Goal: Information Seeking & Learning: Learn about a topic

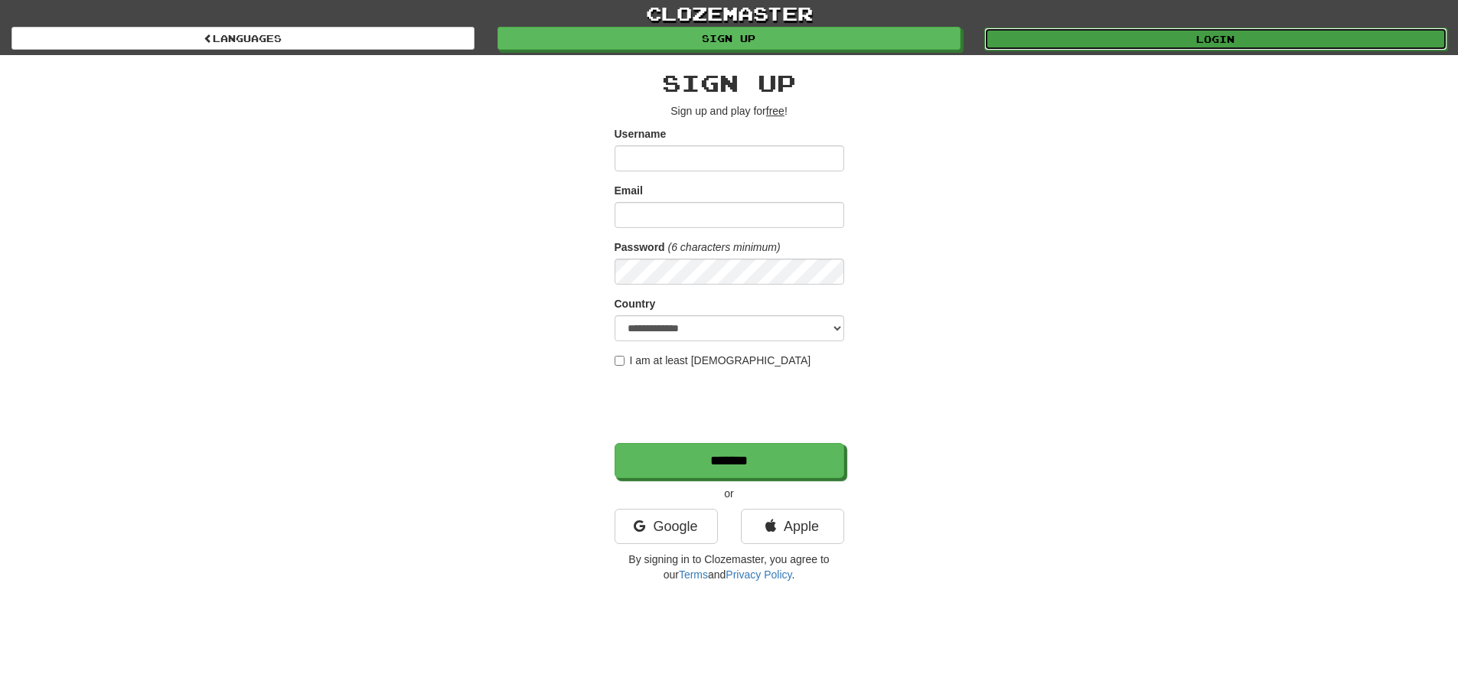
click at [1154, 41] on link "Login" at bounding box center [1215, 39] width 463 height 23
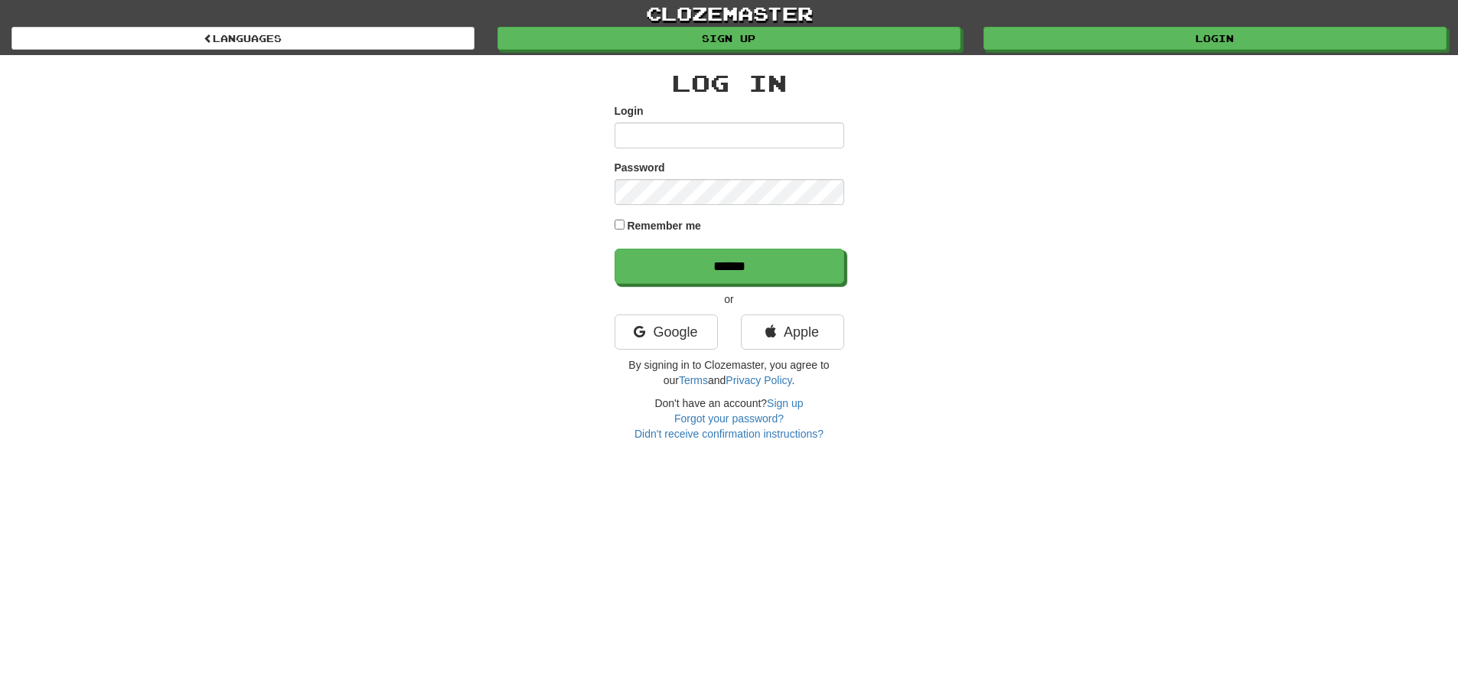
type input "**********"
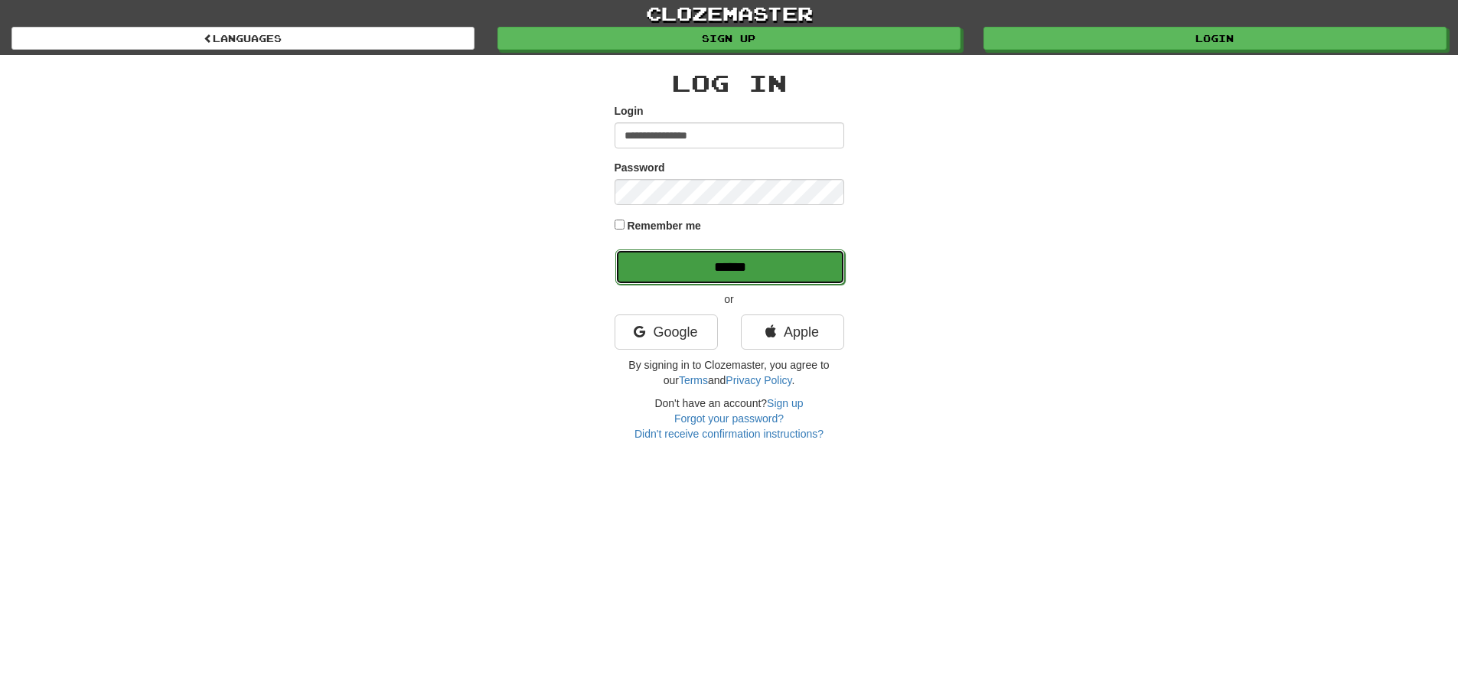
click at [637, 252] on input "******" at bounding box center [730, 266] width 230 height 35
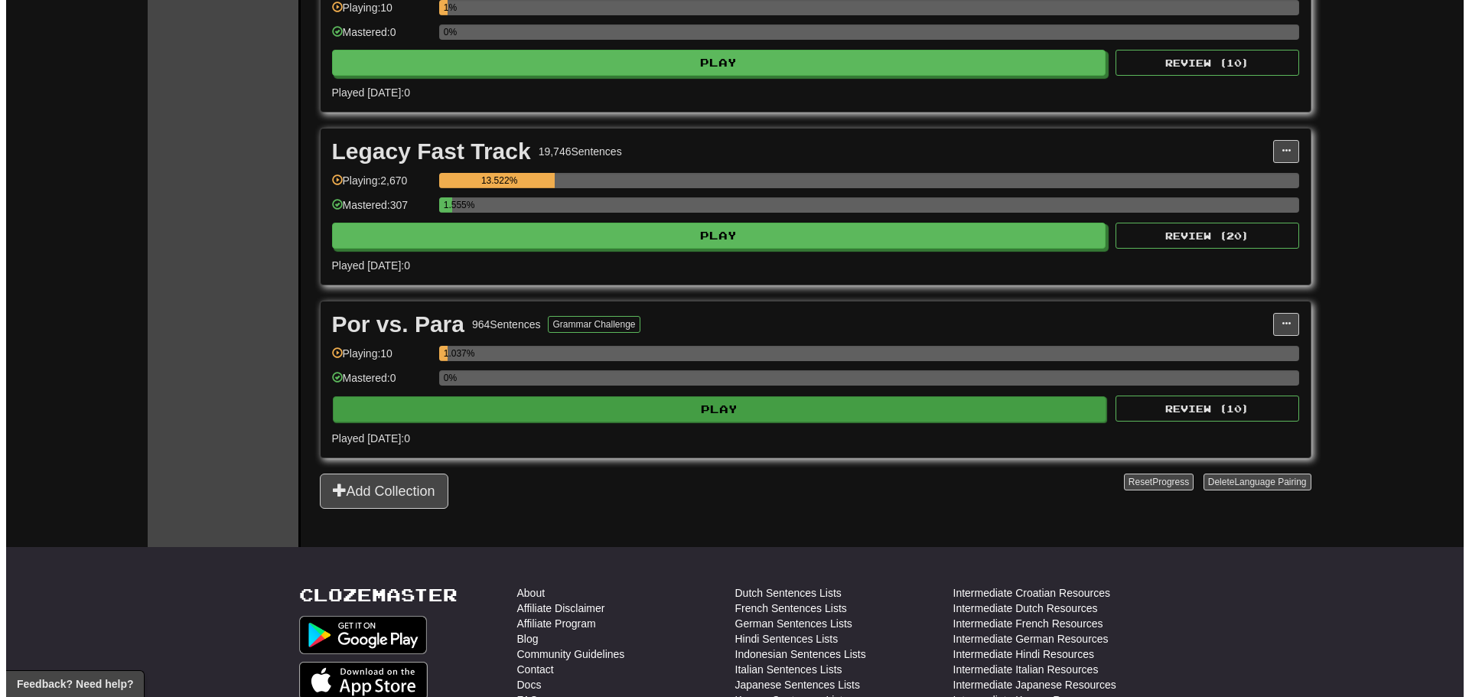
scroll to position [1760, 0]
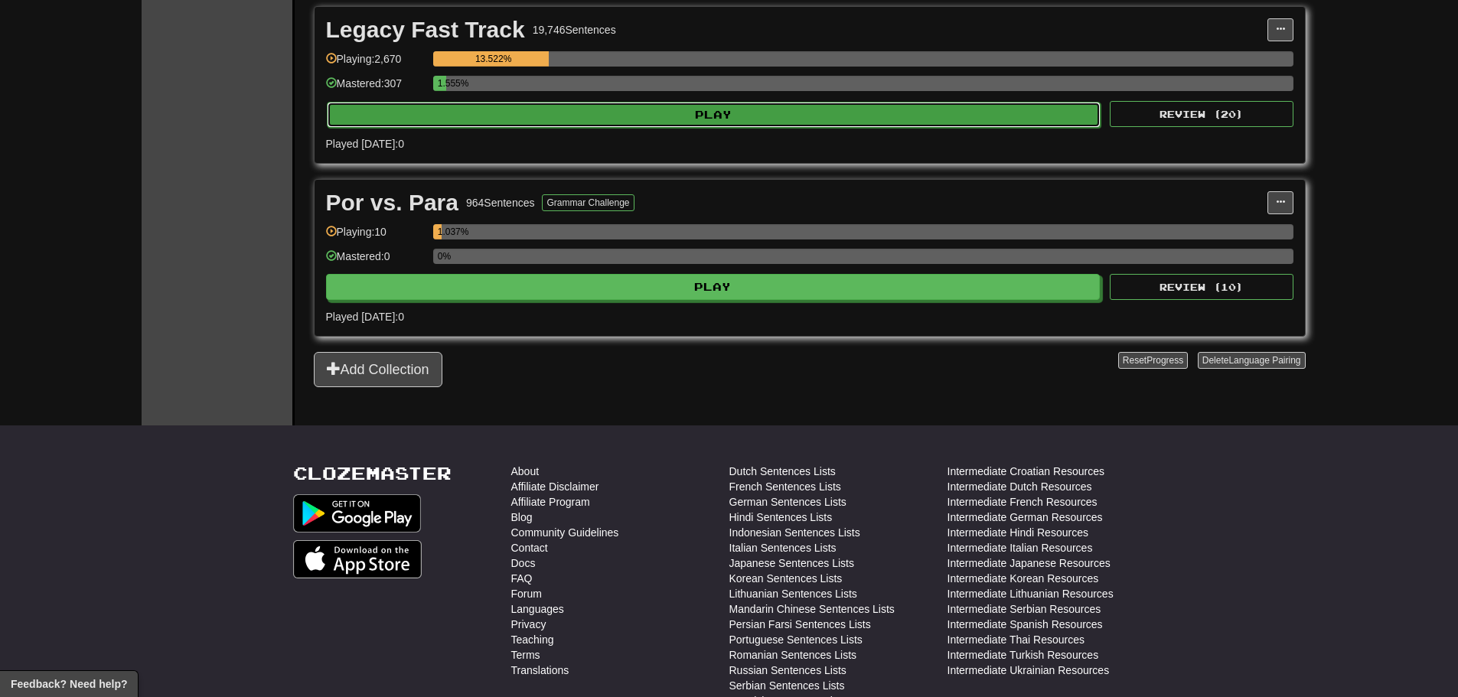
click at [506, 115] on button "Play" at bounding box center [714, 115] width 774 height 26
select select "**"
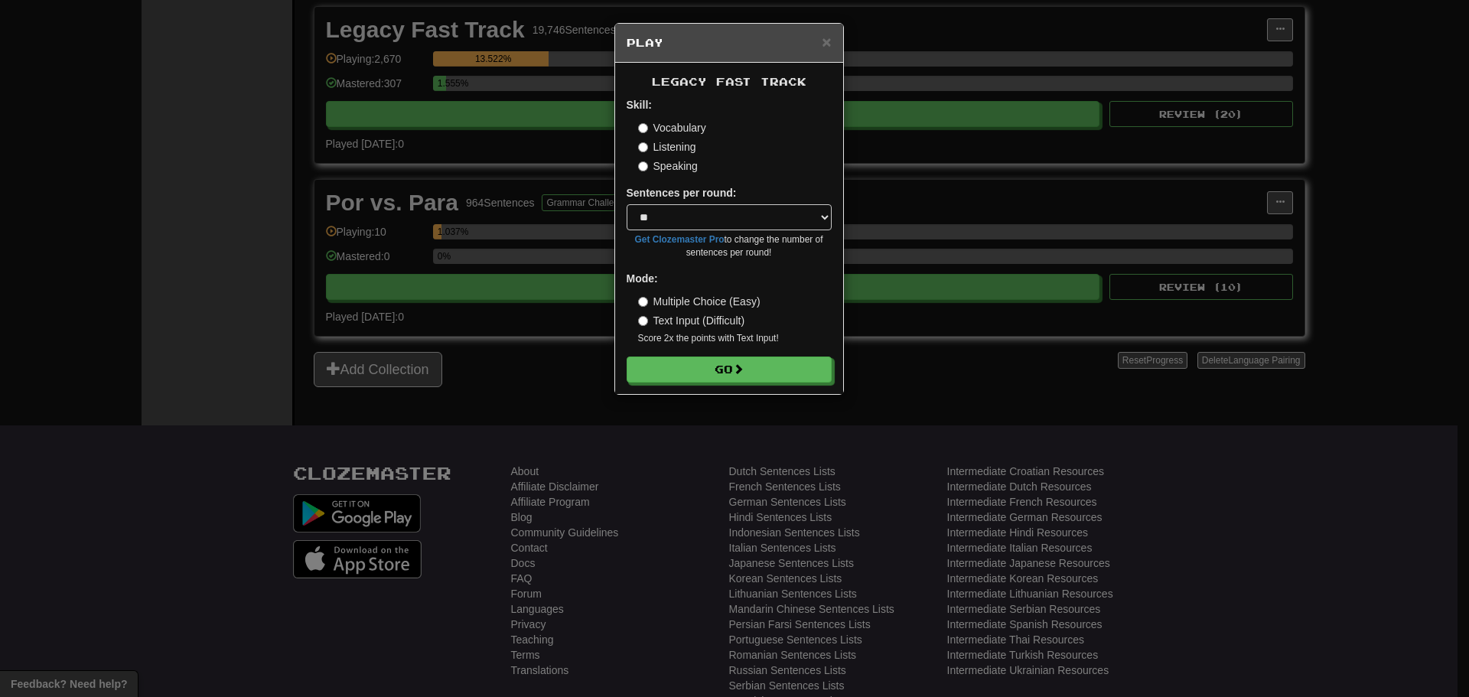
click at [669, 171] on label "Speaking" at bounding box center [668, 165] width 60 height 15
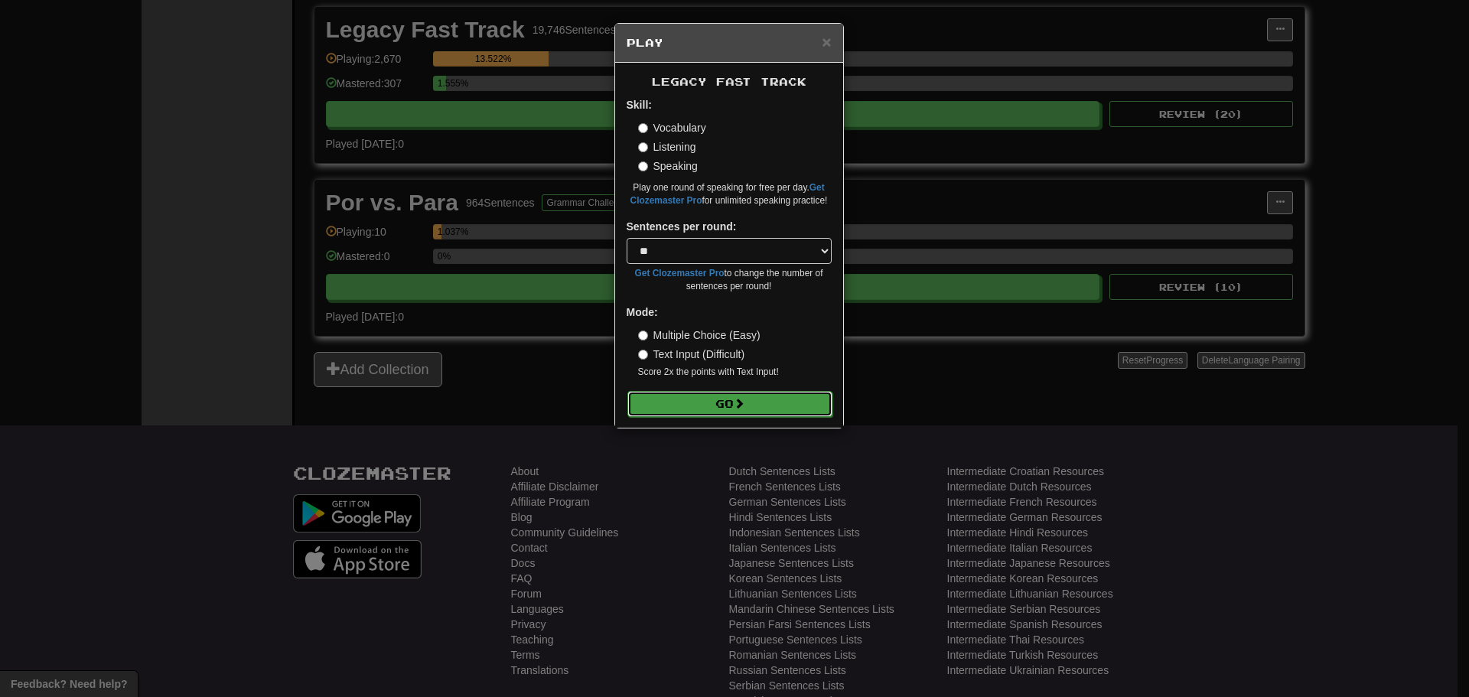
click at [776, 399] on button "Go" at bounding box center [729, 404] width 205 height 26
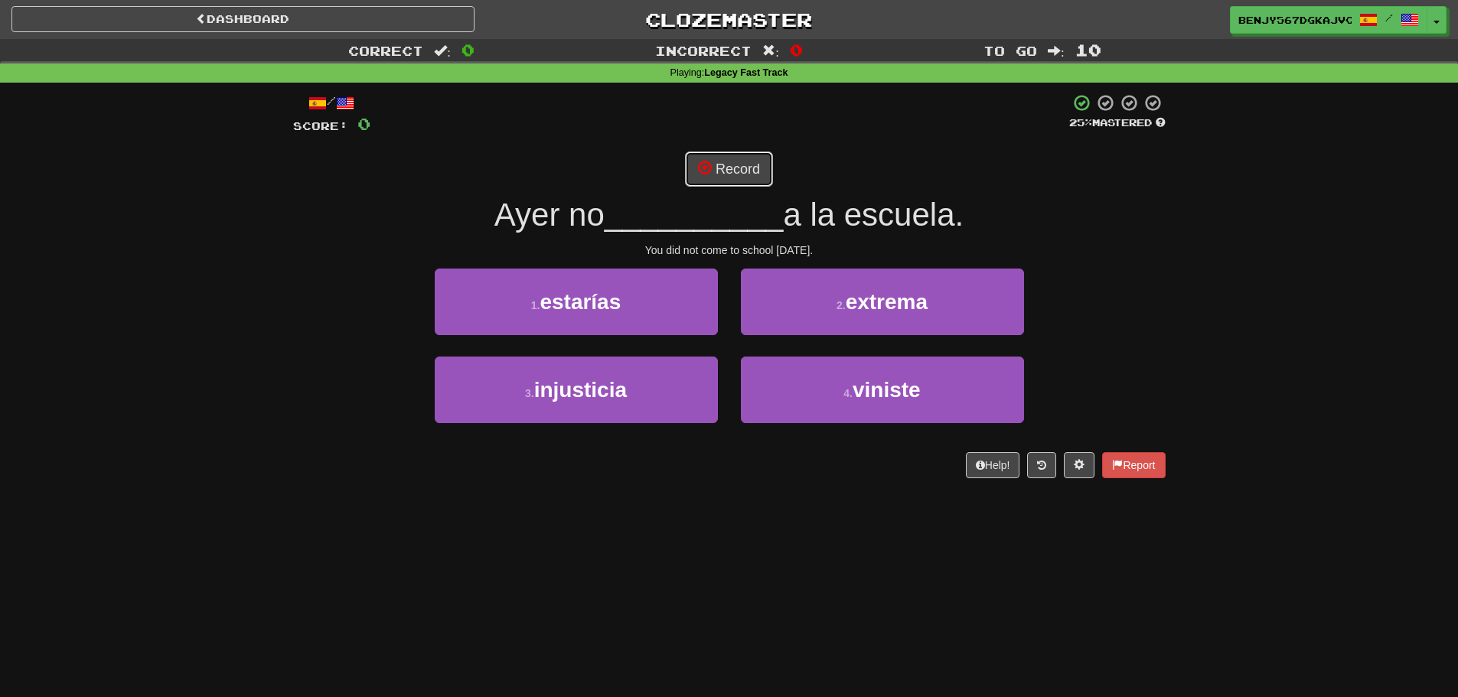
click at [699, 177] on button "Record" at bounding box center [729, 168] width 88 height 35
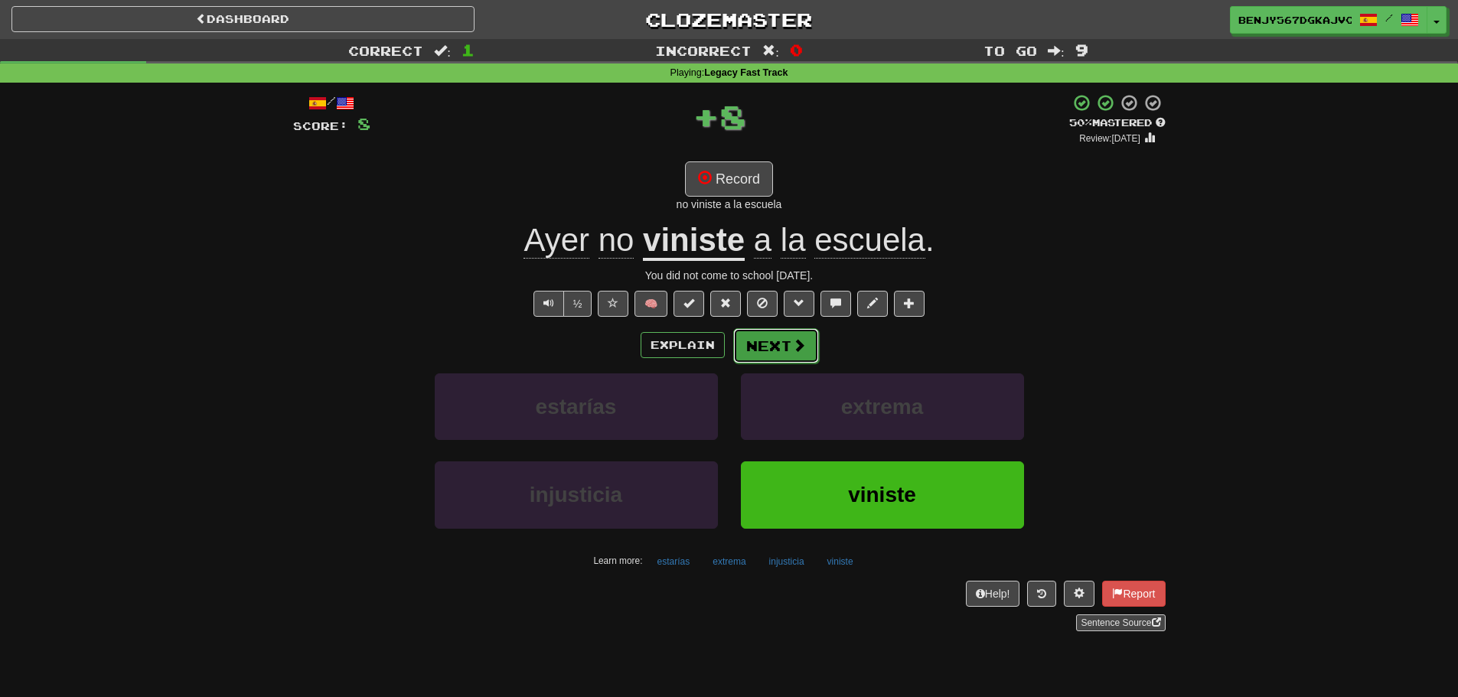
click at [755, 334] on button "Next" at bounding box center [776, 345] width 86 height 35
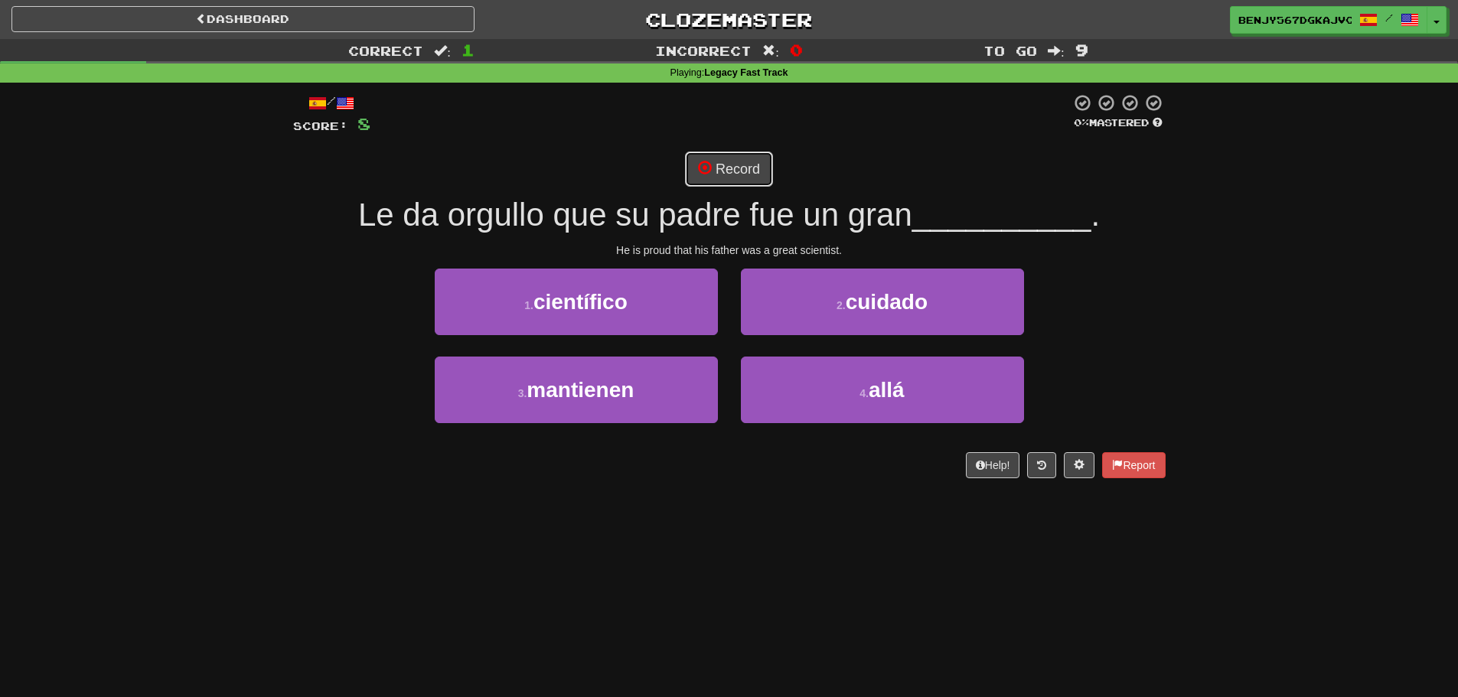
click at [731, 179] on button "Record" at bounding box center [729, 168] width 88 height 35
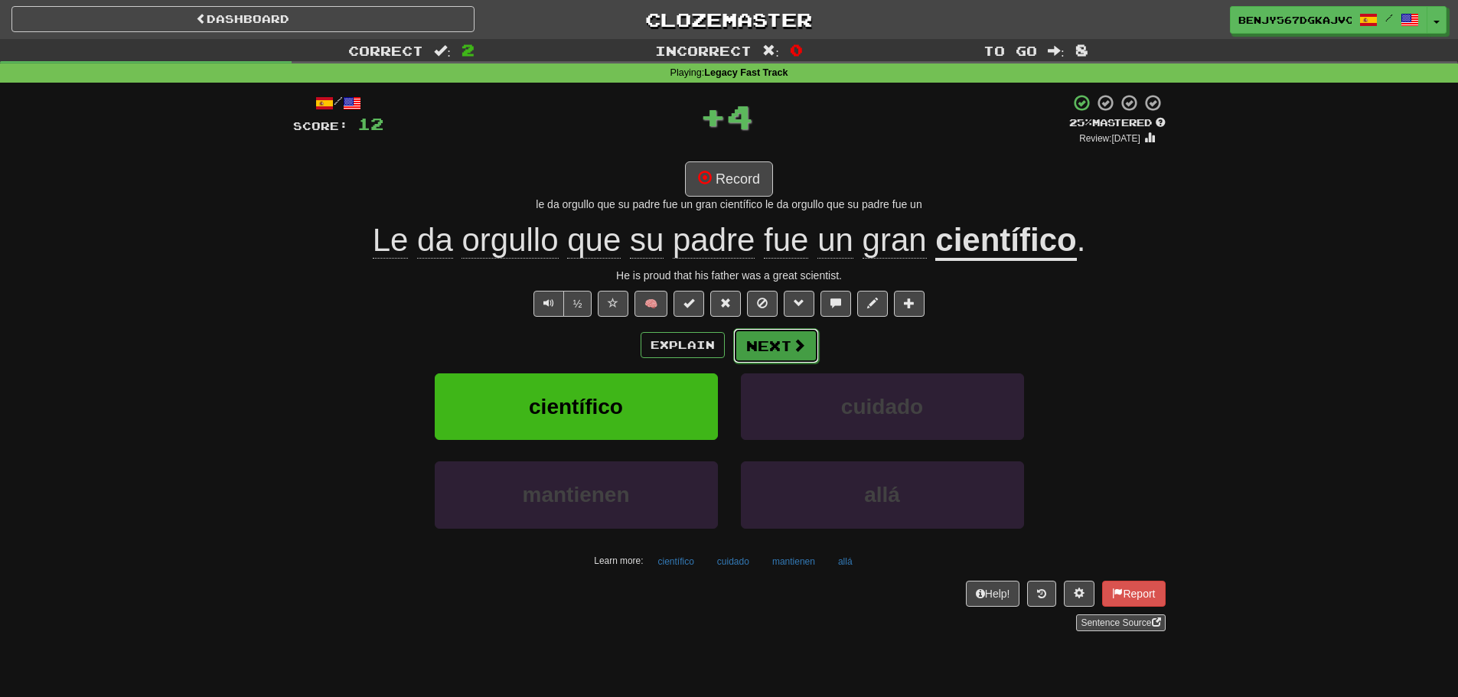
click at [734, 343] on button "Next" at bounding box center [776, 345] width 86 height 35
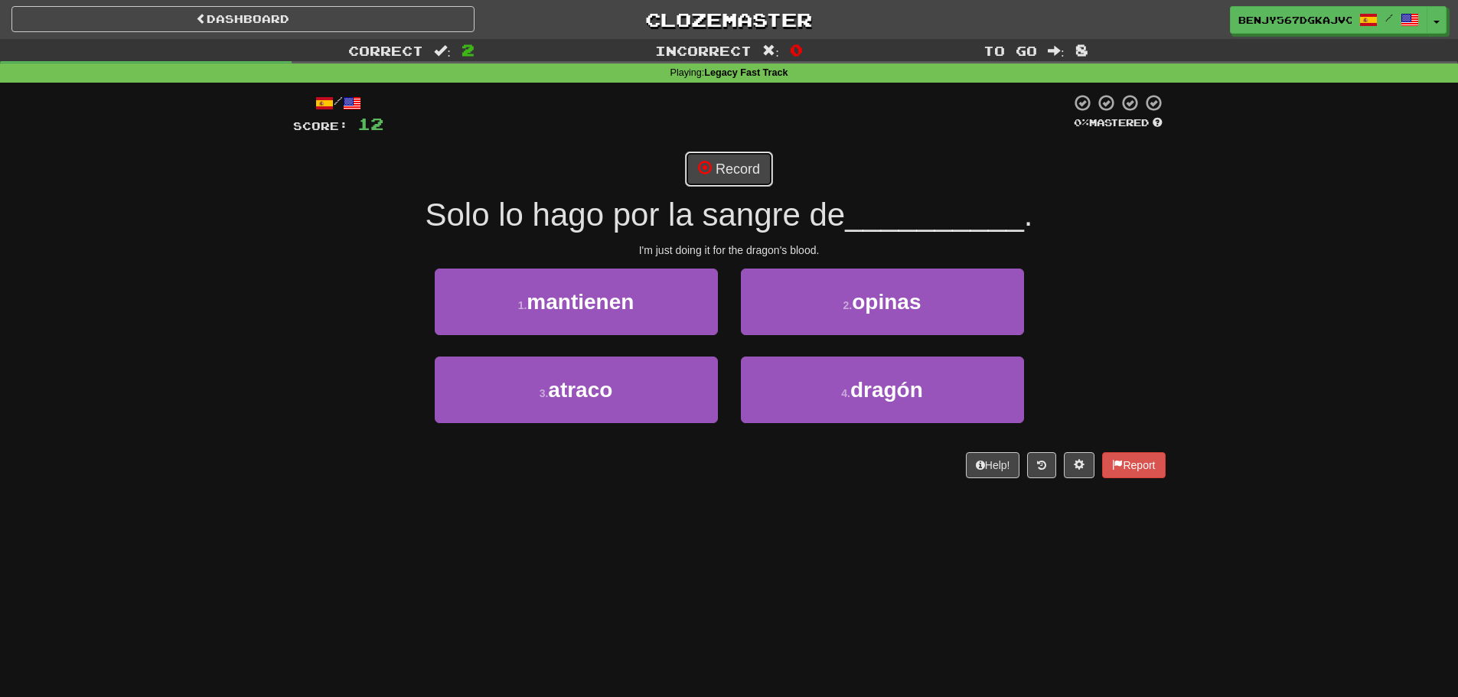
click at [729, 164] on button "Record" at bounding box center [729, 168] width 88 height 35
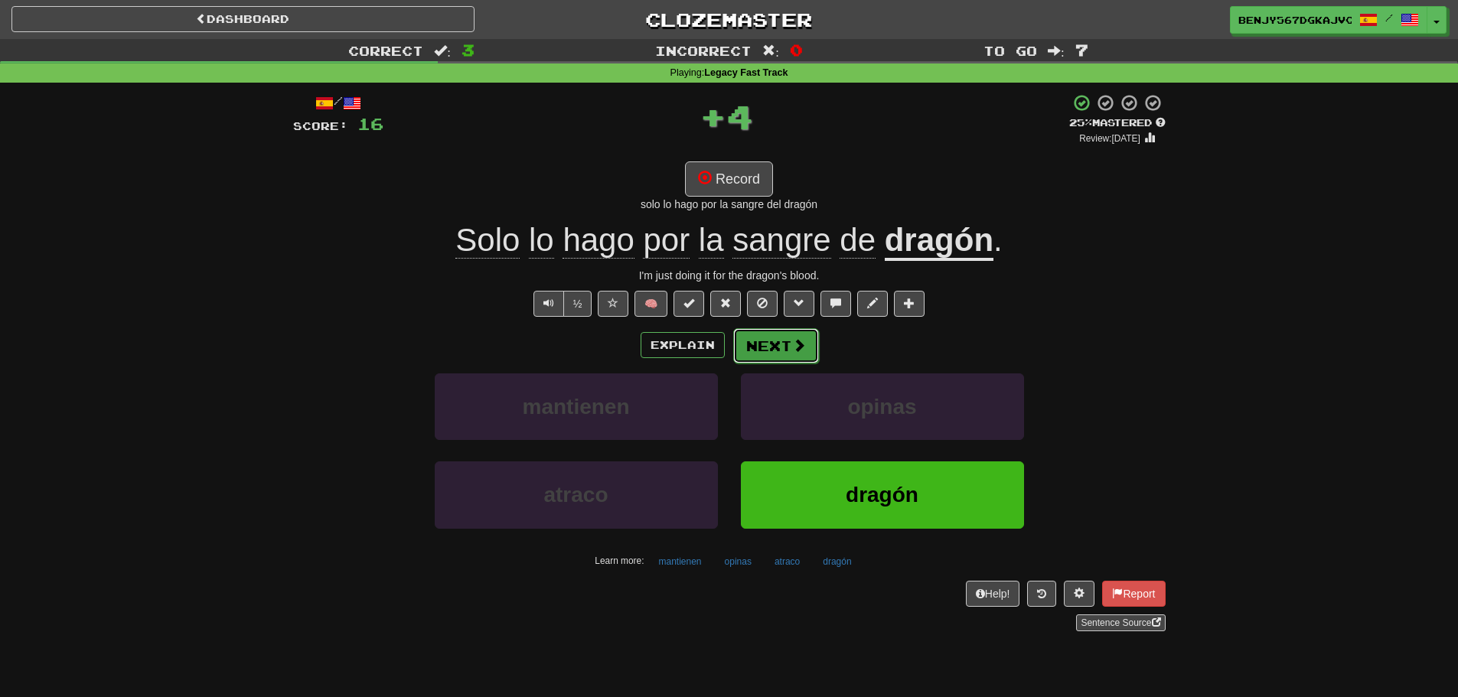
click at [775, 340] on button "Next" at bounding box center [776, 345] width 86 height 35
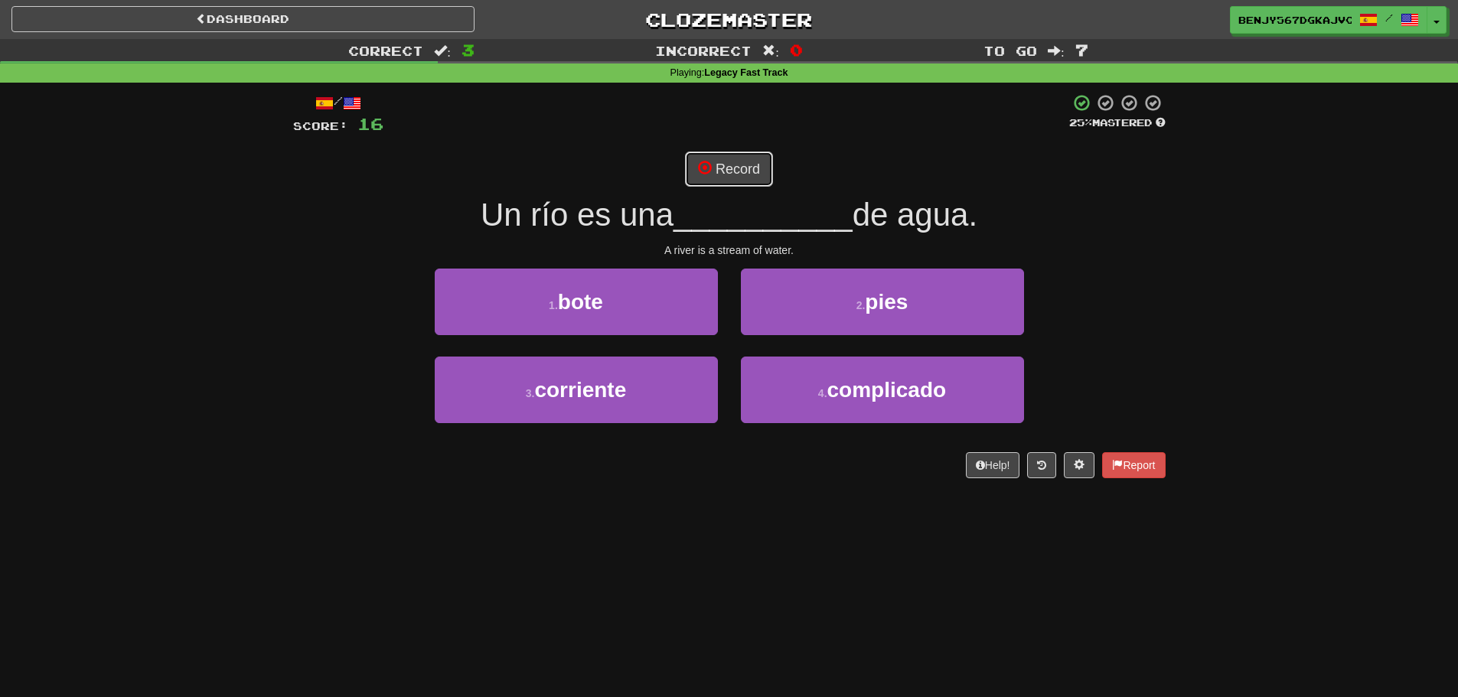
click at [725, 162] on button "Record" at bounding box center [729, 168] width 88 height 35
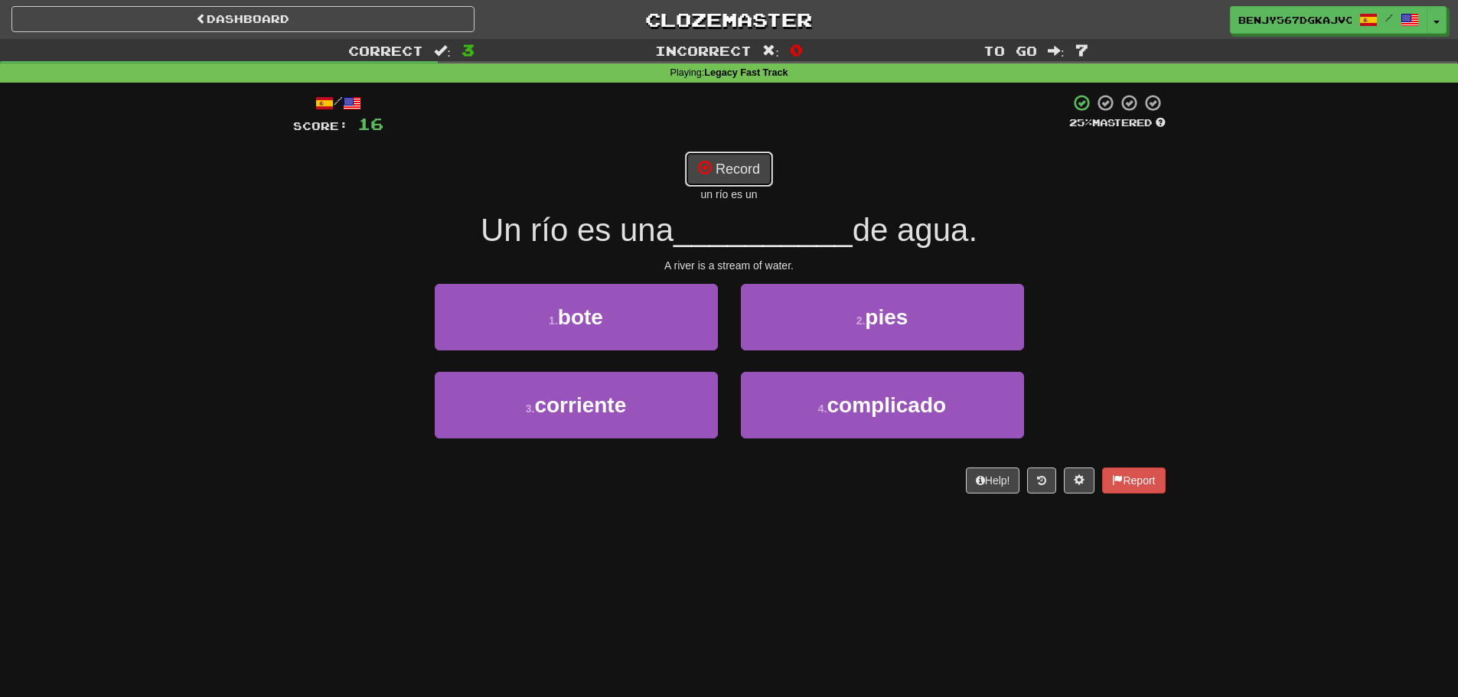
click at [761, 168] on button "Record" at bounding box center [729, 168] width 88 height 35
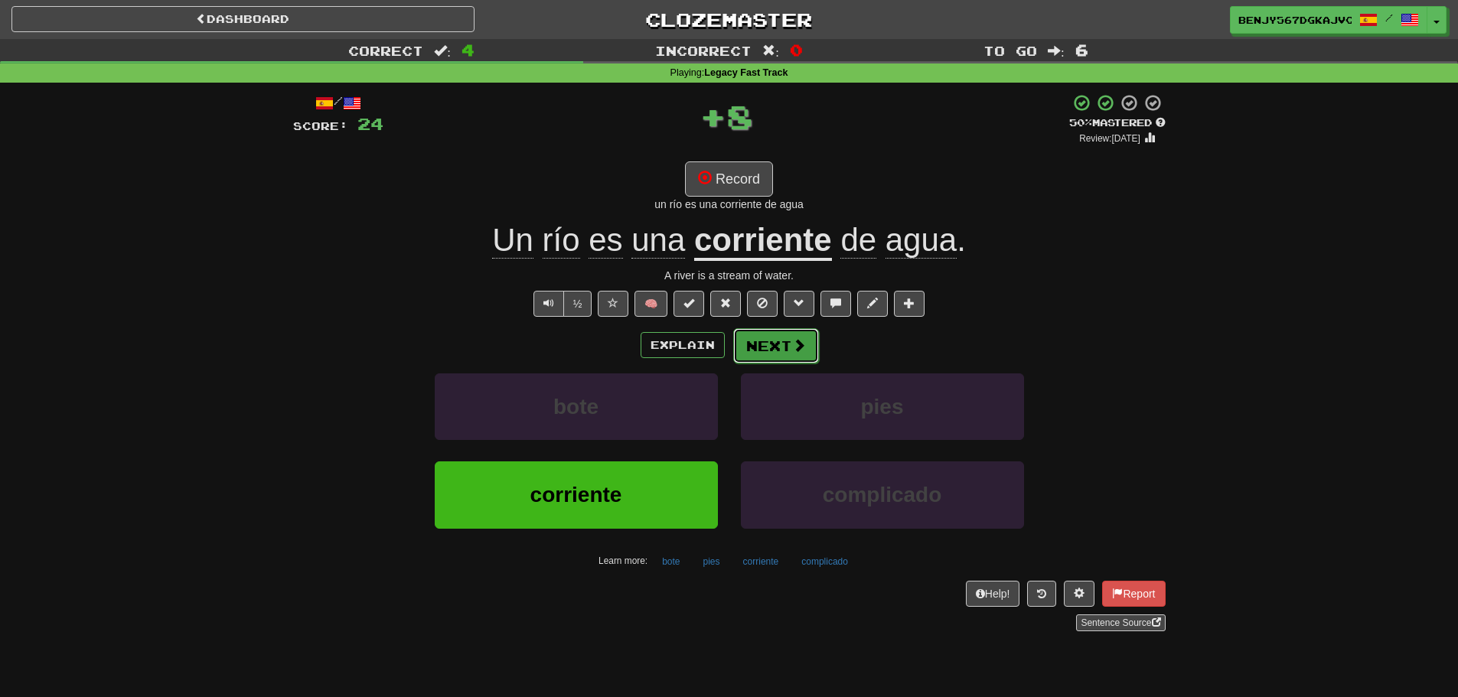
click at [777, 350] on button "Next" at bounding box center [776, 345] width 86 height 35
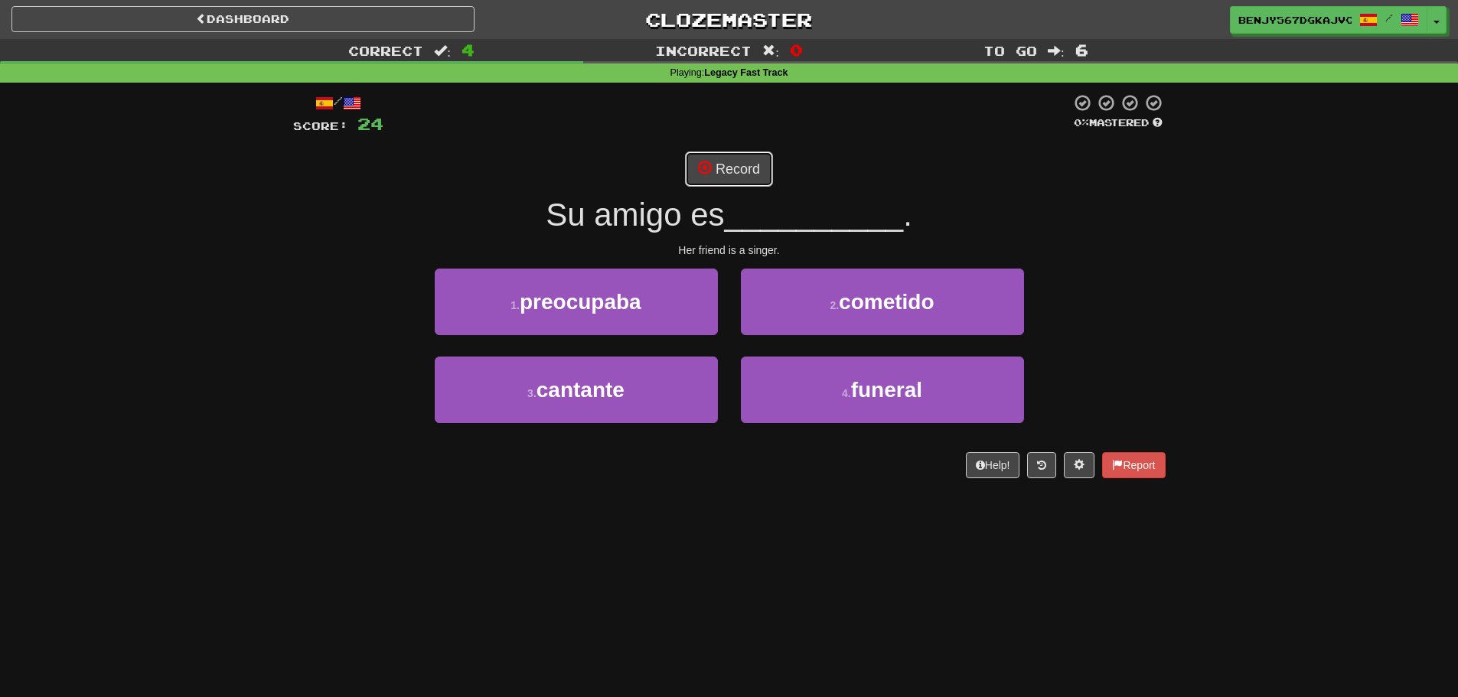
click at [748, 168] on button "Record" at bounding box center [729, 168] width 88 height 35
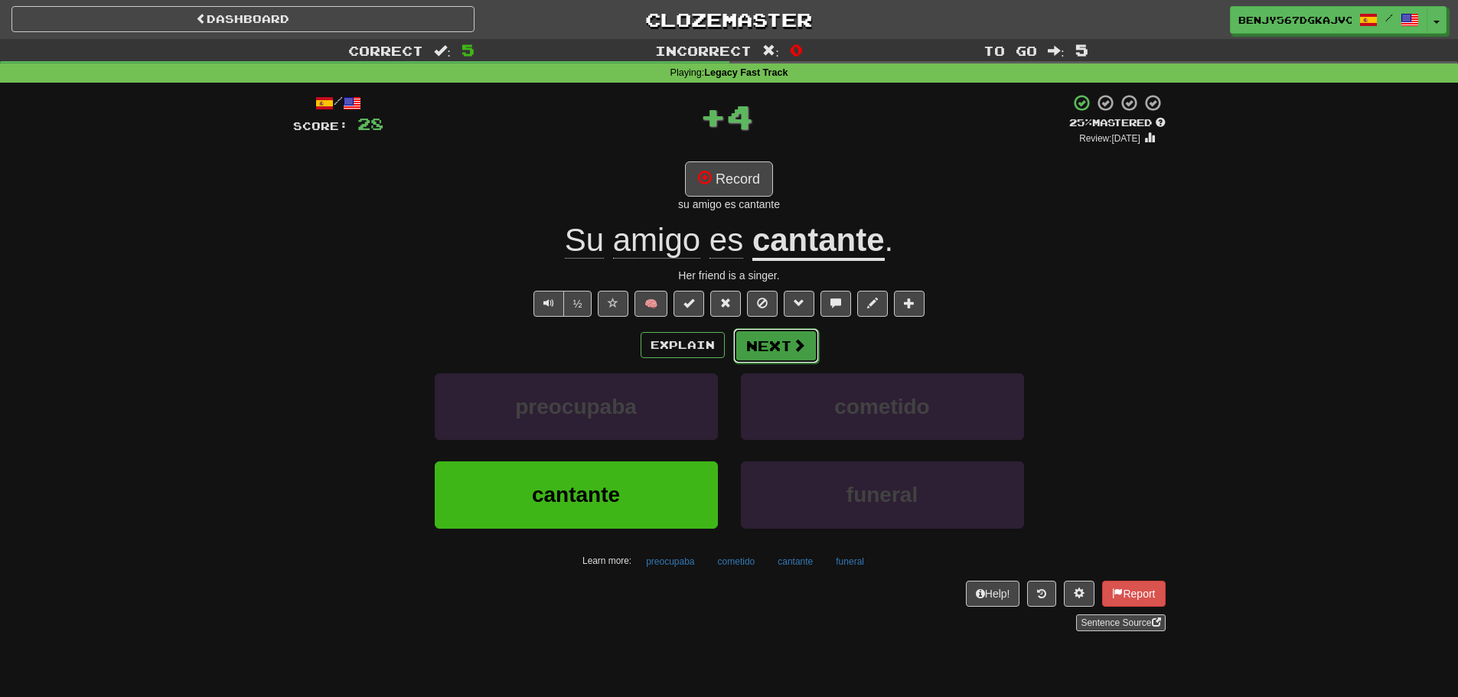
click at [784, 328] on button "Next" at bounding box center [776, 345] width 86 height 35
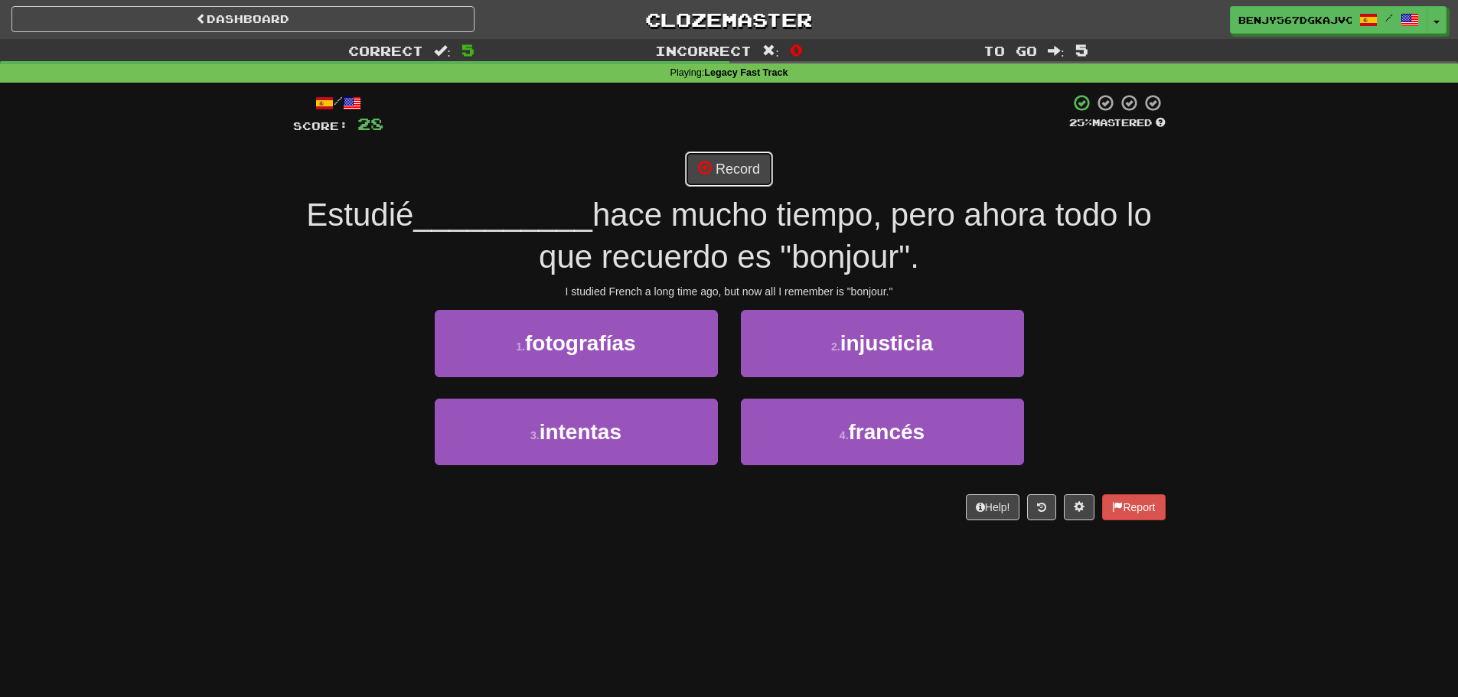
click at [750, 168] on button "Record" at bounding box center [729, 168] width 88 height 35
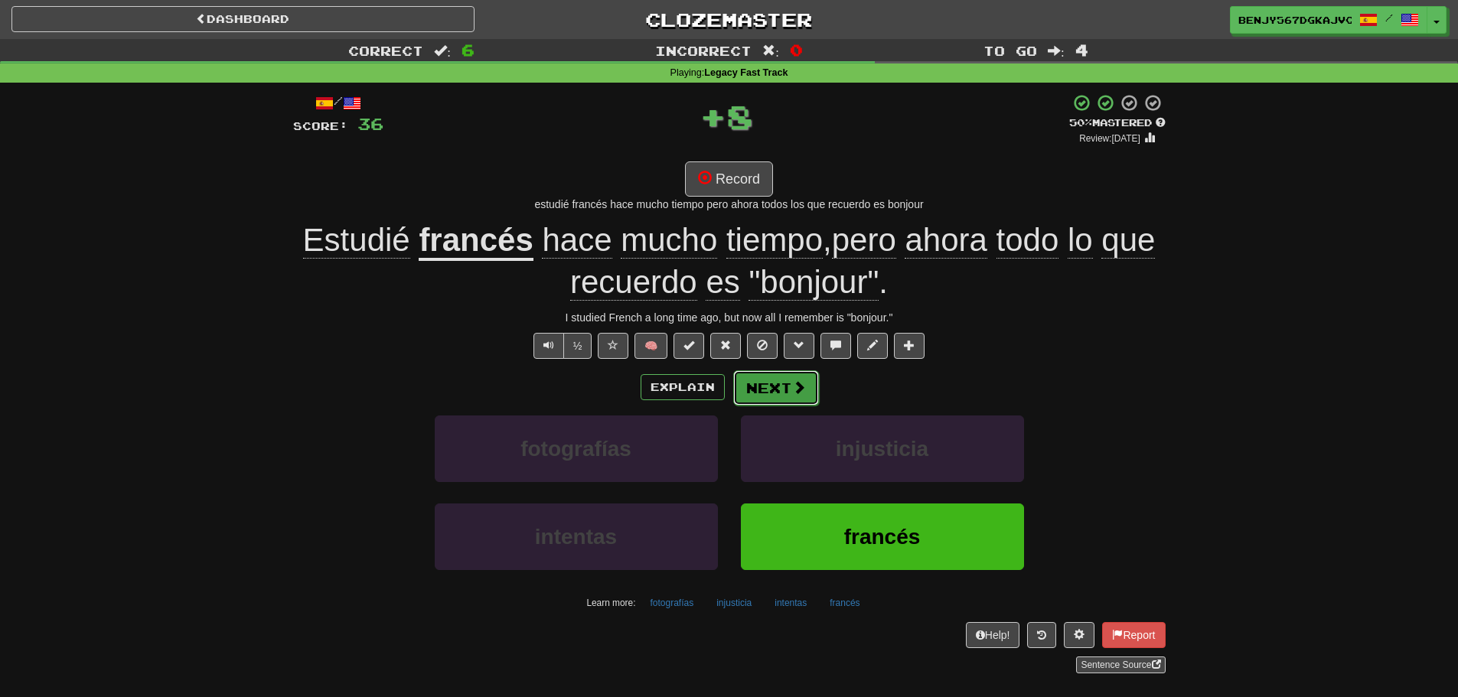
click at [798, 389] on span at bounding box center [799, 387] width 14 height 14
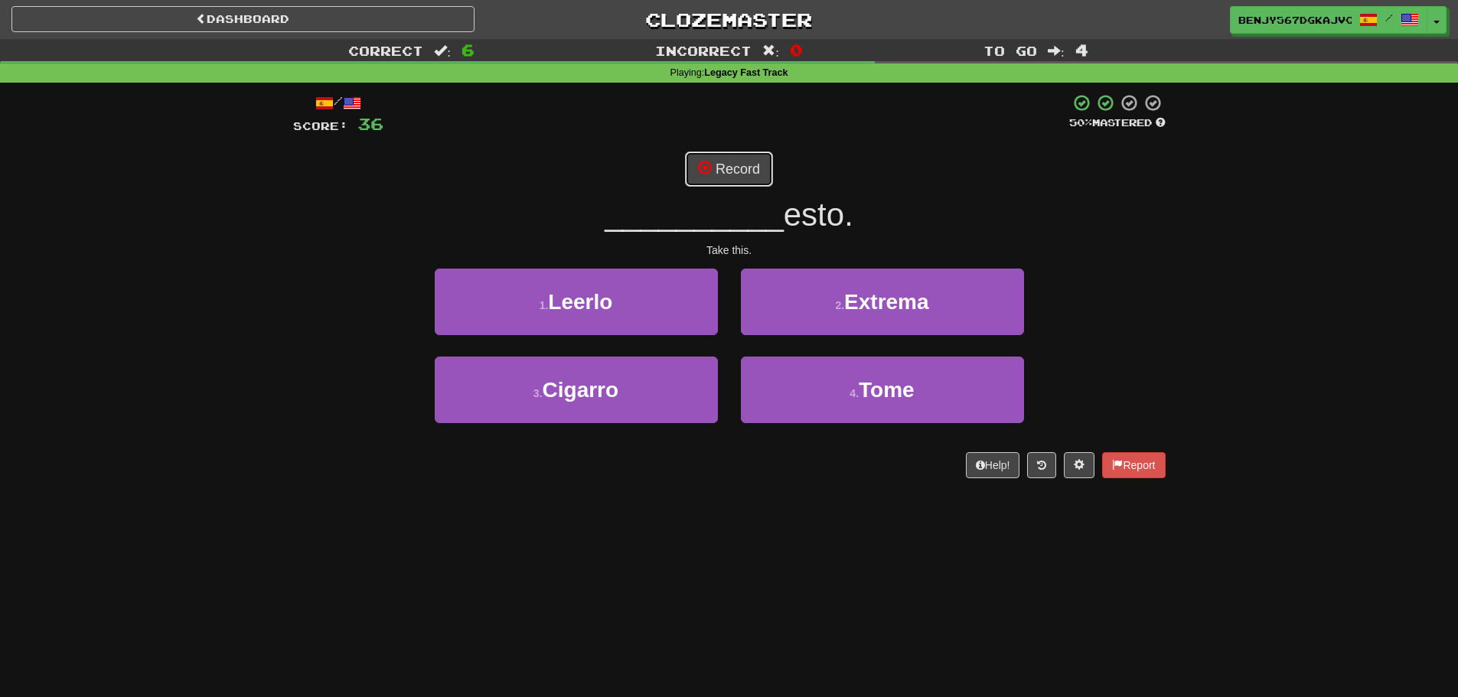
click at [731, 171] on button "Record" at bounding box center [729, 168] width 88 height 35
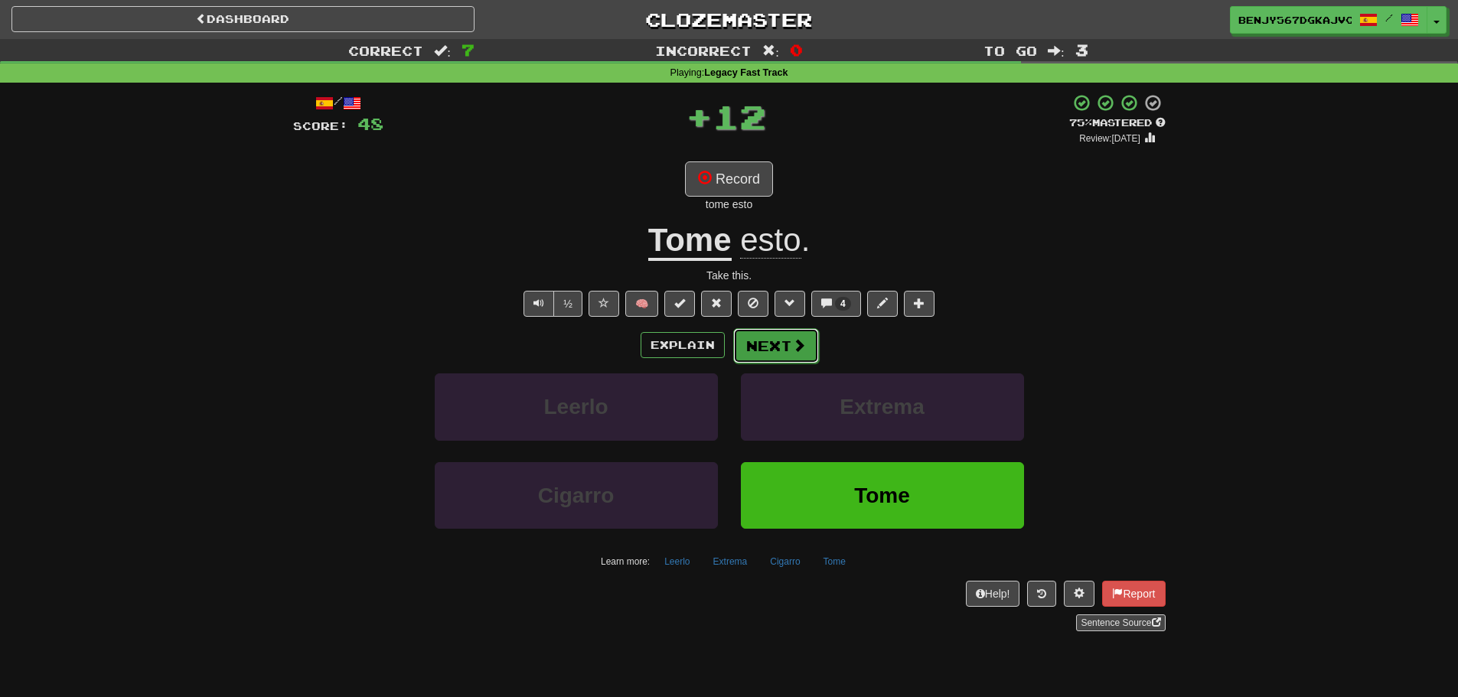
click at [770, 339] on button "Next" at bounding box center [776, 345] width 86 height 35
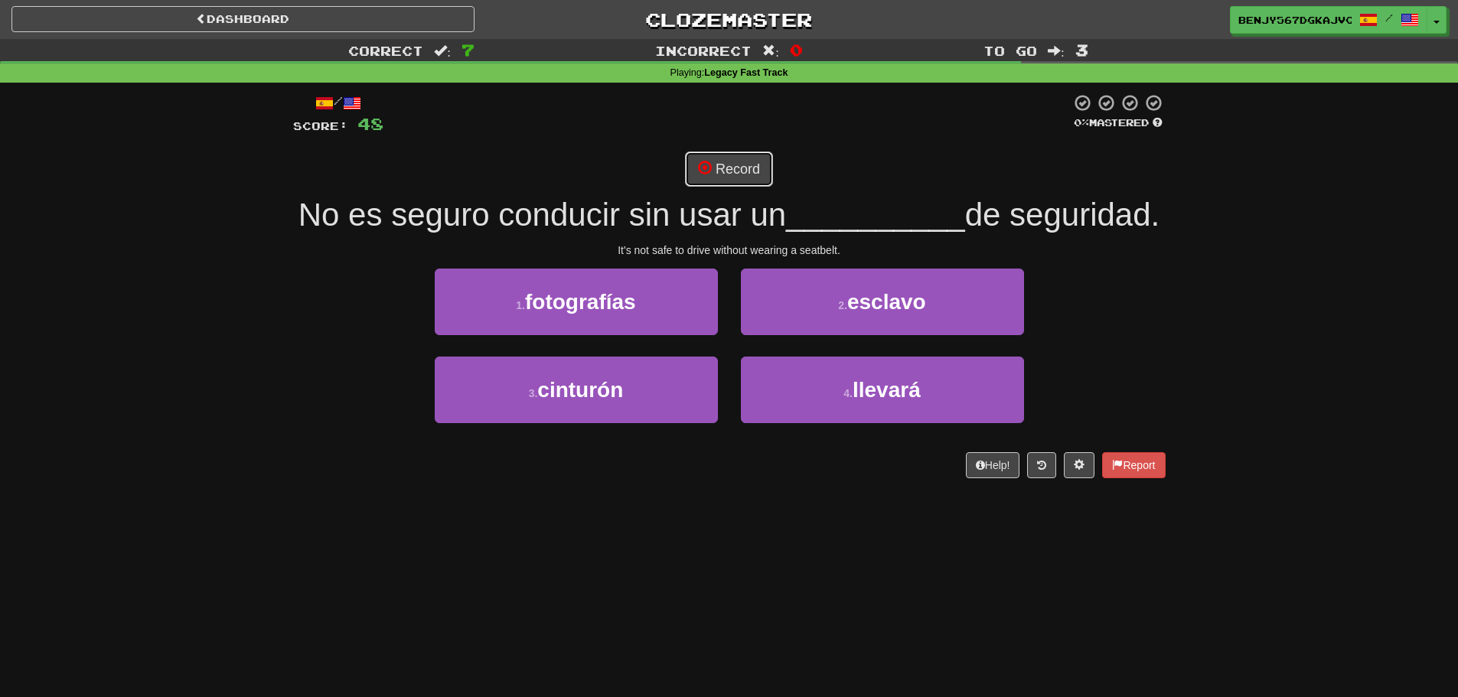
click at [728, 152] on button "Record" at bounding box center [729, 168] width 88 height 35
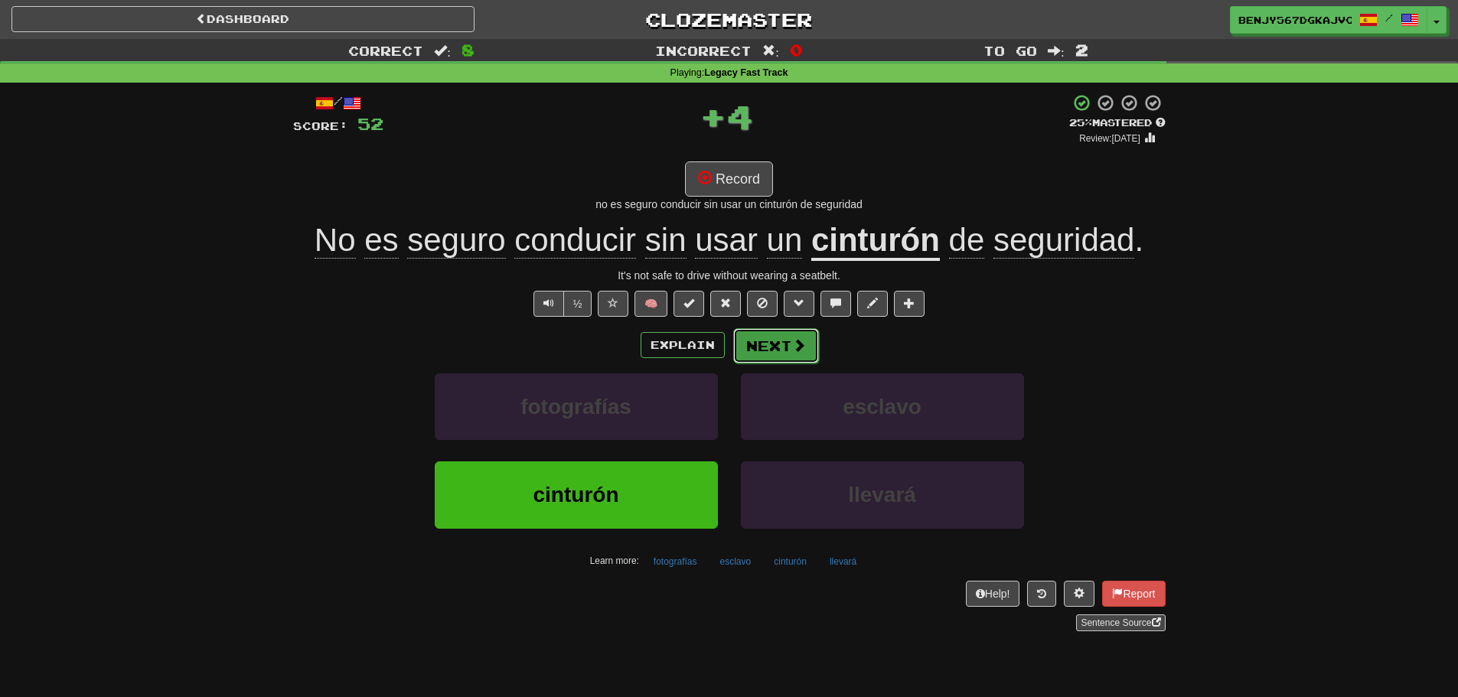
click at [780, 353] on button "Next" at bounding box center [776, 345] width 86 height 35
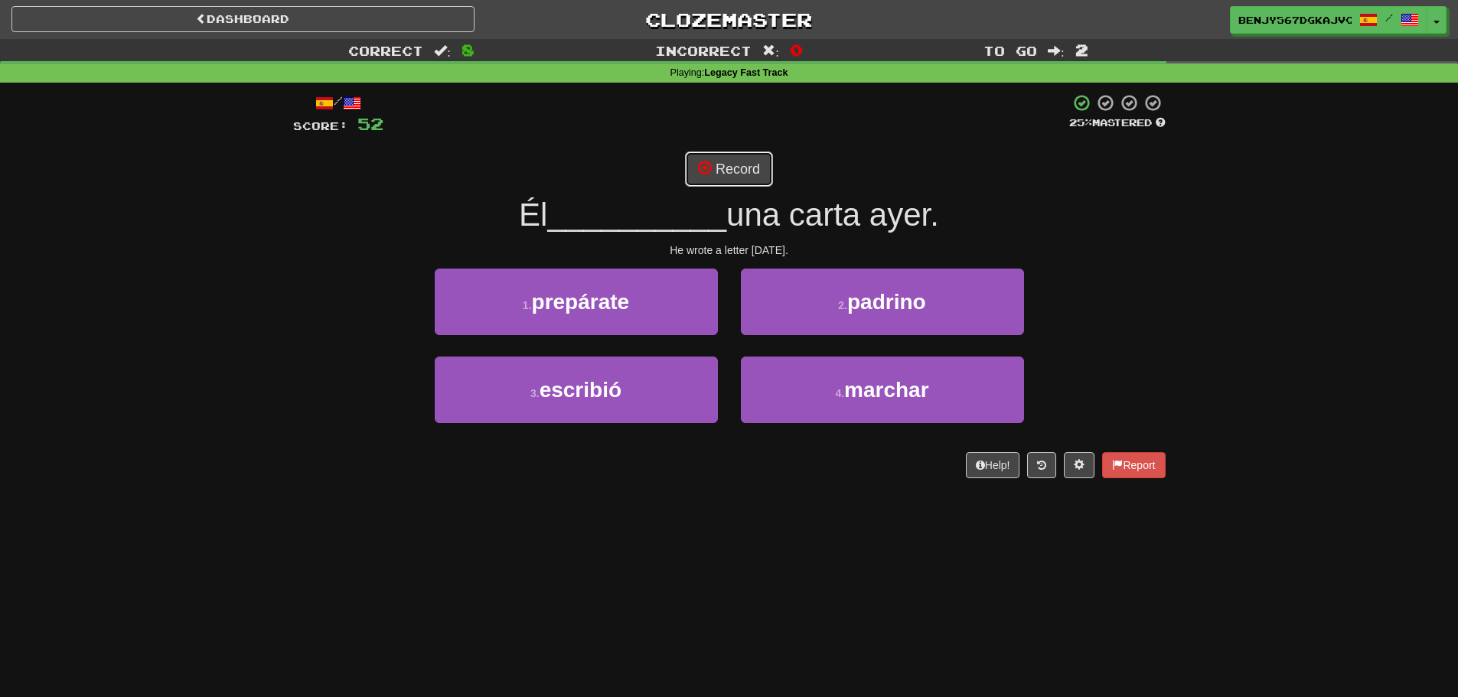
click at [724, 178] on button "Record" at bounding box center [729, 168] width 88 height 35
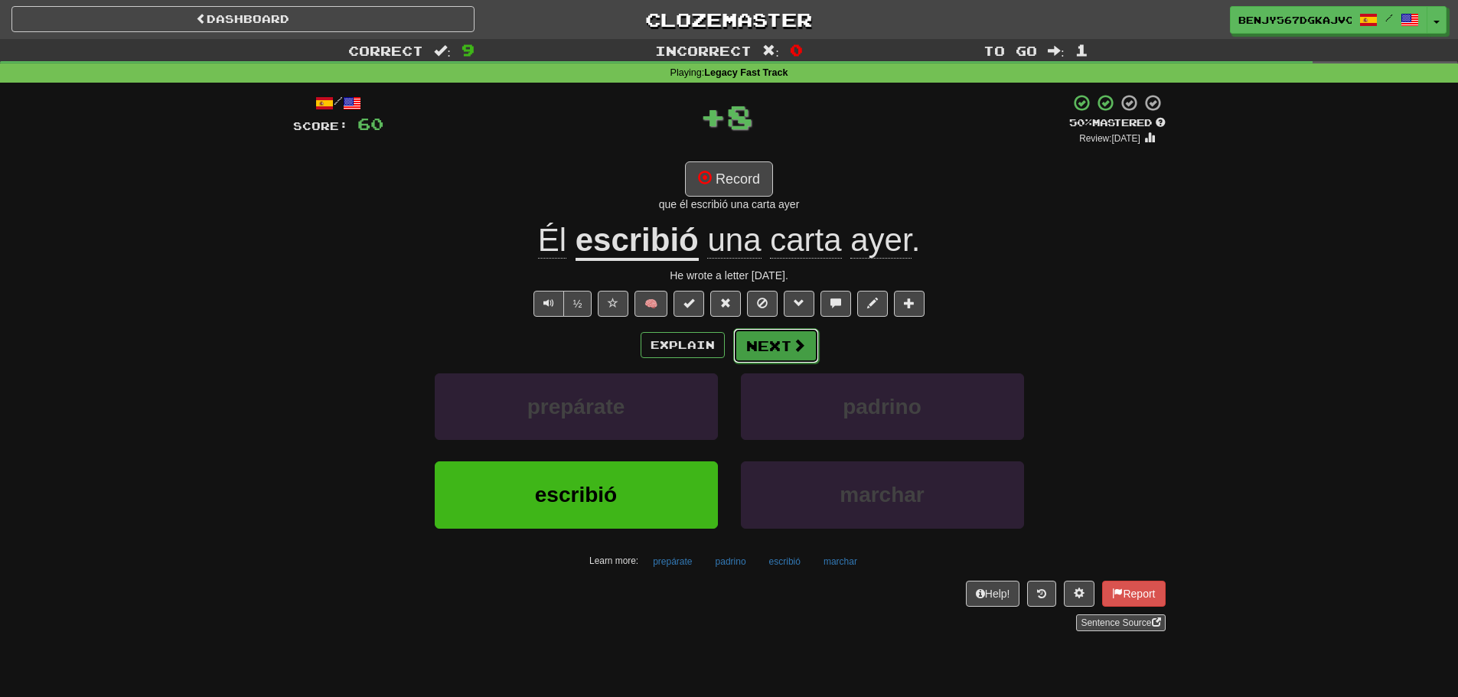
click at [774, 347] on button "Next" at bounding box center [776, 345] width 86 height 35
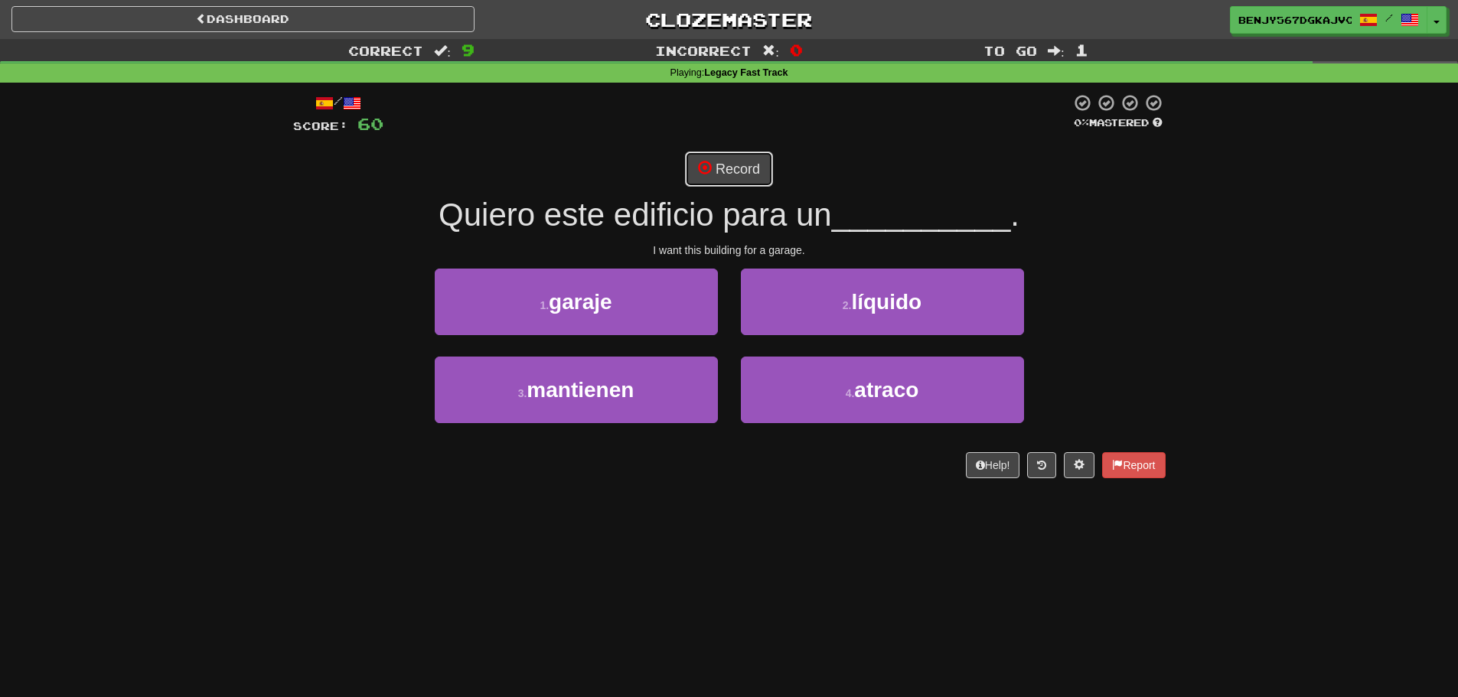
click at [704, 173] on span at bounding box center [705, 168] width 14 height 14
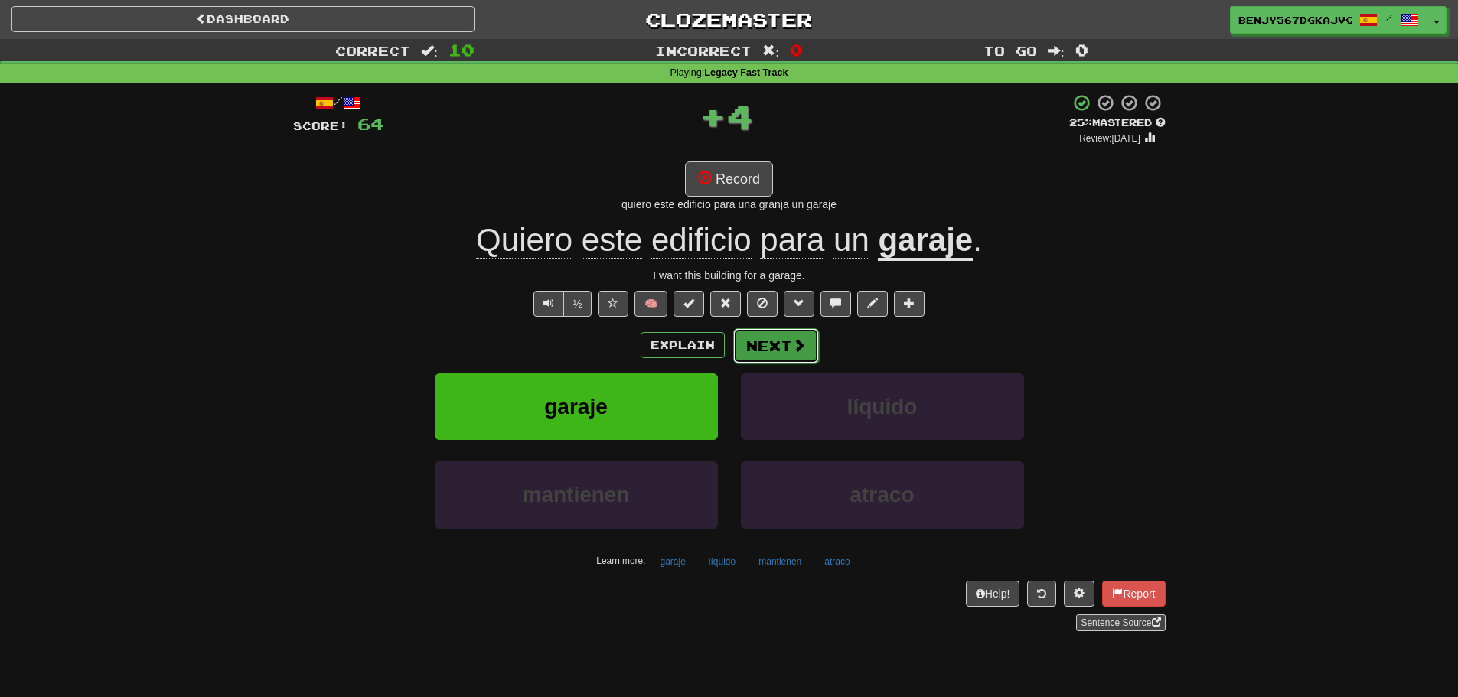
click at [783, 349] on button "Next" at bounding box center [776, 345] width 86 height 35
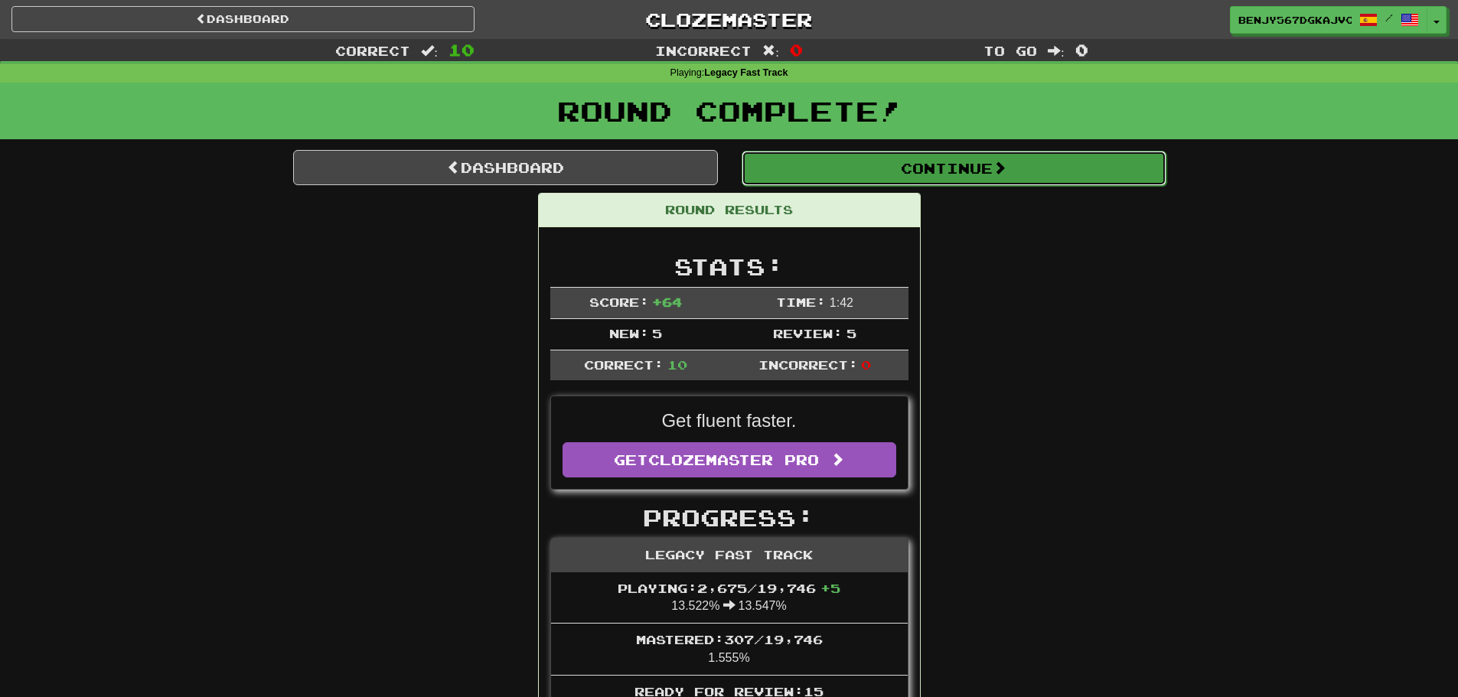
click at [806, 163] on button "Continue" at bounding box center [953, 168] width 425 height 35
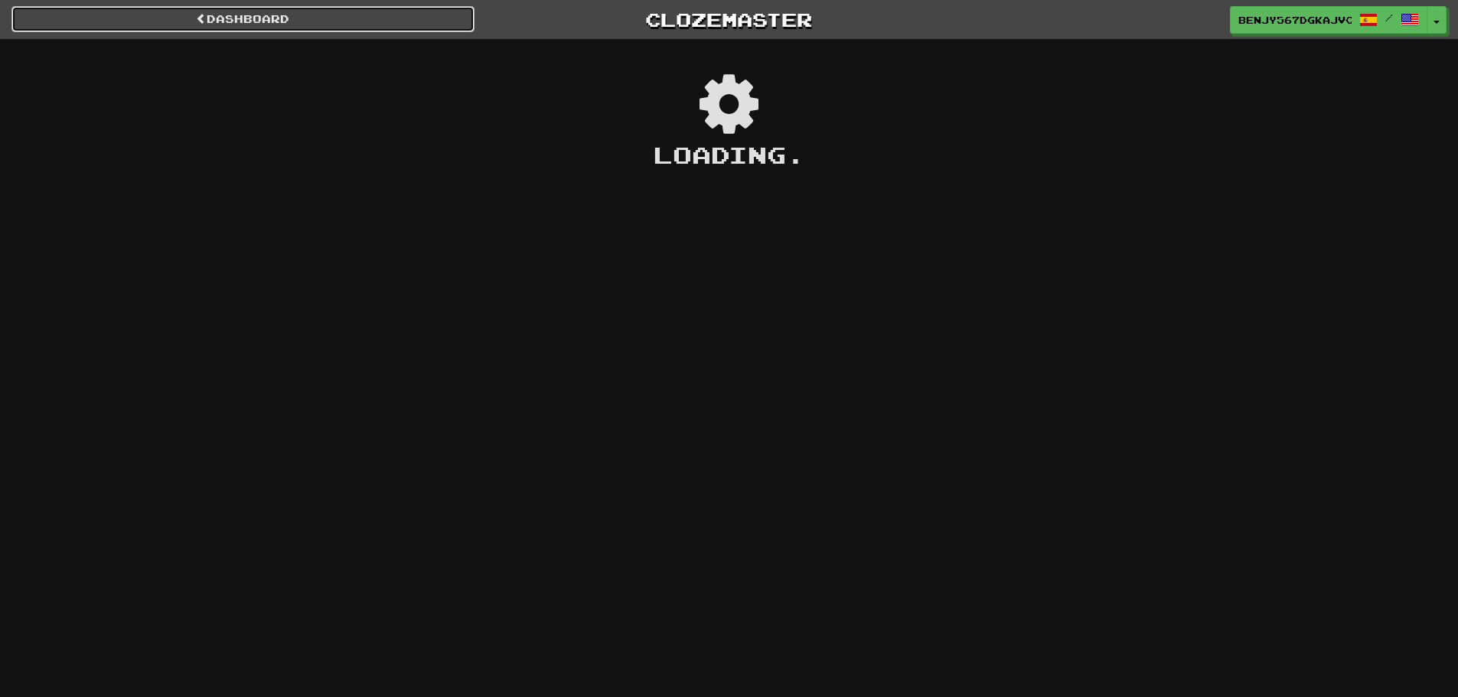
click at [439, 14] on link "Dashboard" at bounding box center [242, 19] width 463 height 26
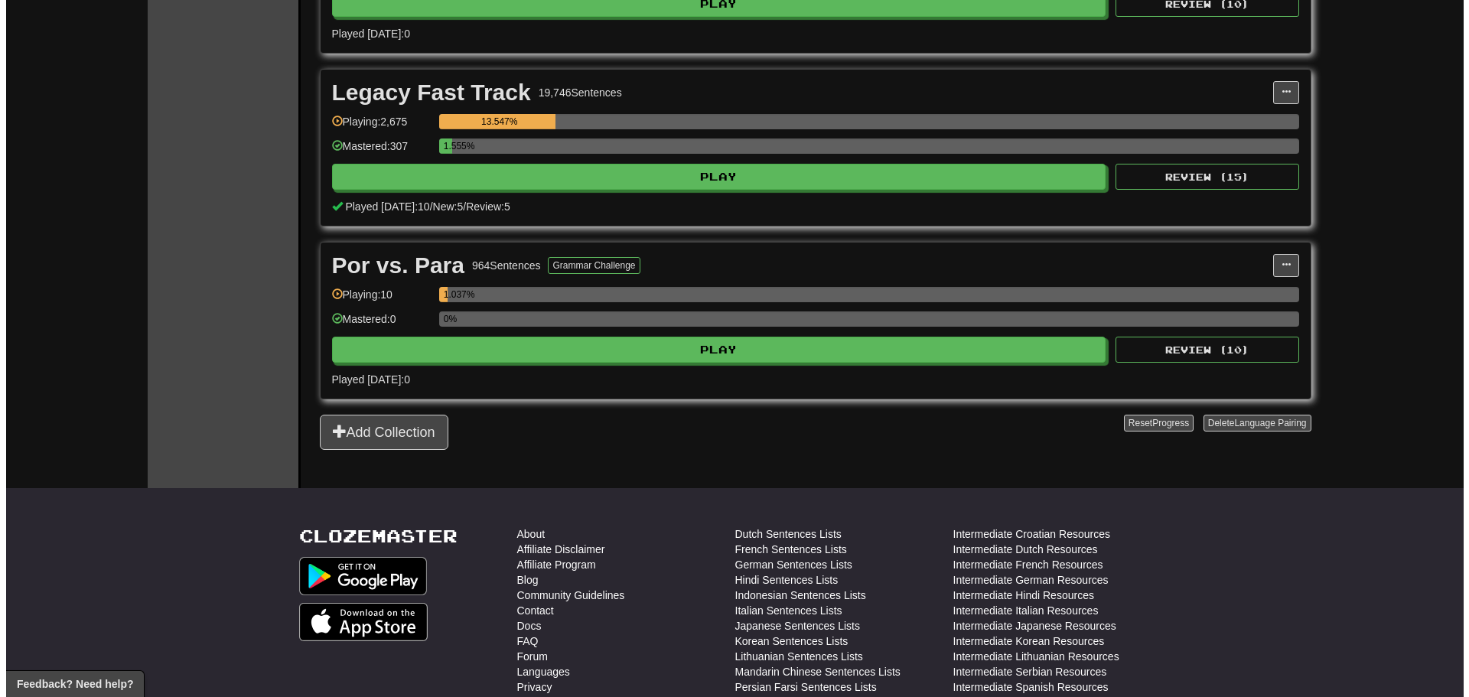
scroll to position [1381, 0]
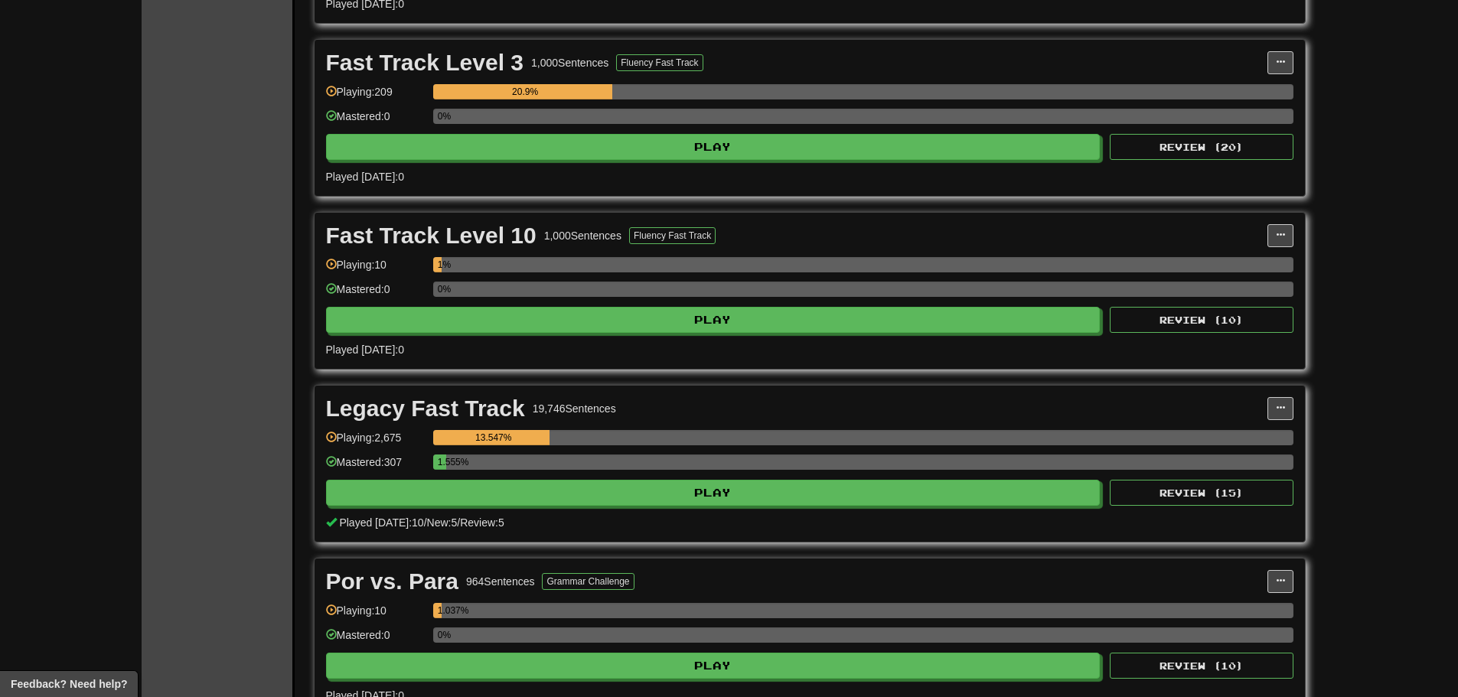
click at [594, 472] on div "1.555%" at bounding box center [863, 466] width 860 height 25
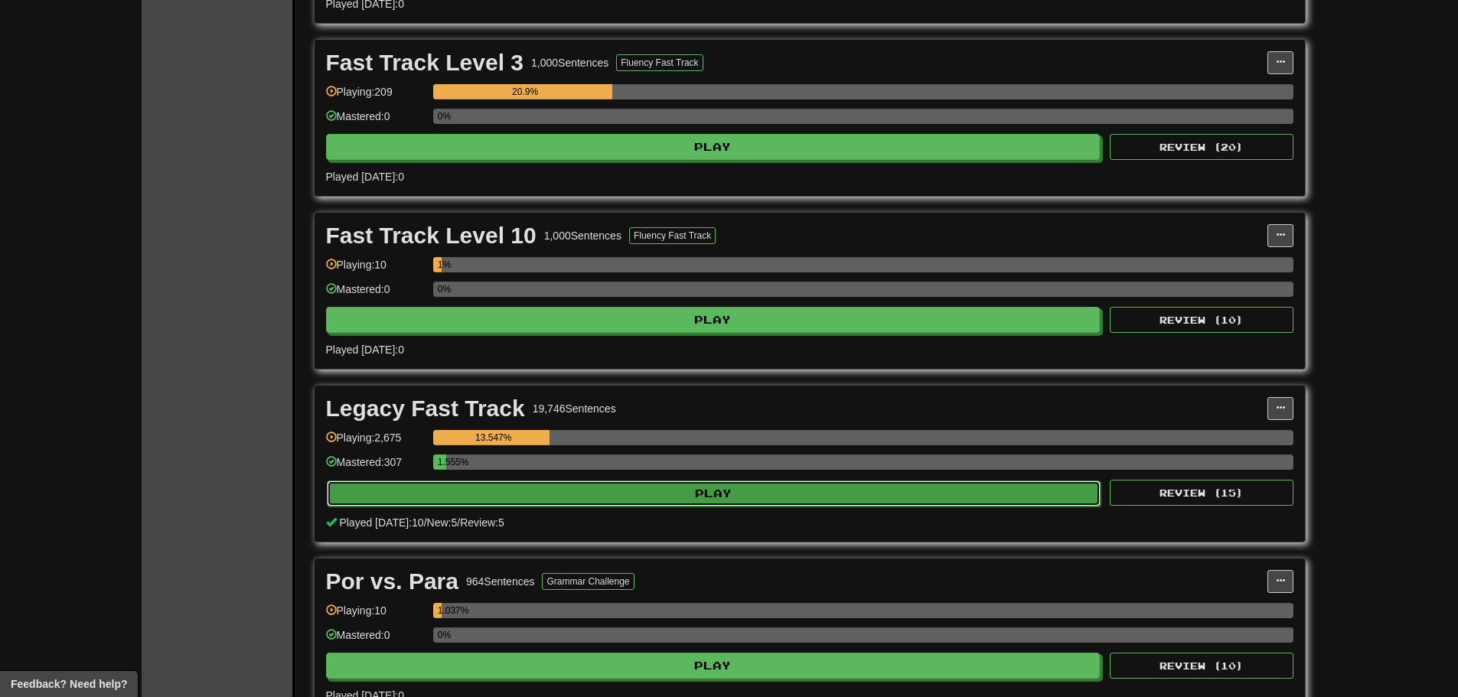
click at [596, 503] on button "Play" at bounding box center [714, 493] width 774 height 26
select select "**"
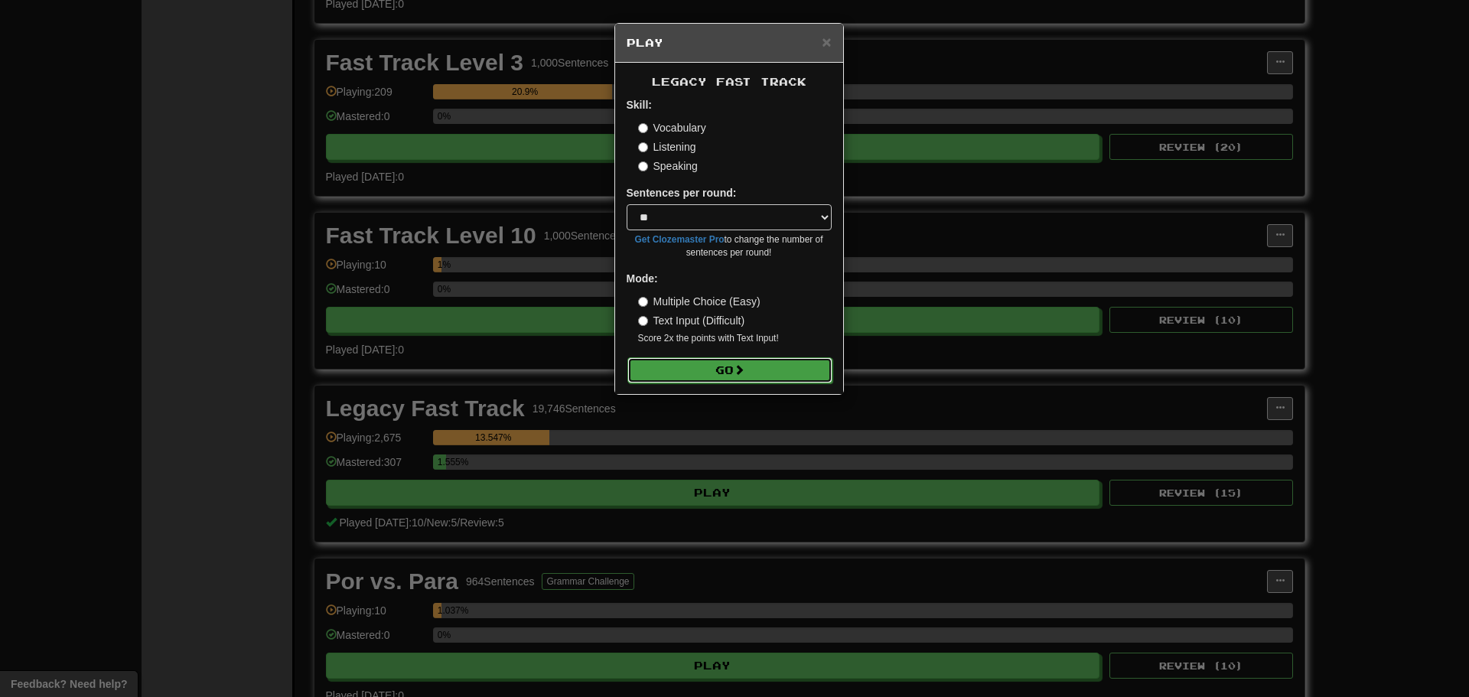
click at [673, 382] on button "Go" at bounding box center [729, 370] width 205 height 26
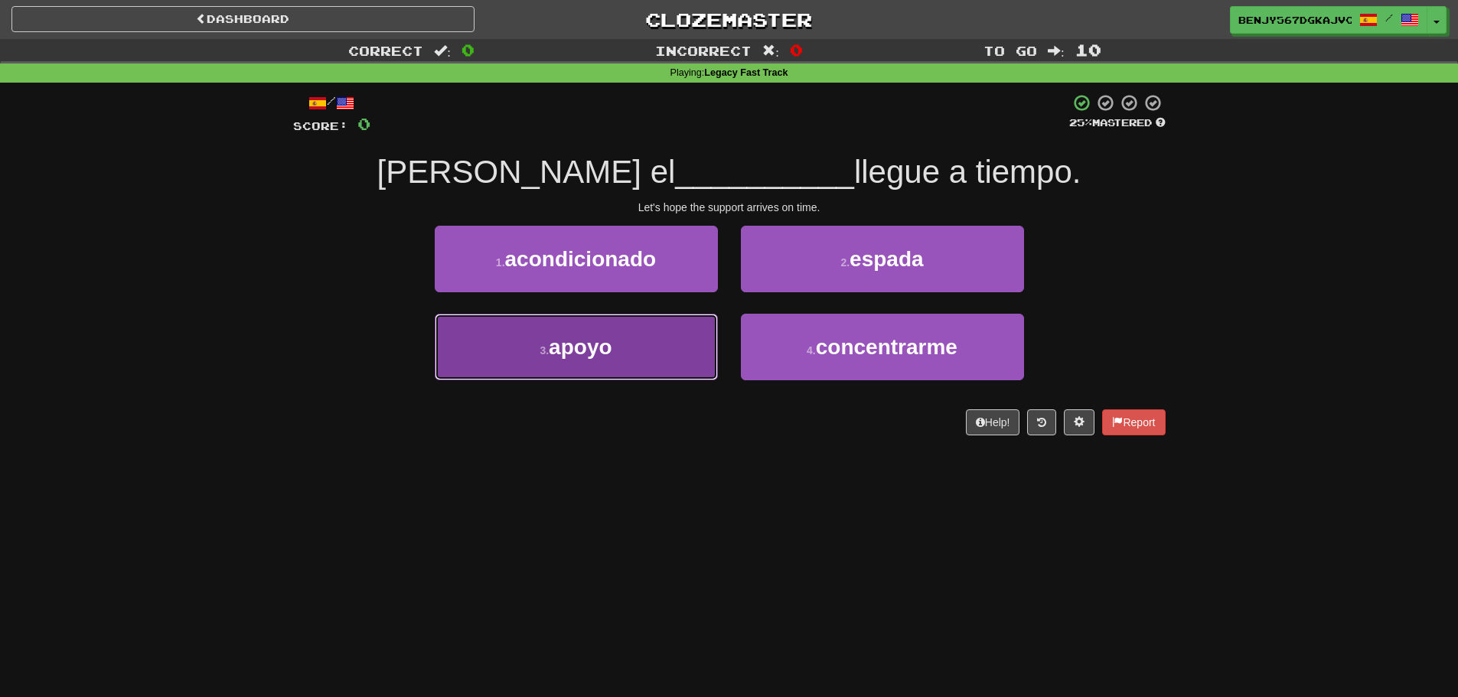
click at [599, 373] on button "3 . apoyo" at bounding box center [576, 347] width 283 height 67
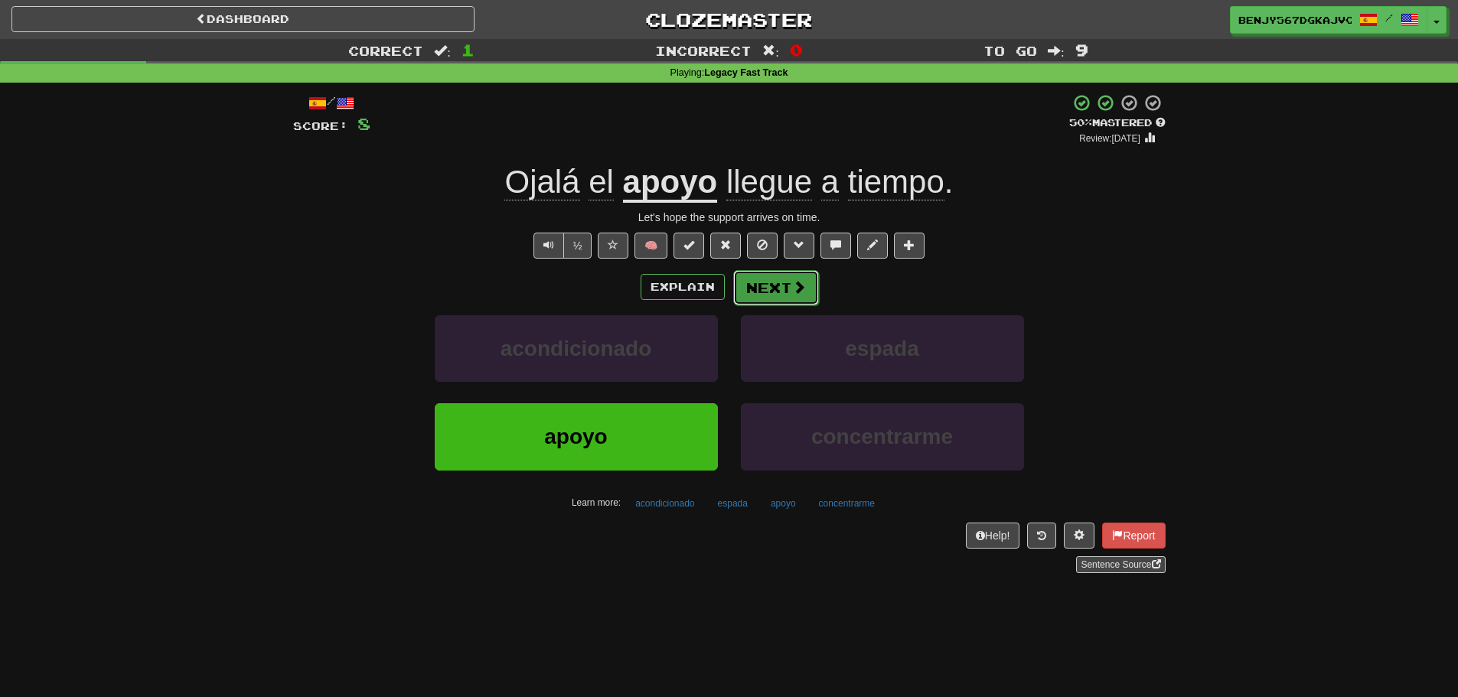
click at [782, 289] on button "Next" at bounding box center [776, 287] width 86 height 35
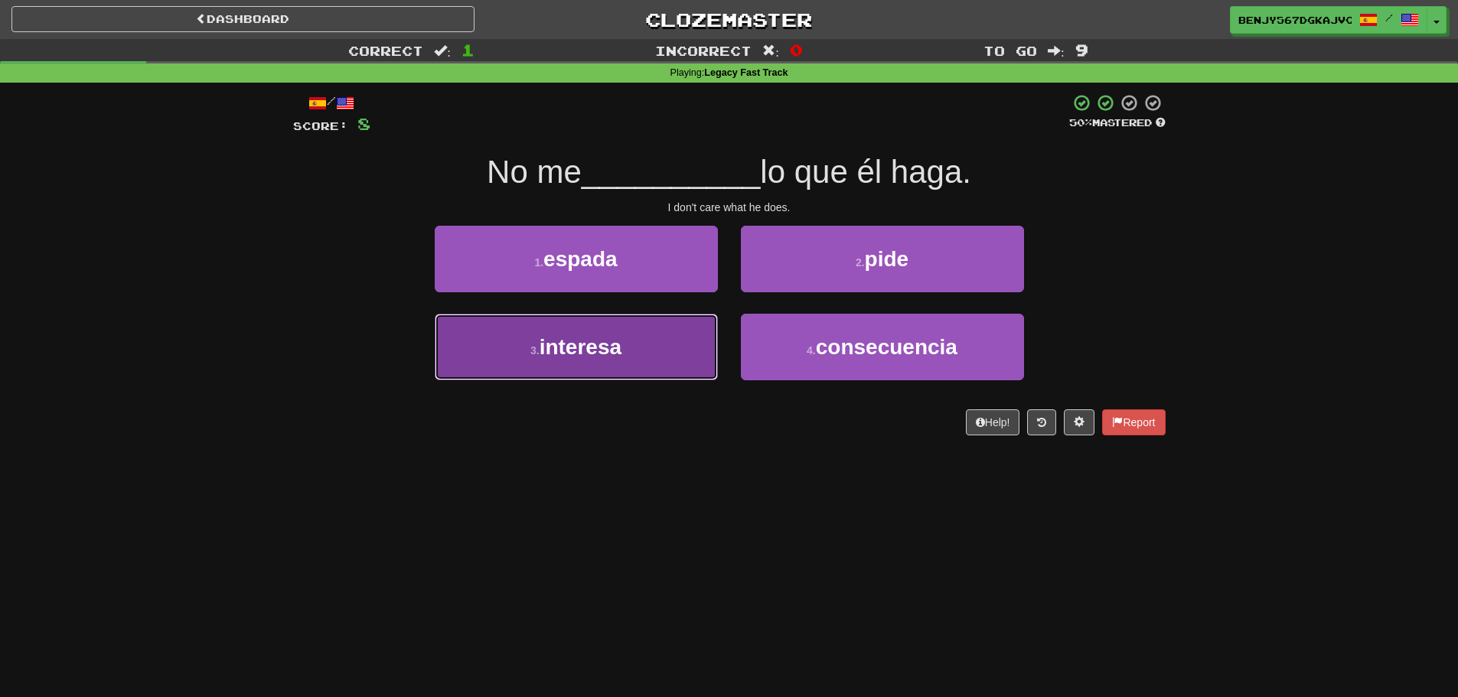
click at [627, 334] on button "3 . interesa" at bounding box center [576, 347] width 283 height 67
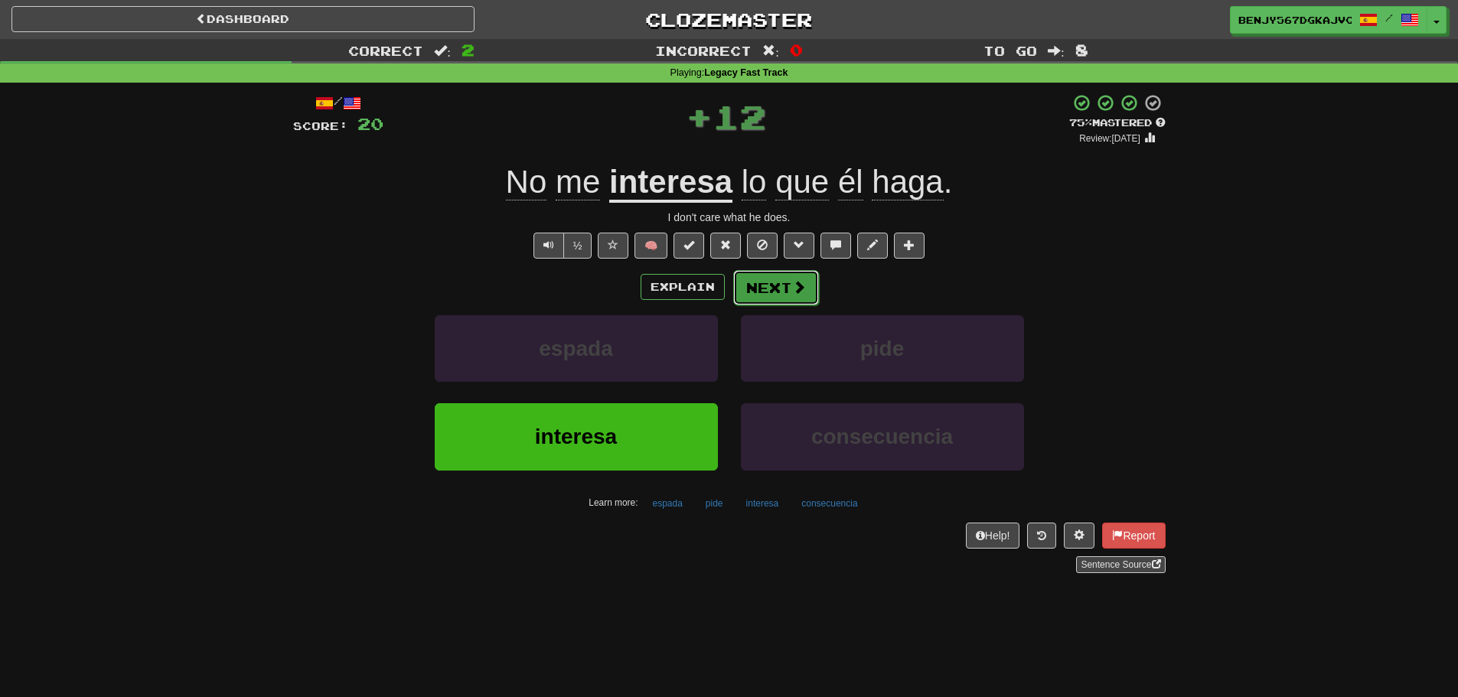
click at [770, 294] on button "Next" at bounding box center [776, 287] width 86 height 35
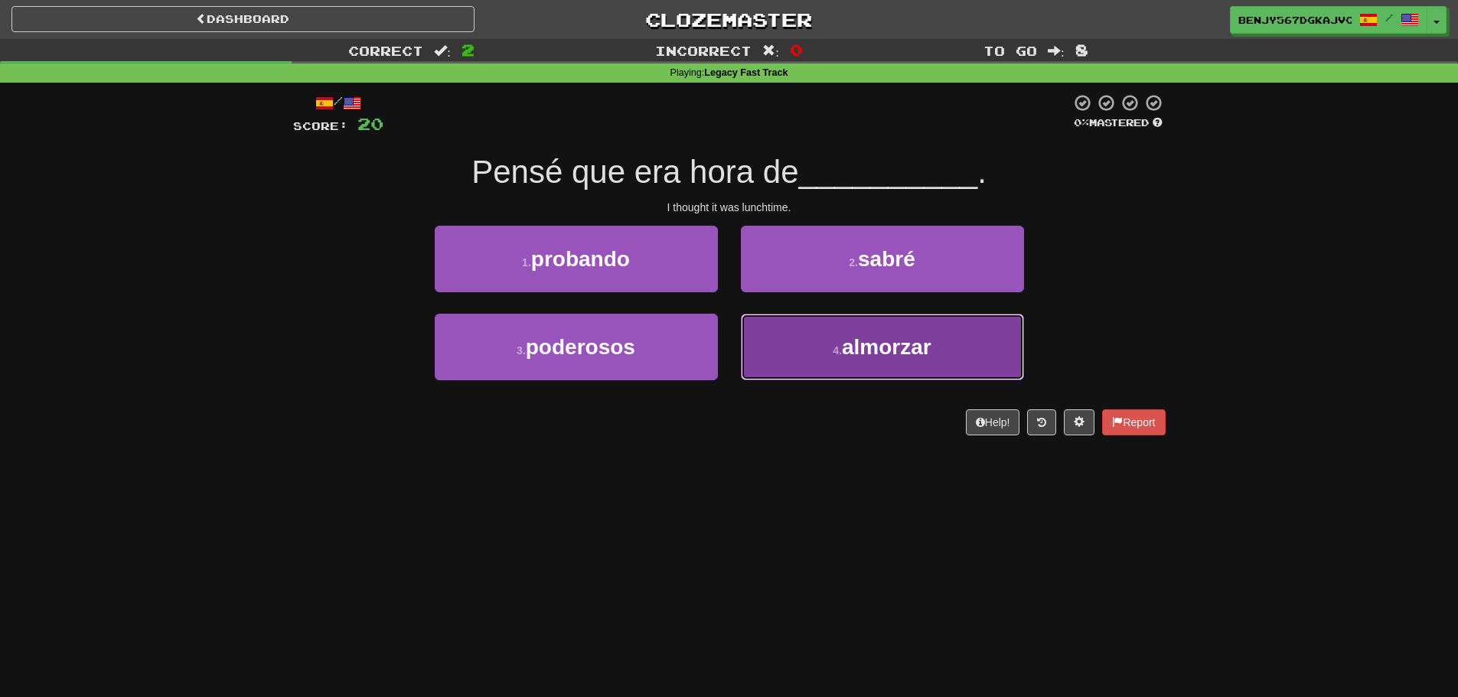
click at [969, 354] on button "4 . [GEOGRAPHIC_DATA]" at bounding box center [882, 347] width 283 height 67
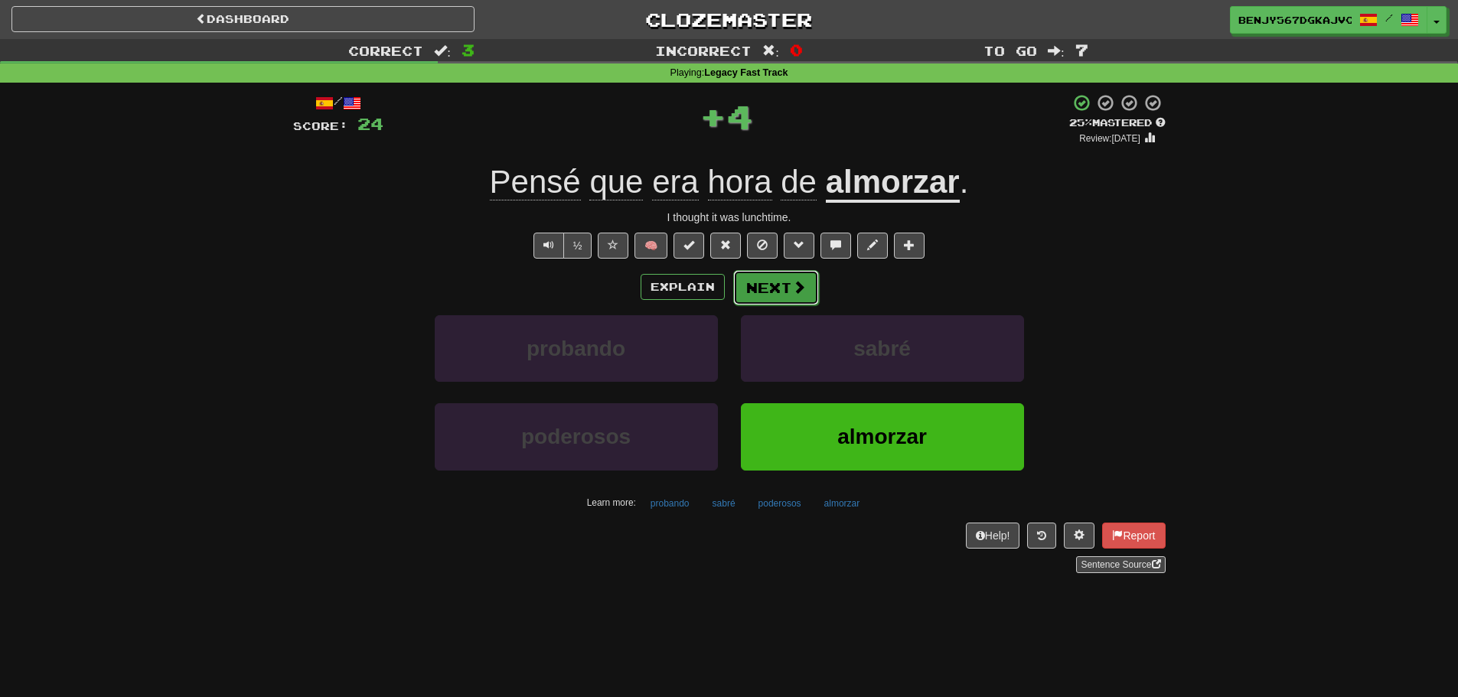
drag, startPoint x: 783, startPoint y: 296, endPoint x: 785, endPoint y: 282, distance: 14.0
click at [785, 282] on button "Next" at bounding box center [776, 287] width 86 height 35
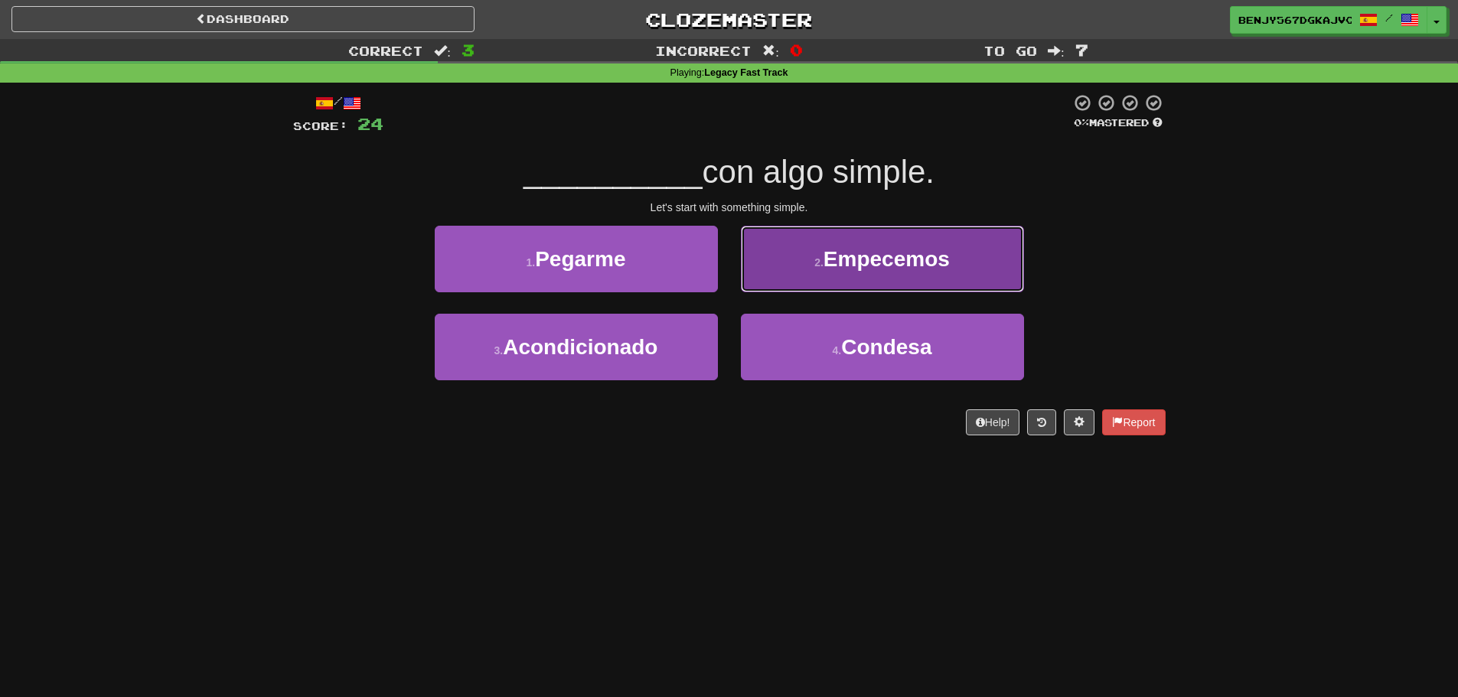
click at [858, 264] on span "Empecemos" at bounding box center [886, 259] width 126 height 24
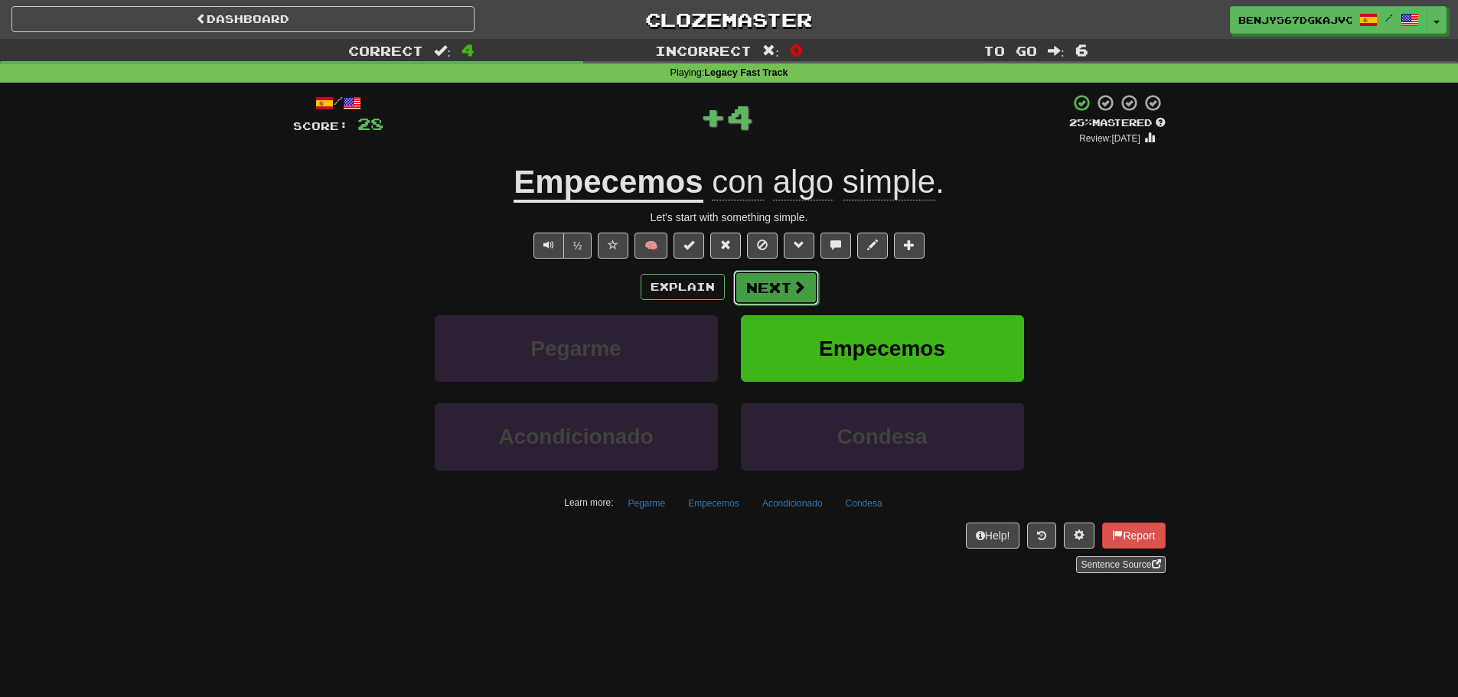
click at [780, 290] on button "Next" at bounding box center [776, 287] width 86 height 35
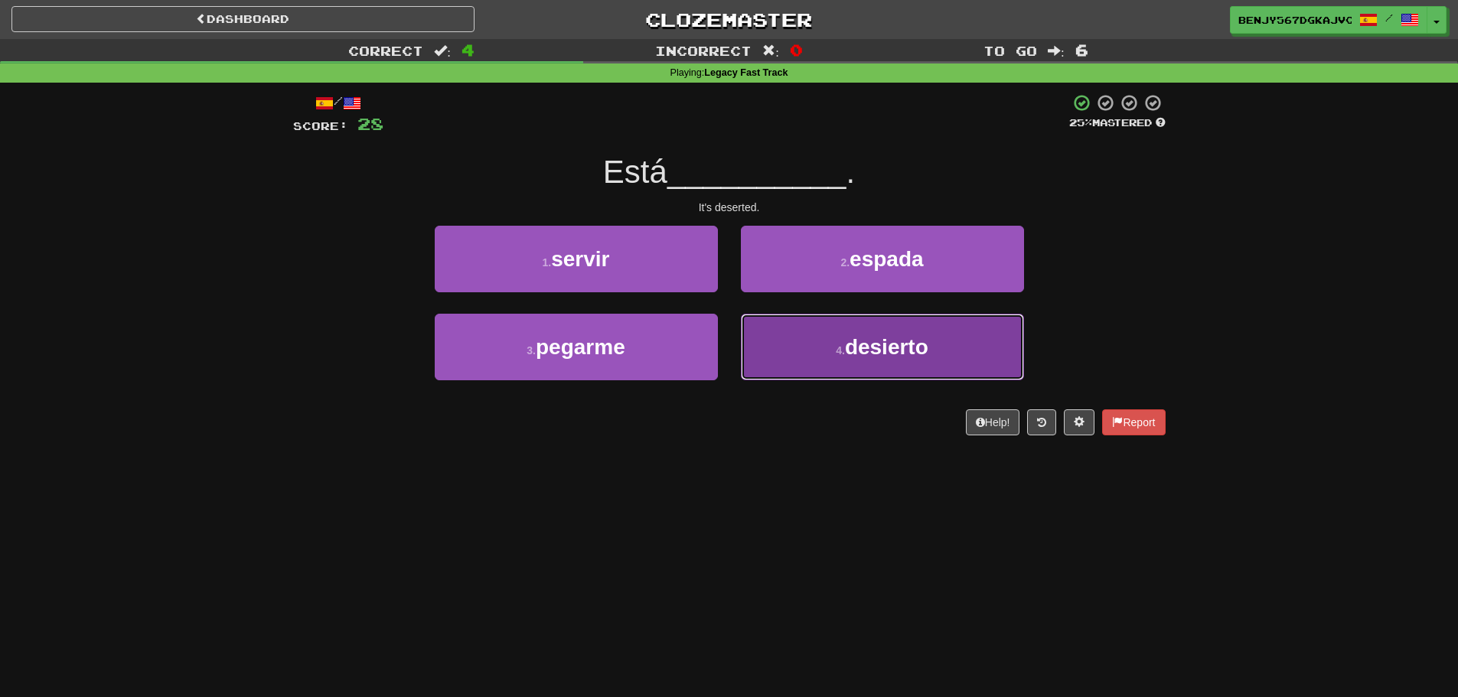
click at [870, 340] on span "desierto" at bounding box center [886, 347] width 83 height 24
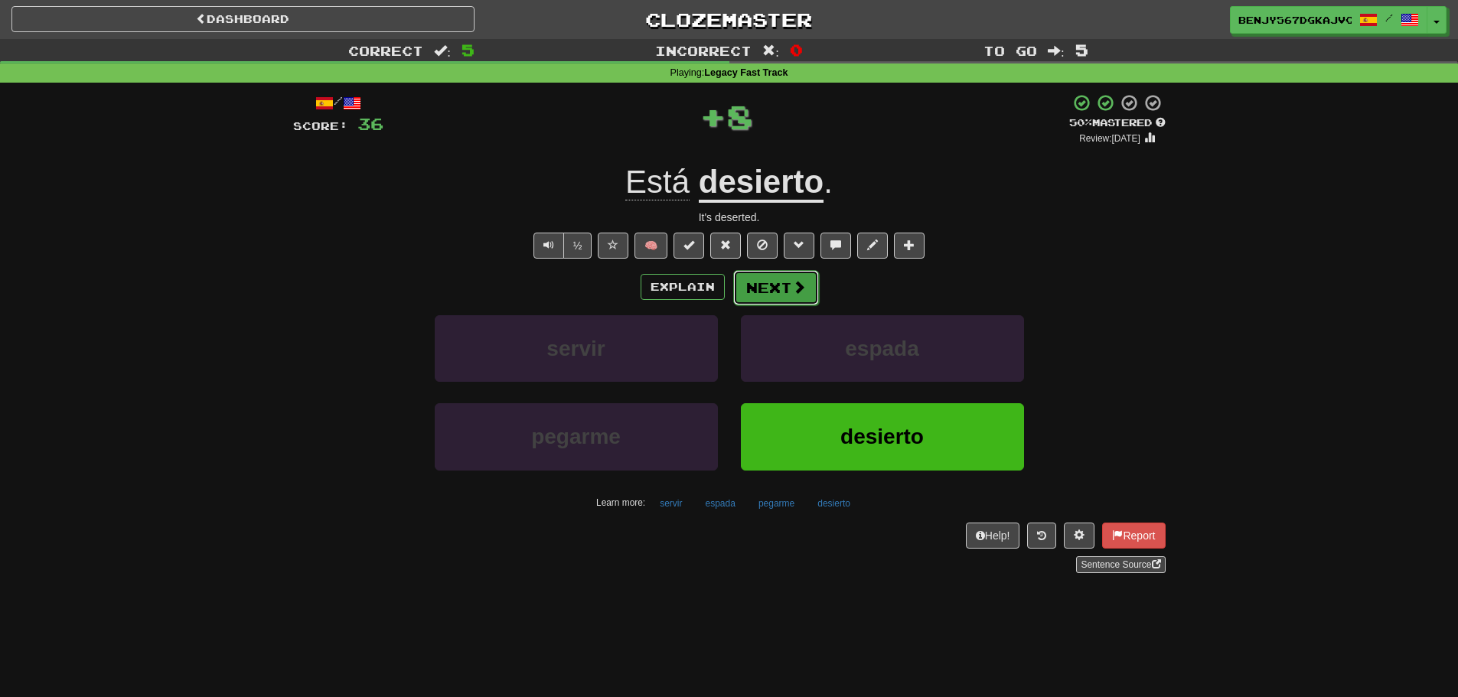
click at [777, 292] on button "Next" at bounding box center [776, 287] width 86 height 35
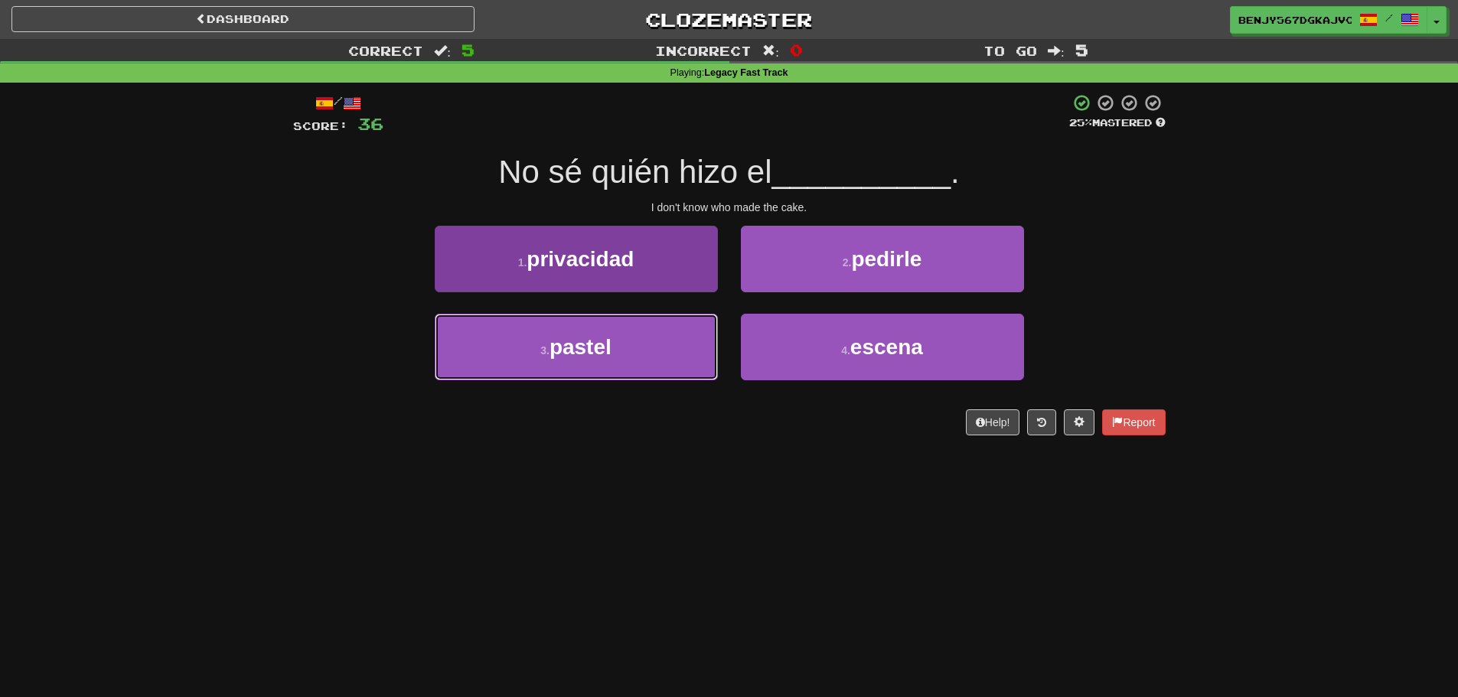
click at [562, 358] on span "pastel" at bounding box center [580, 347] width 62 height 24
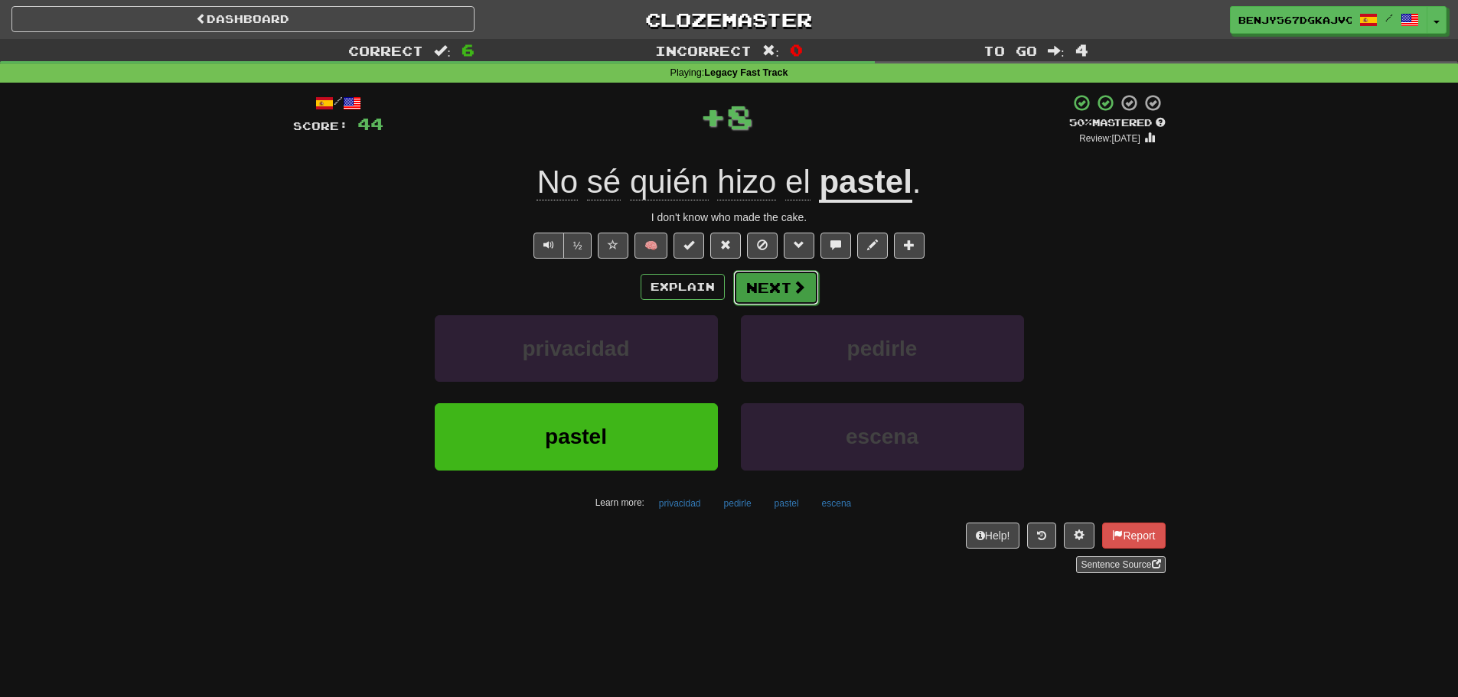
click at [747, 288] on button "Next" at bounding box center [776, 287] width 86 height 35
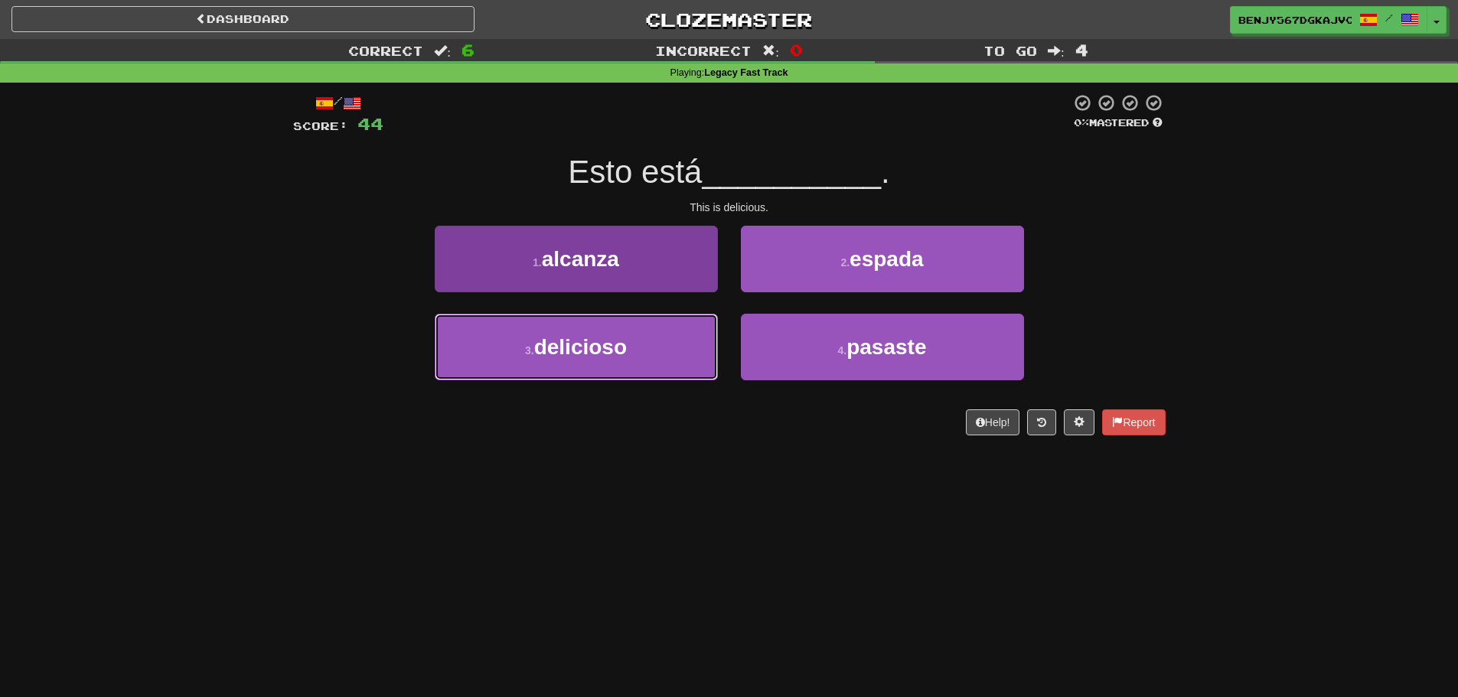
click at [643, 353] on button "3 . delicioso" at bounding box center [576, 347] width 283 height 67
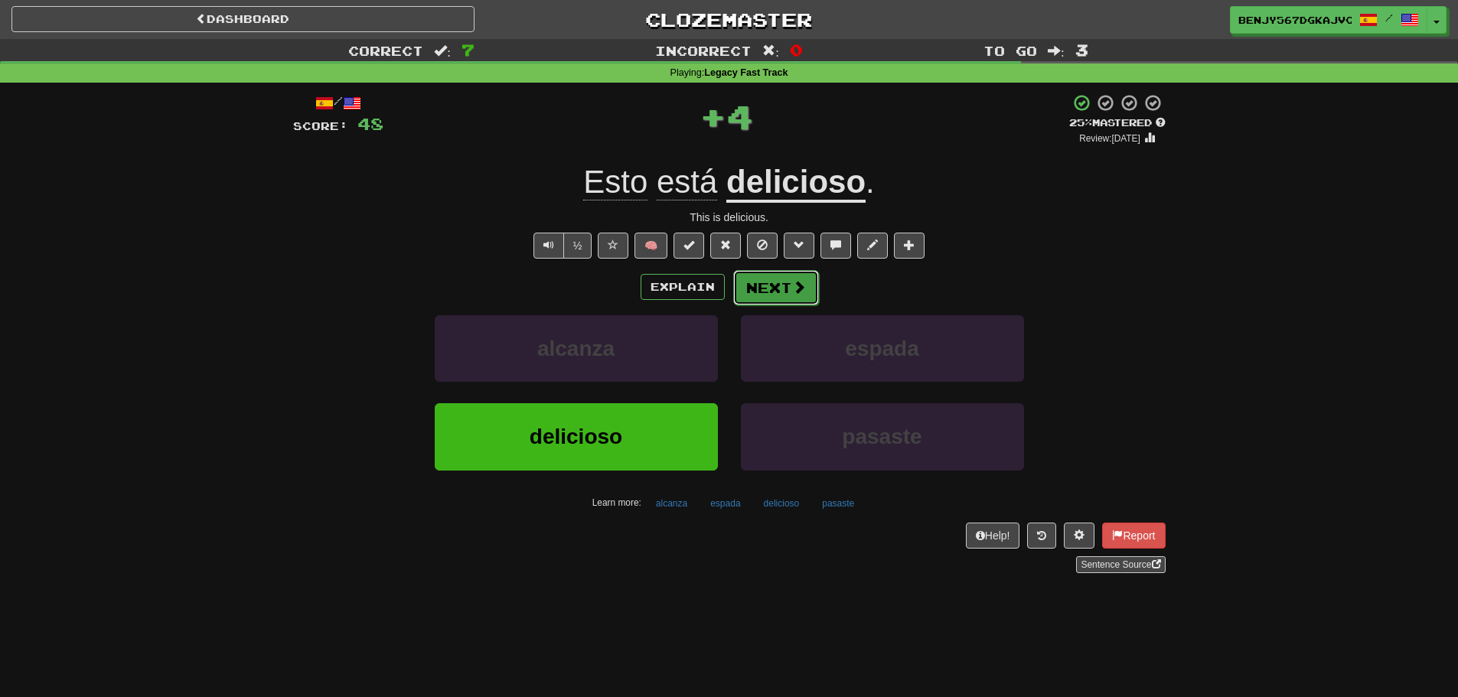
click at [787, 292] on button "Next" at bounding box center [776, 287] width 86 height 35
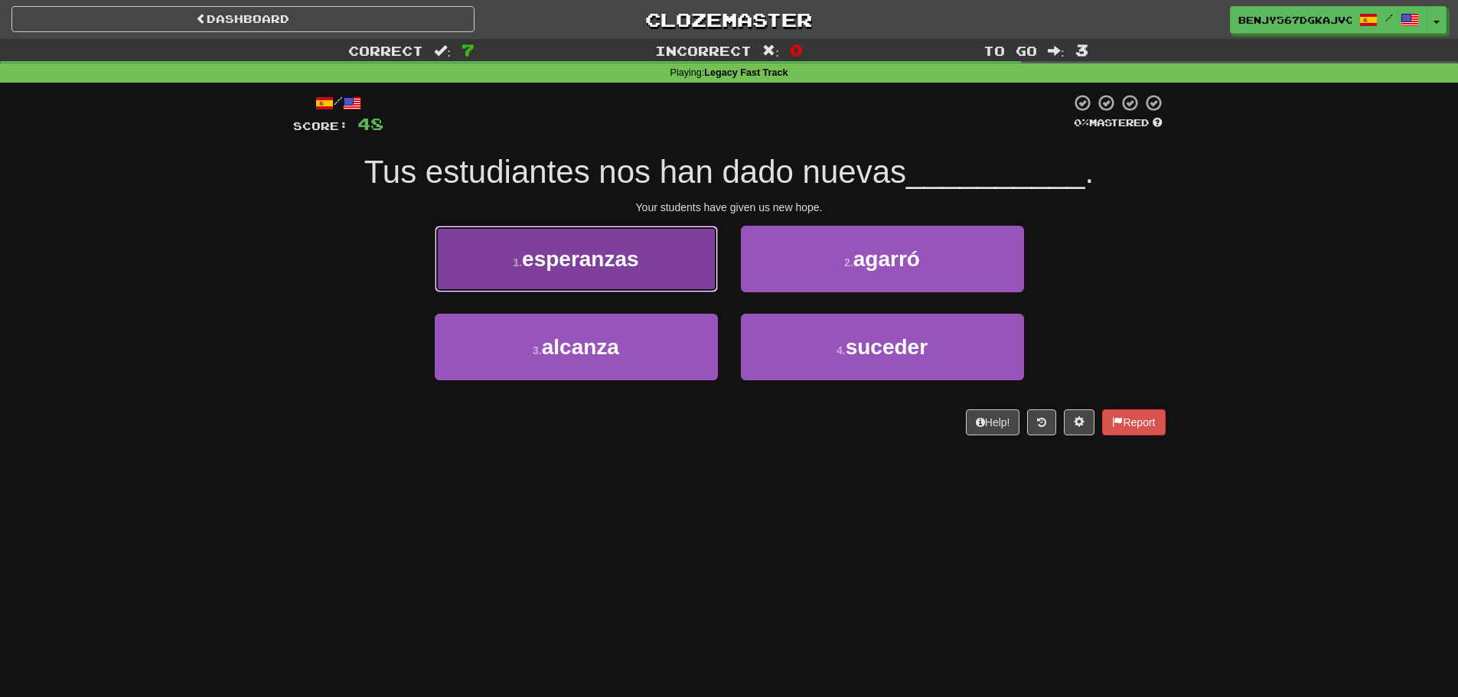
click at [655, 276] on button "1 . esperanzas" at bounding box center [576, 259] width 283 height 67
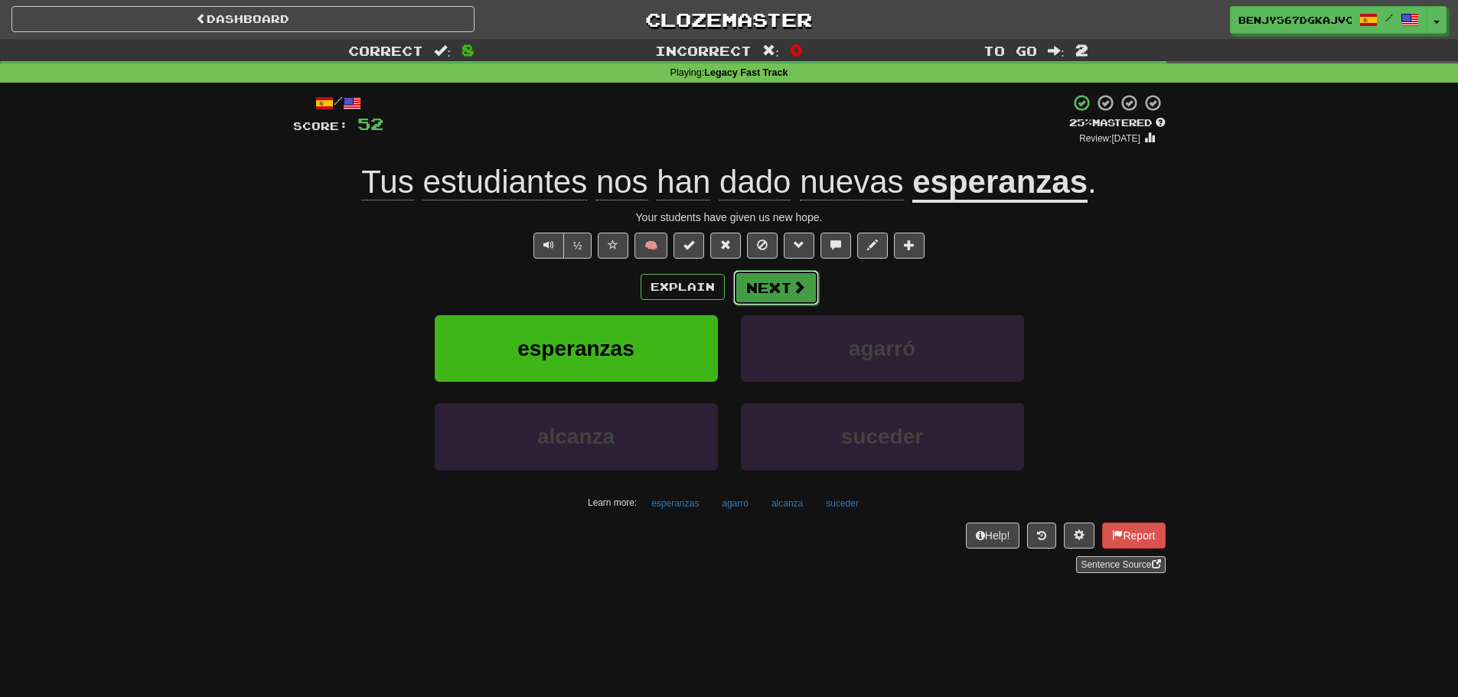
click at [803, 290] on span at bounding box center [799, 287] width 14 height 14
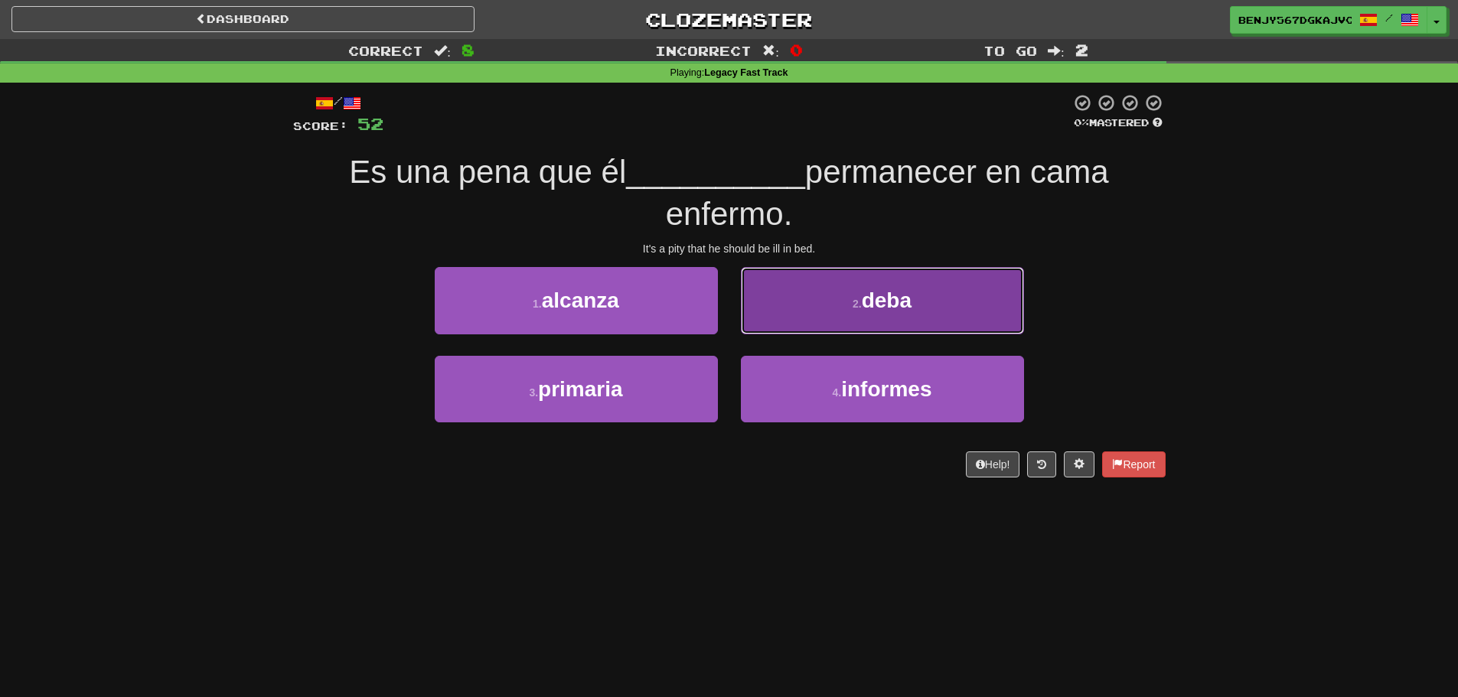
click at [946, 310] on button "2 . deba" at bounding box center [882, 300] width 283 height 67
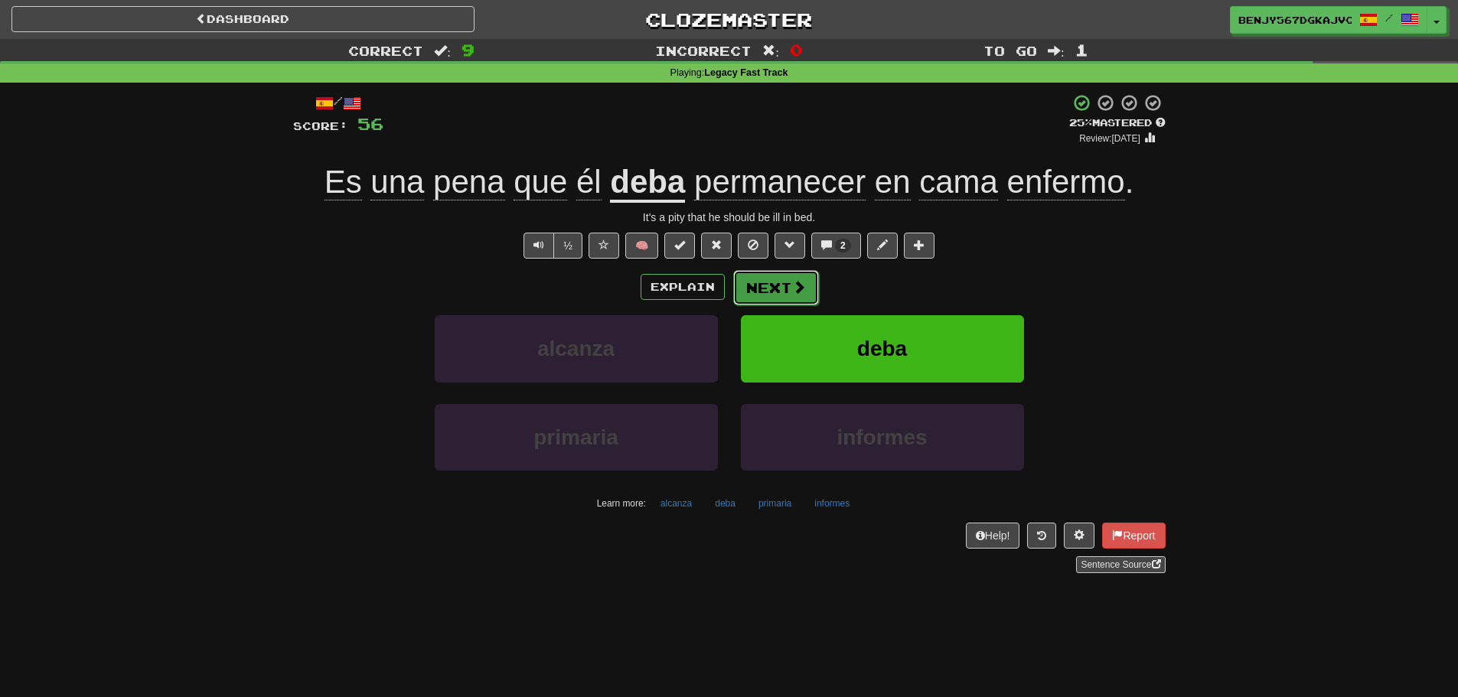
click at [780, 284] on button "Next" at bounding box center [776, 287] width 86 height 35
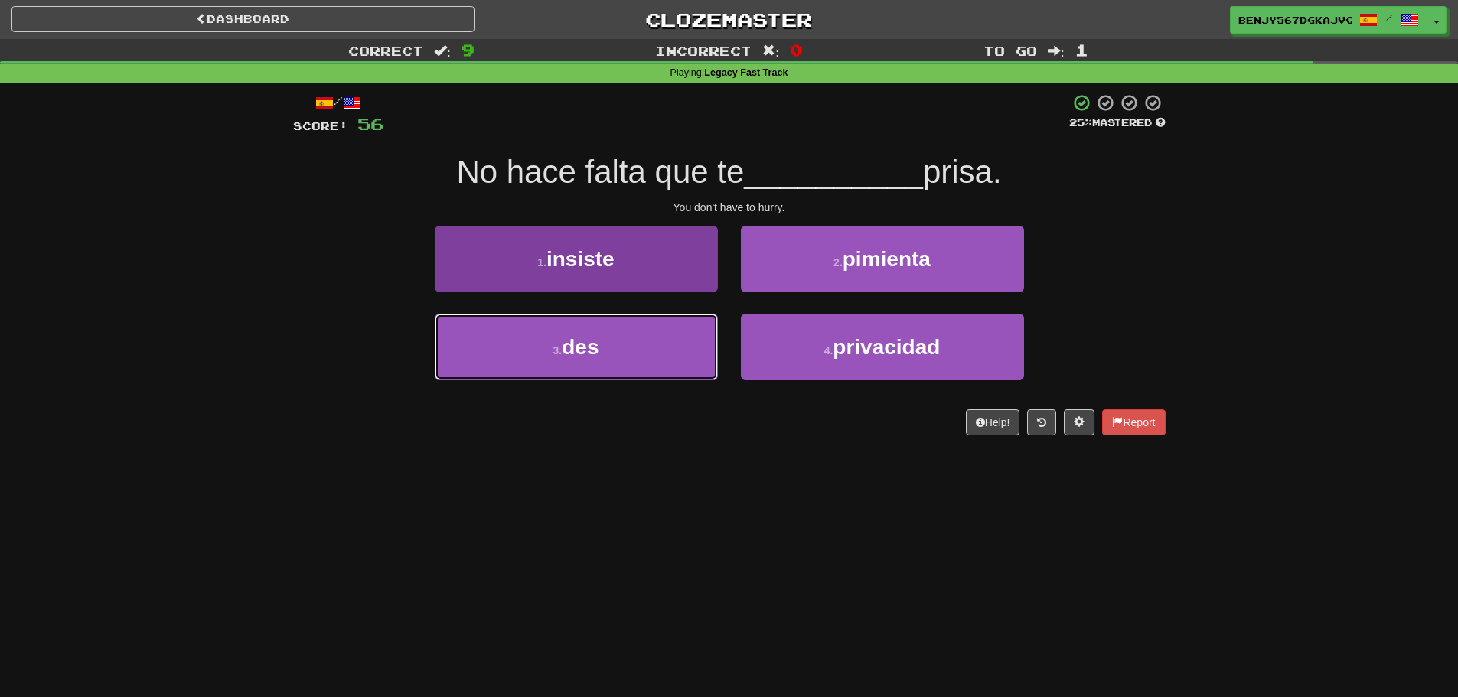
click at [669, 347] on button "3 . des" at bounding box center [576, 347] width 283 height 67
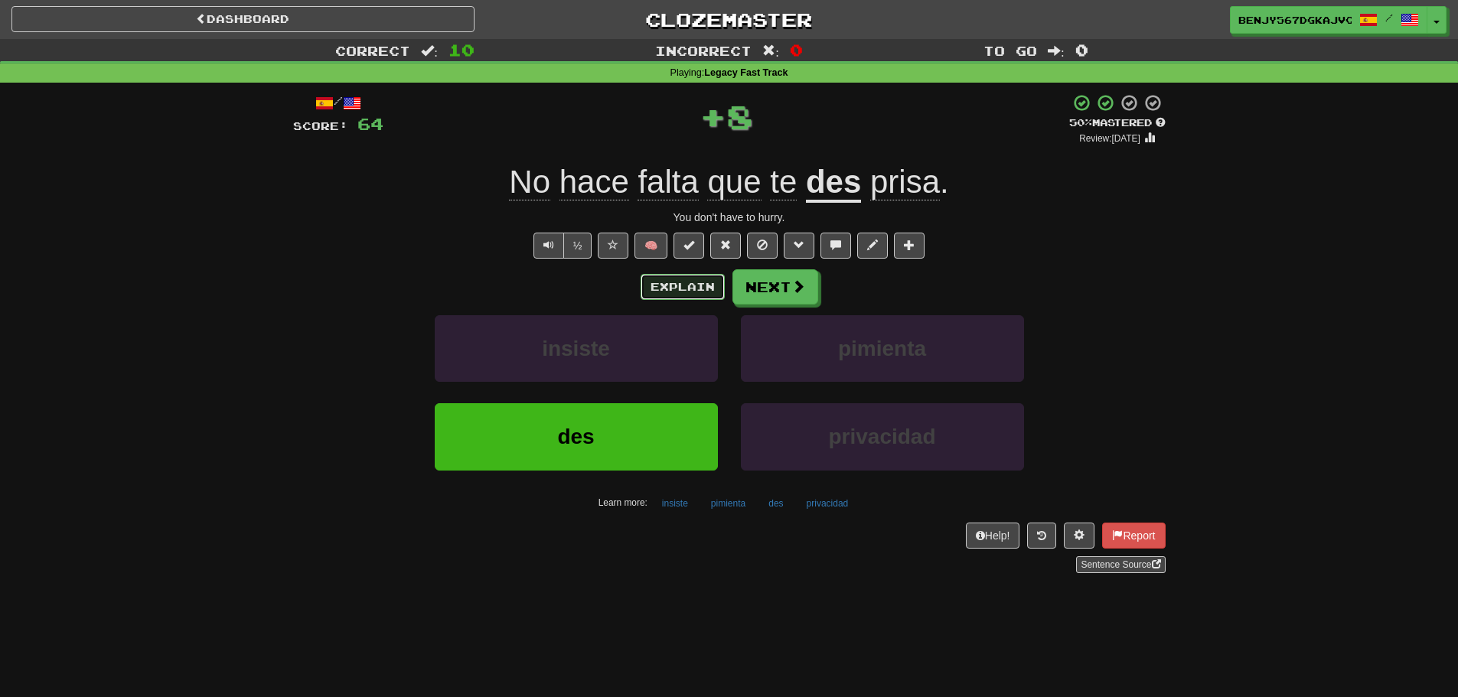
click at [671, 293] on button "Explain" at bounding box center [682, 287] width 84 height 26
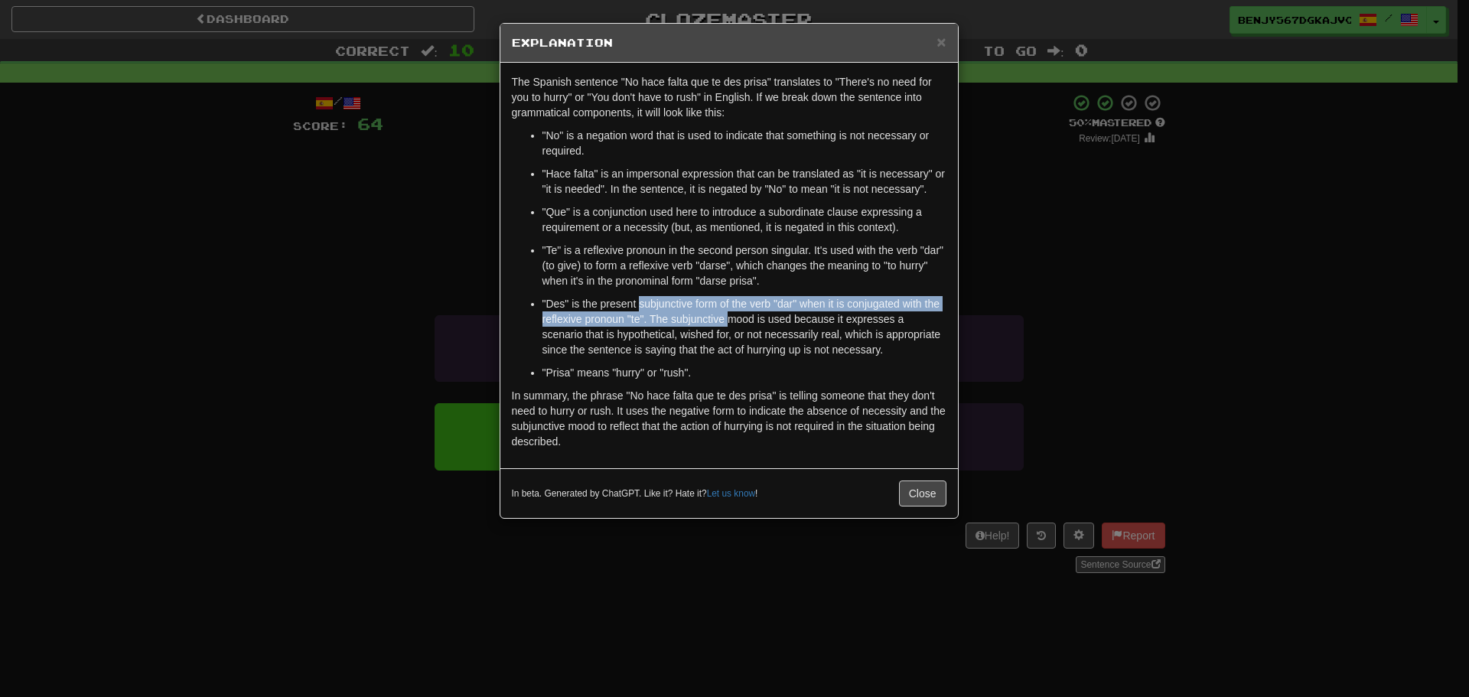
drag, startPoint x: 640, startPoint y: 301, endPoint x: 806, endPoint y: 305, distance: 165.3
click at [748, 320] on p ""Des" is the present subjunctive form of the verb "dar" when it is conjugated w…" at bounding box center [744, 326] width 404 height 61
click at [939, 38] on span "×" at bounding box center [940, 42] width 9 height 18
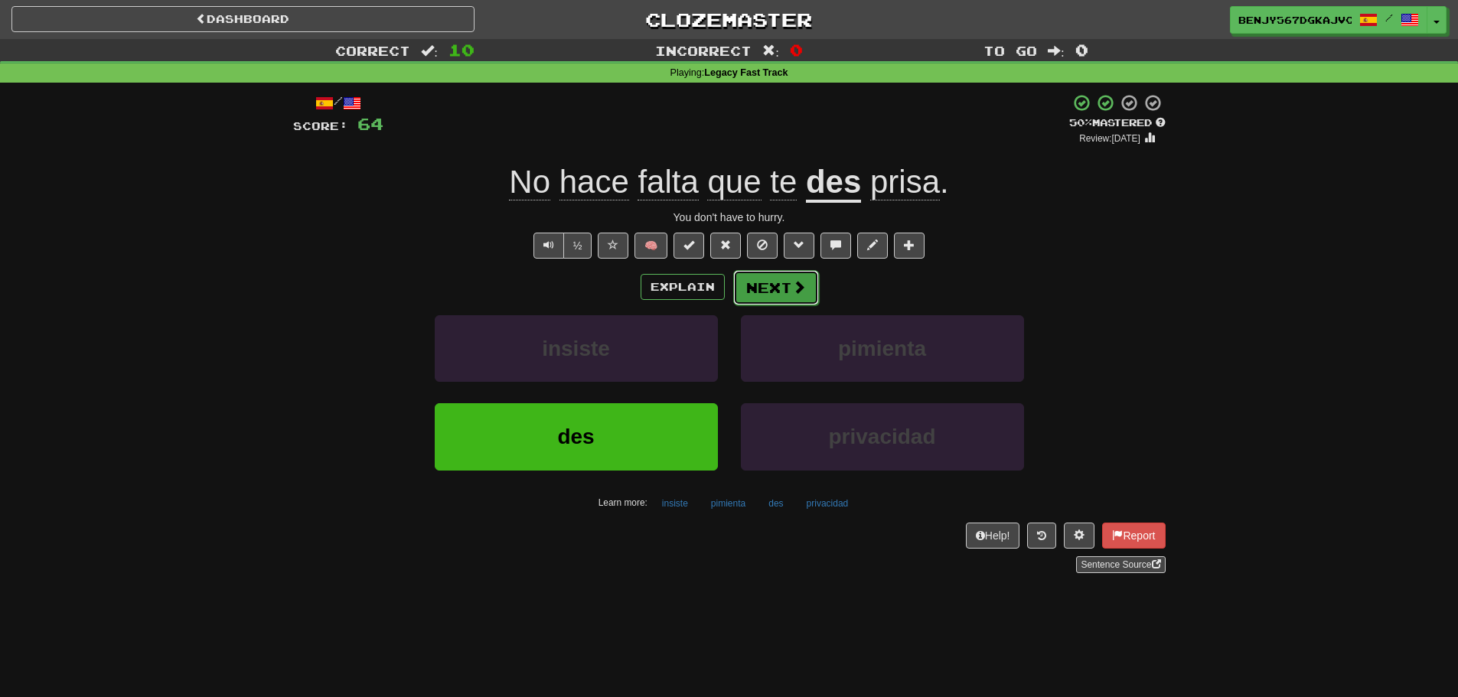
click at [775, 275] on button "Next" at bounding box center [776, 287] width 86 height 35
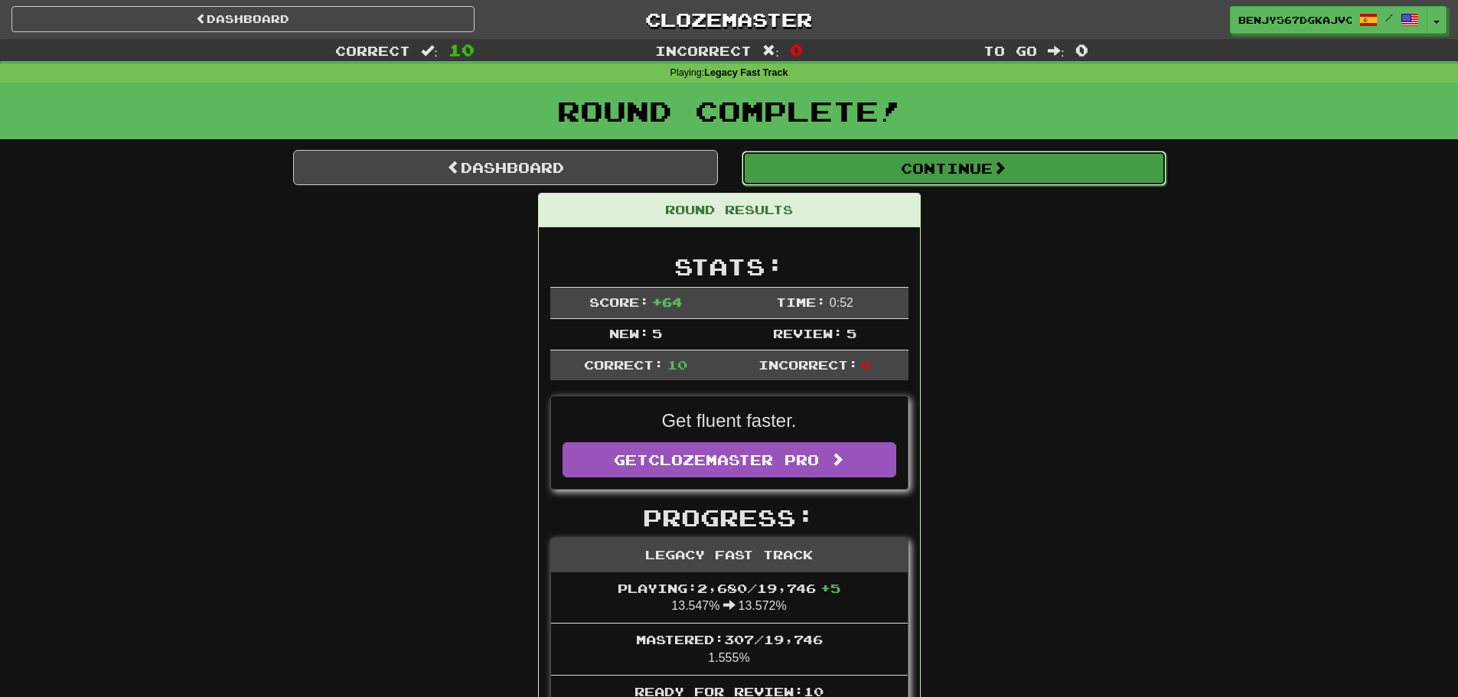
click at [789, 179] on button "Continue" at bounding box center [953, 168] width 425 height 35
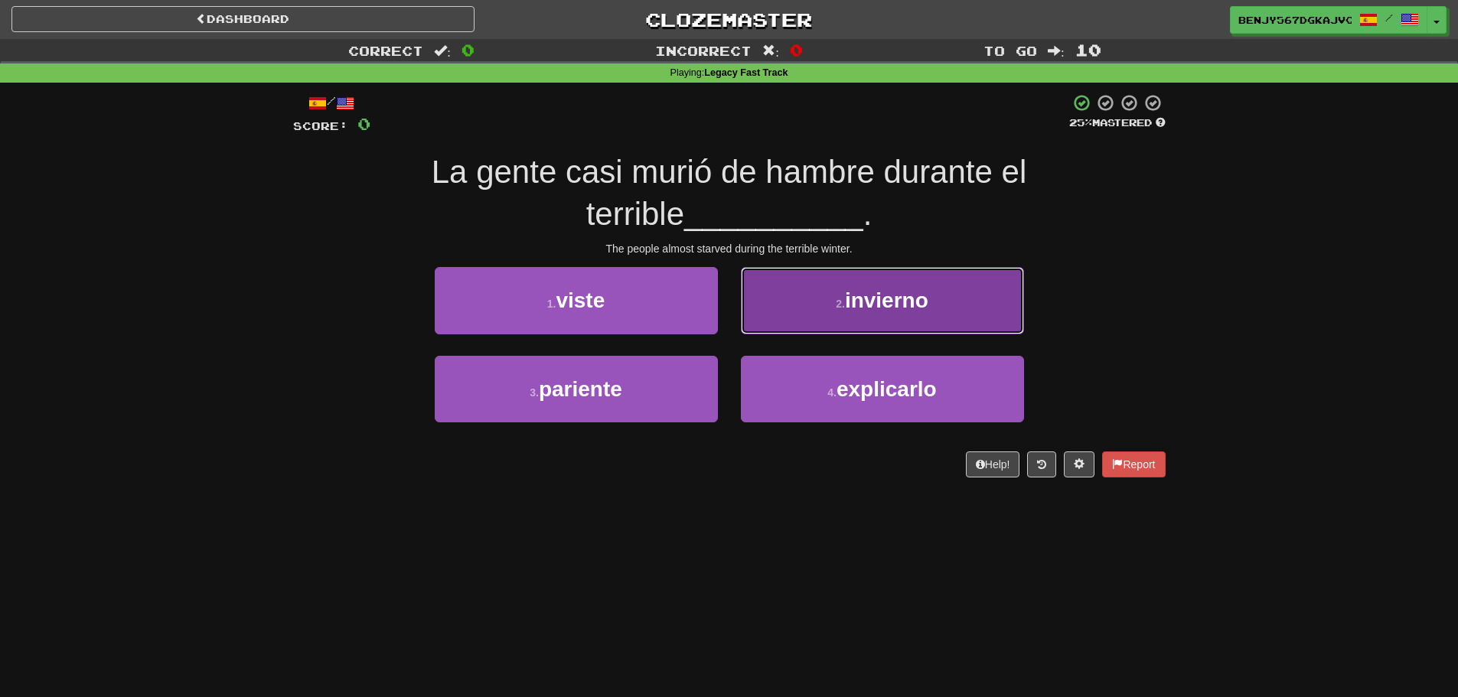
click at [902, 305] on span "invierno" at bounding box center [886, 300] width 83 height 24
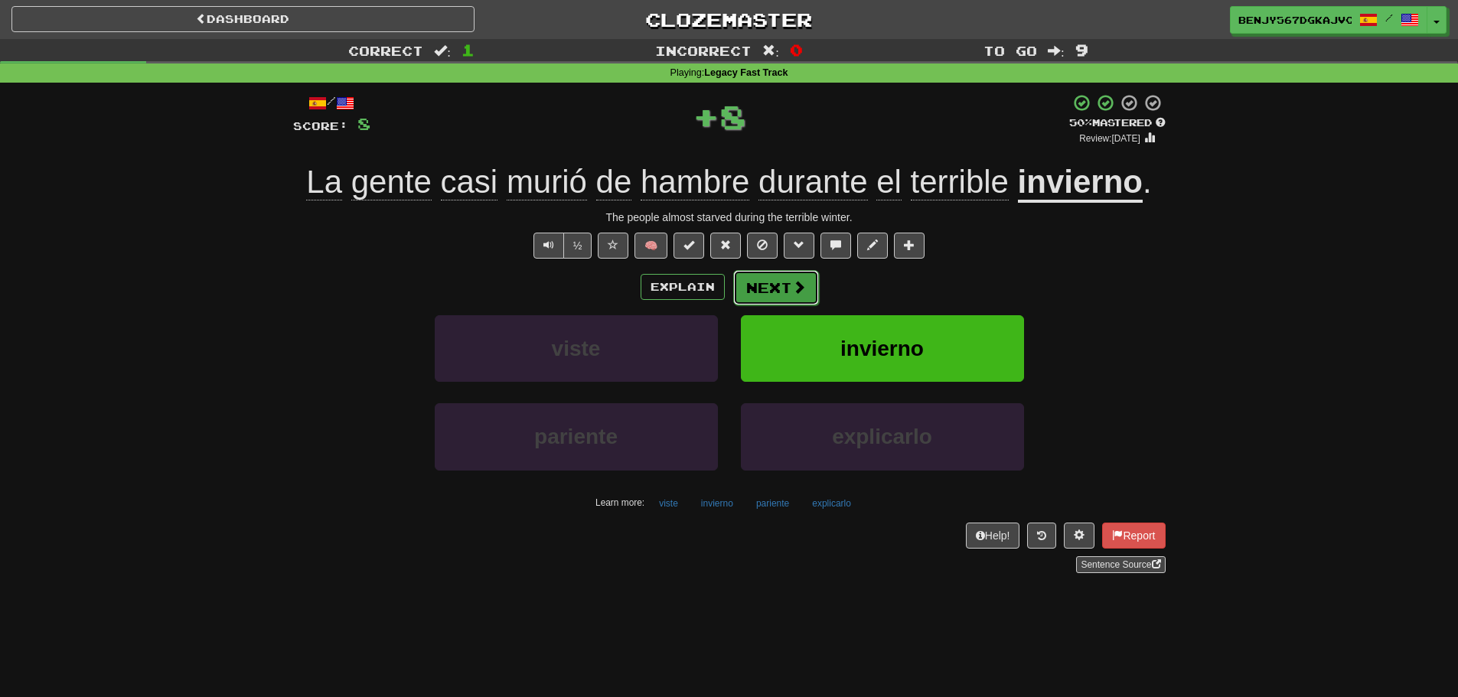
click at [799, 283] on span at bounding box center [799, 287] width 14 height 14
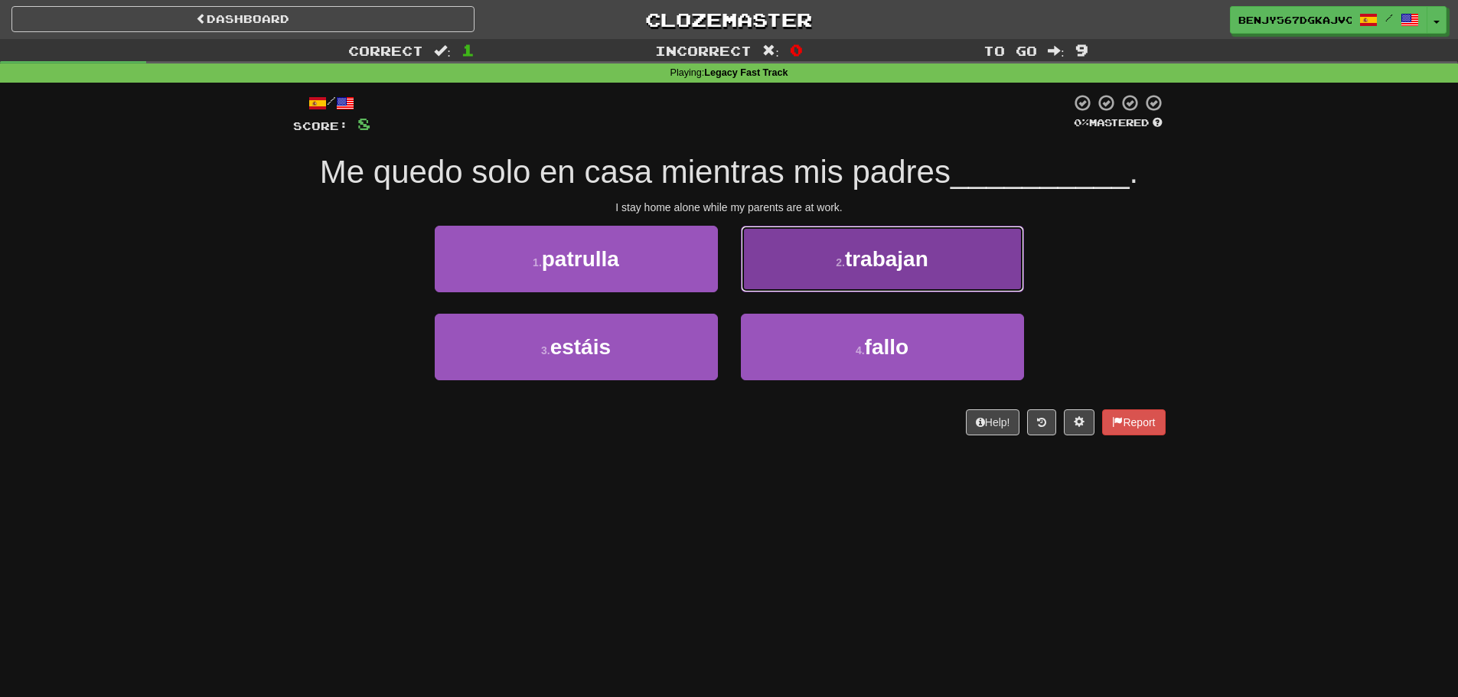
click at [904, 267] on span "trabajan" at bounding box center [886, 259] width 83 height 24
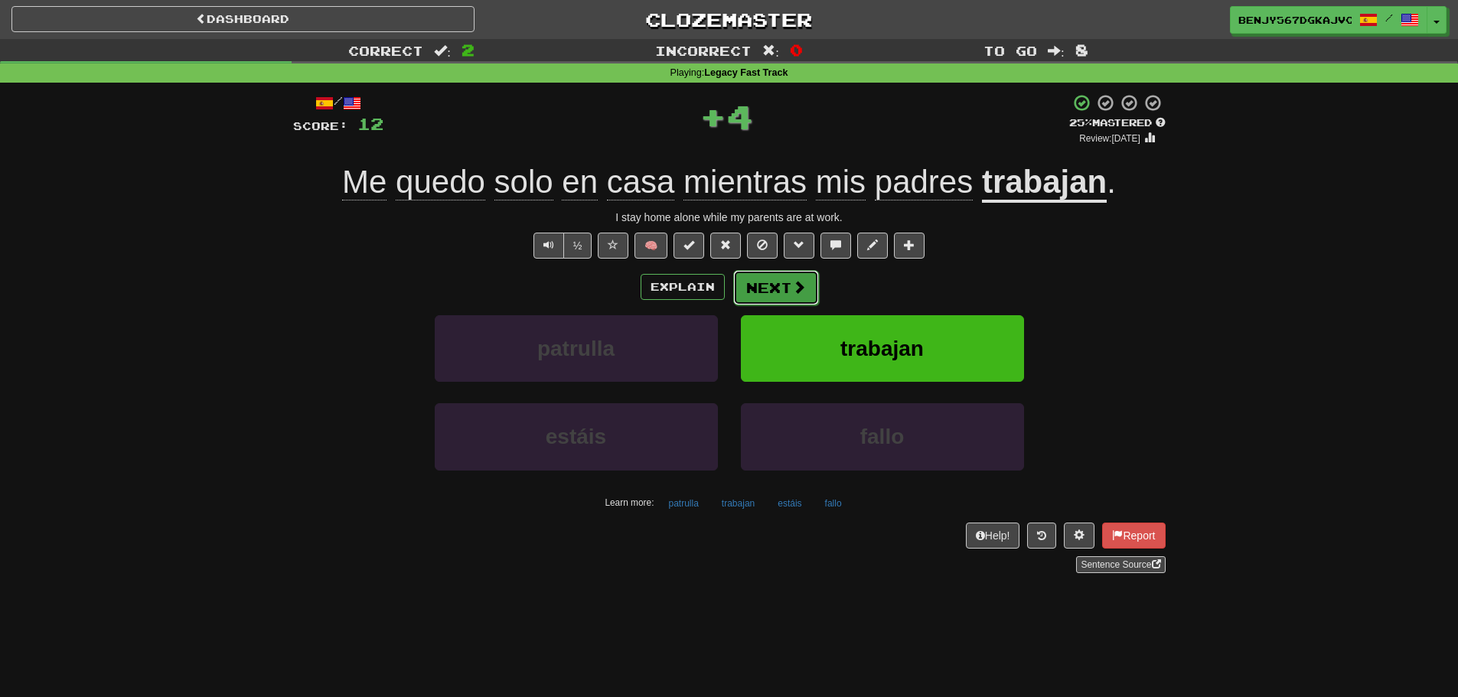
click at [809, 275] on button "Next" at bounding box center [776, 287] width 86 height 35
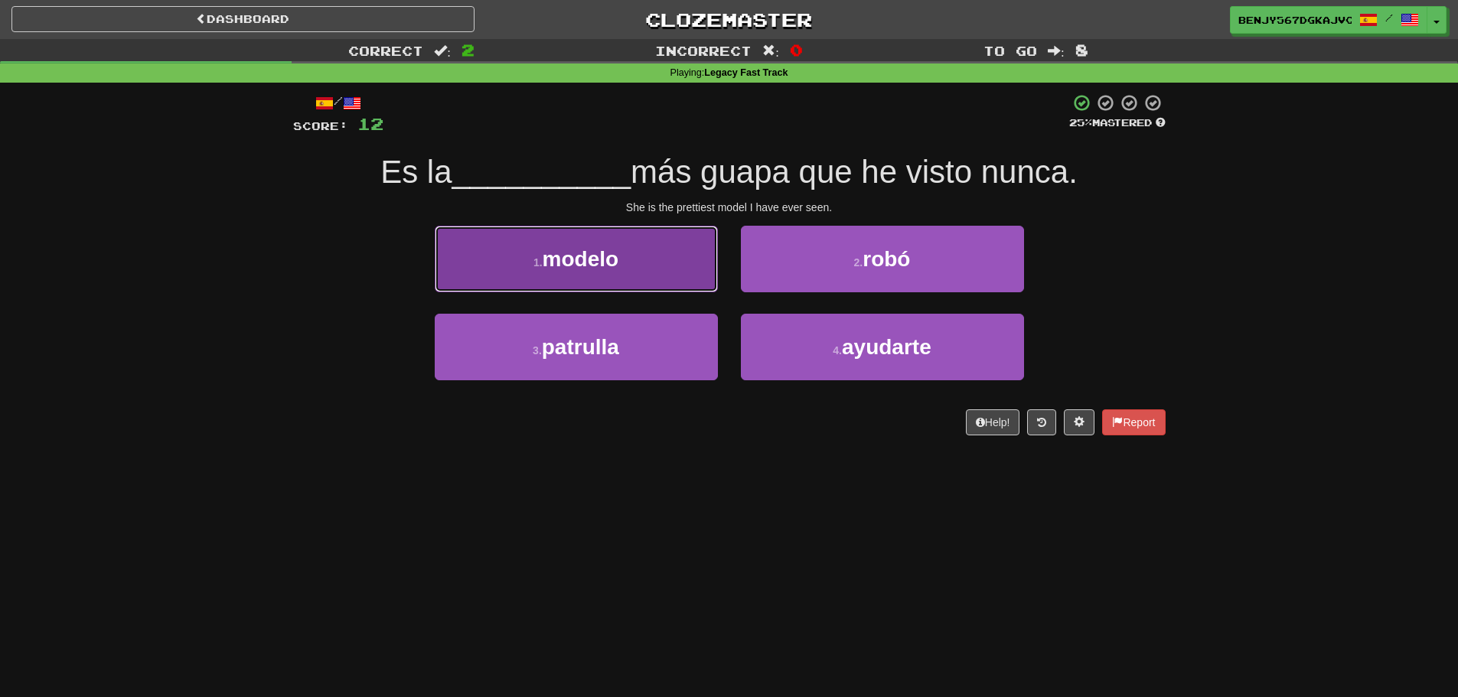
click at [653, 259] on button "1 . modelo" at bounding box center [576, 259] width 283 height 67
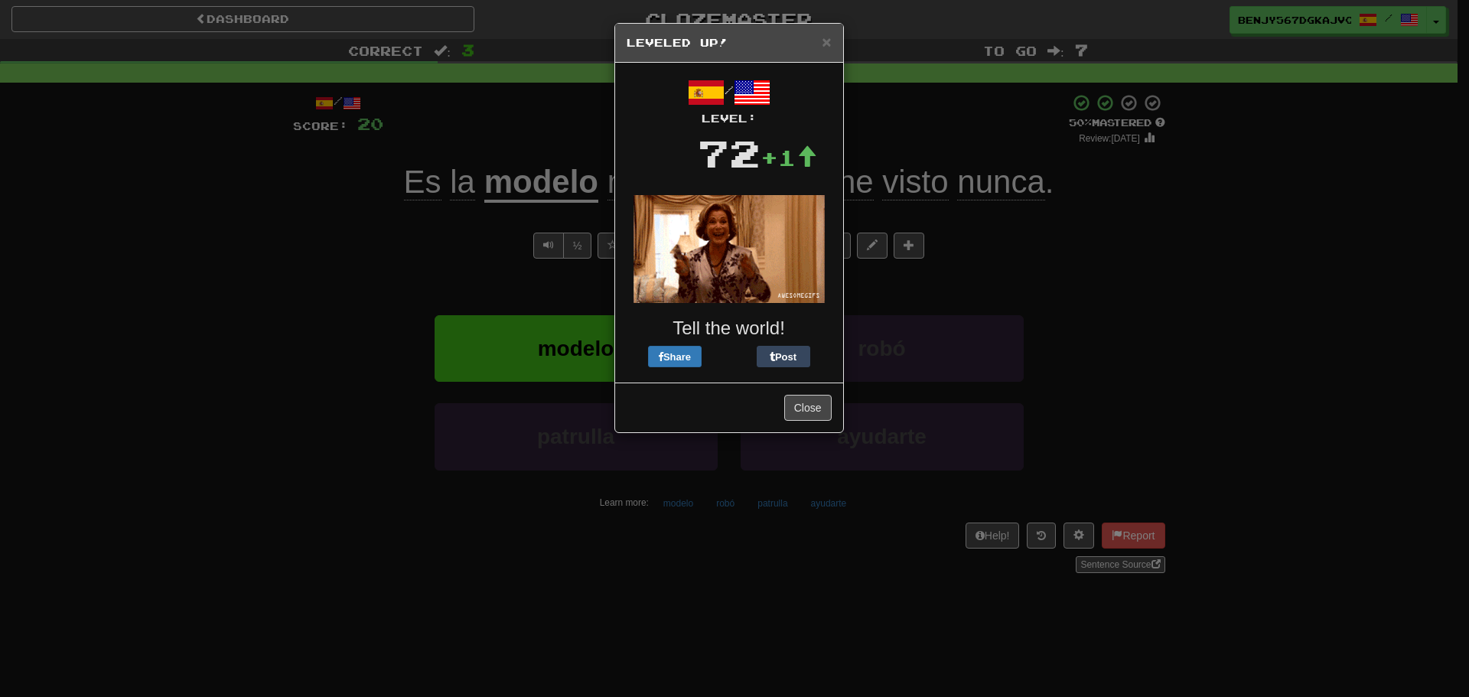
click at [819, 37] on h5 "Leveled Up!" at bounding box center [729, 42] width 205 height 15
click at [823, 41] on span "×" at bounding box center [826, 42] width 9 height 18
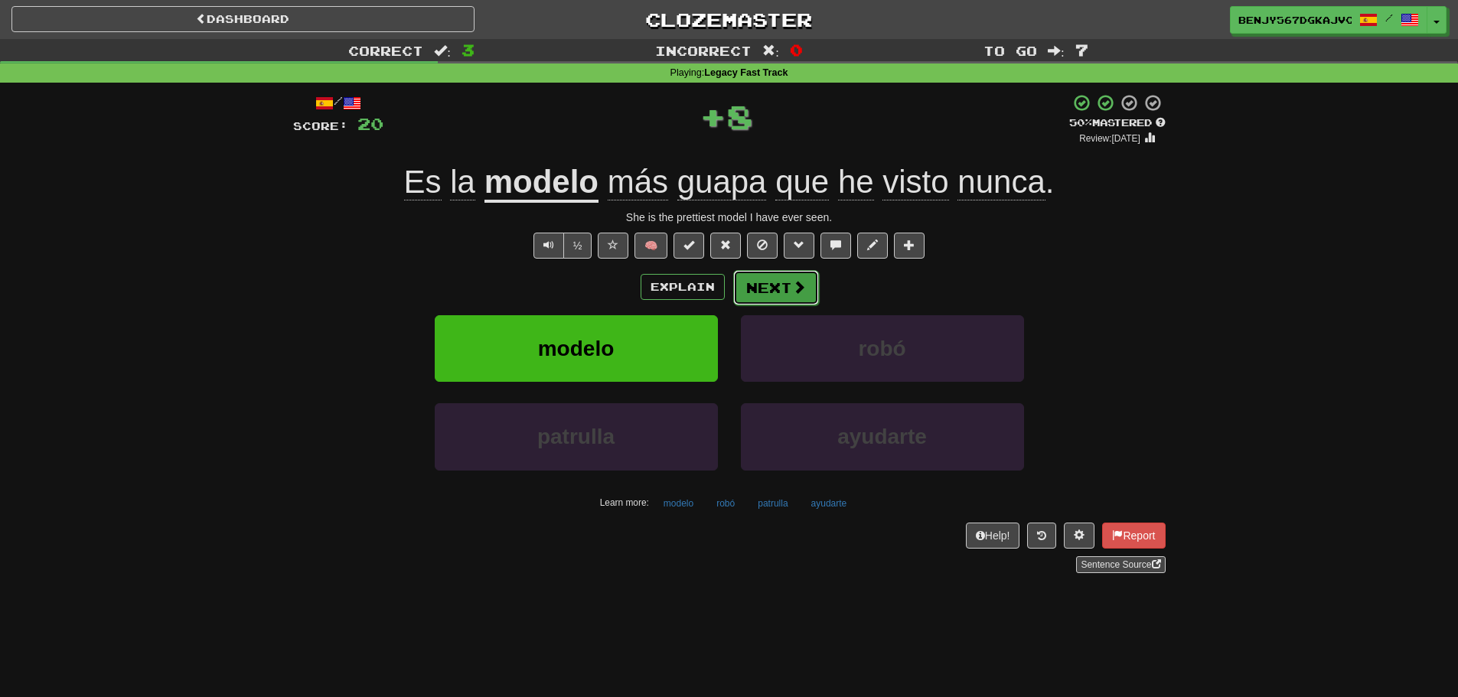
click at [754, 280] on button "Next" at bounding box center [776, 287] width 86 height 35
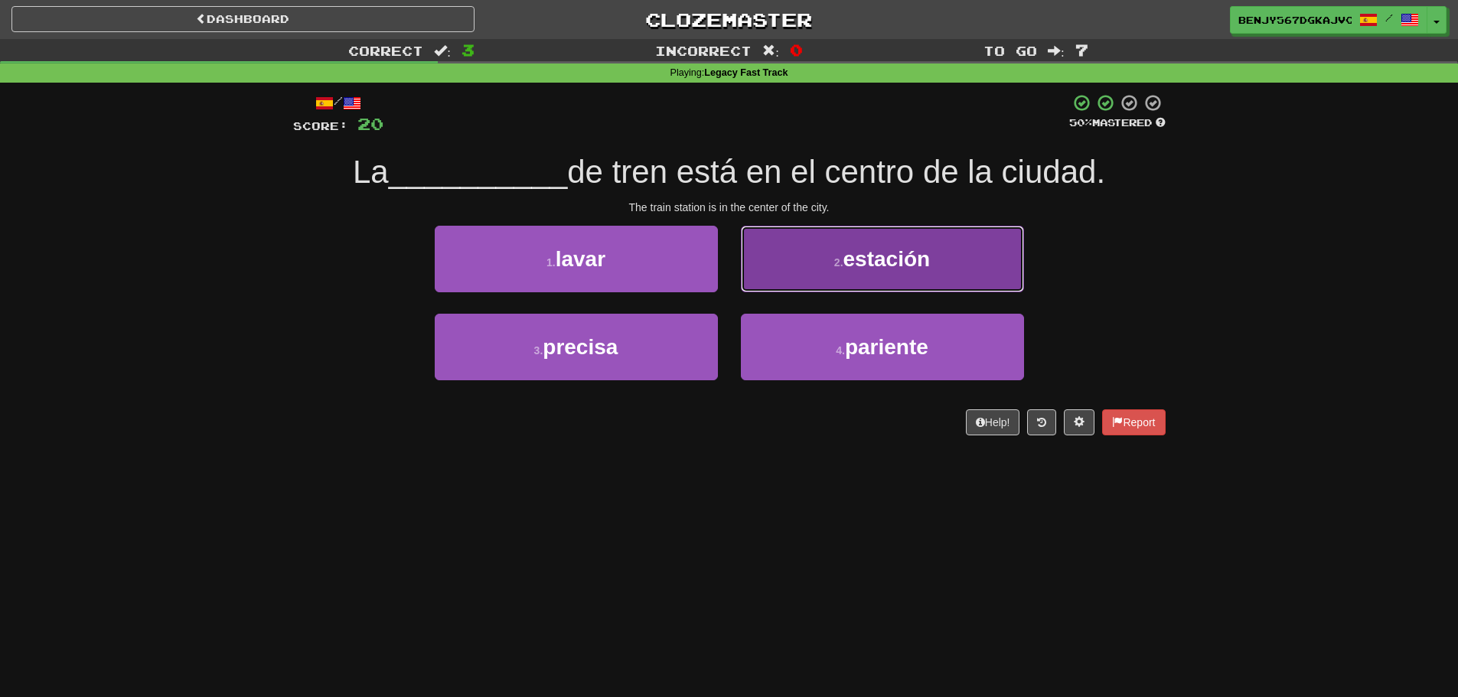
click at [919, 272] on button "2 . estación" at bounding box center [882, 259] width 283 height 67
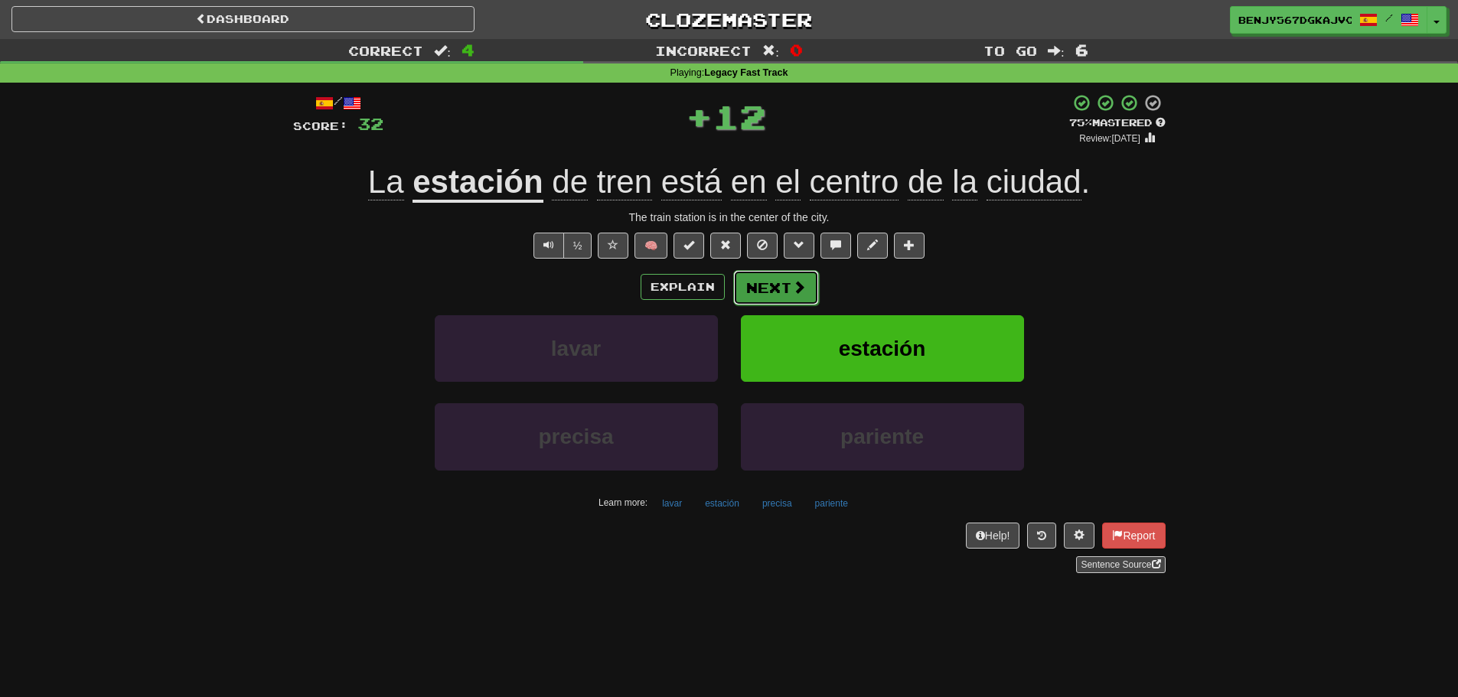
click at [793, 290] on span at bounding box center [799, 287] width 14 height 14
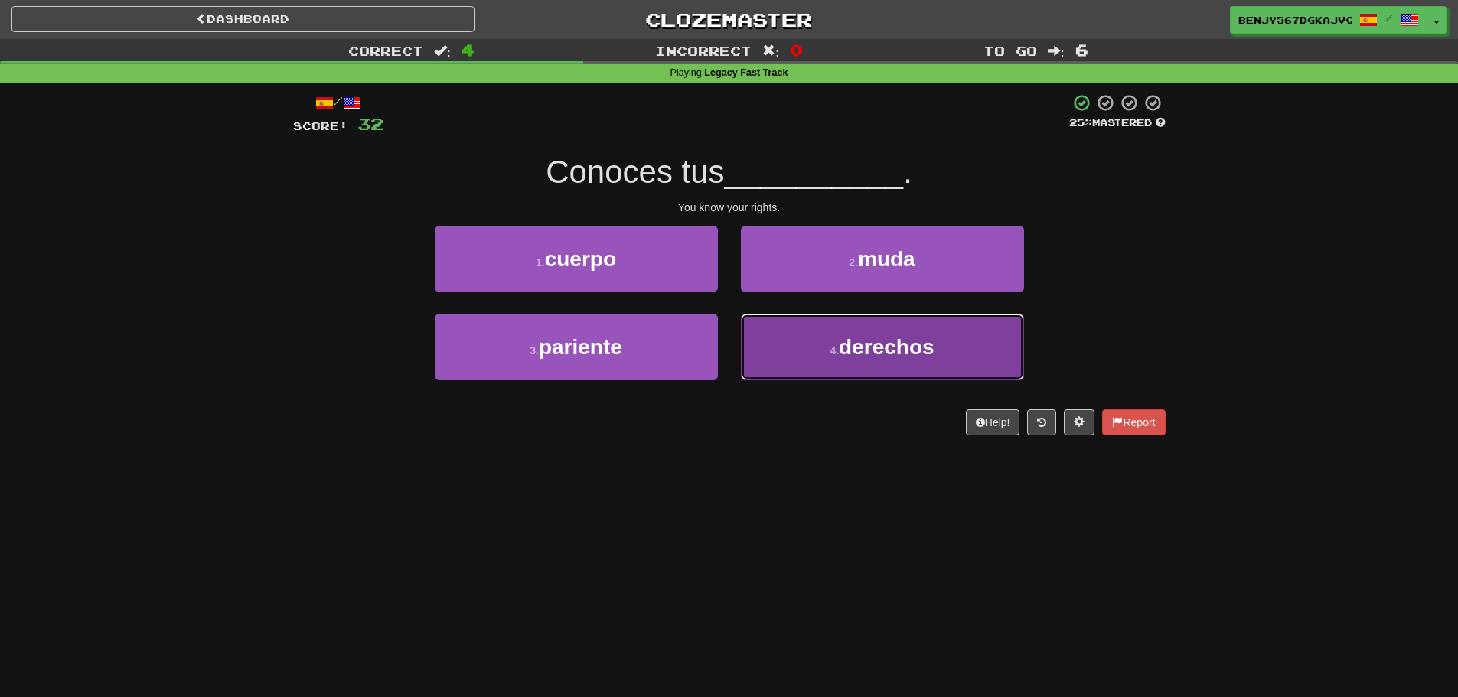
click at [872, 349] on span "derechos" at bounding box center [887, 347] width 96 height 24
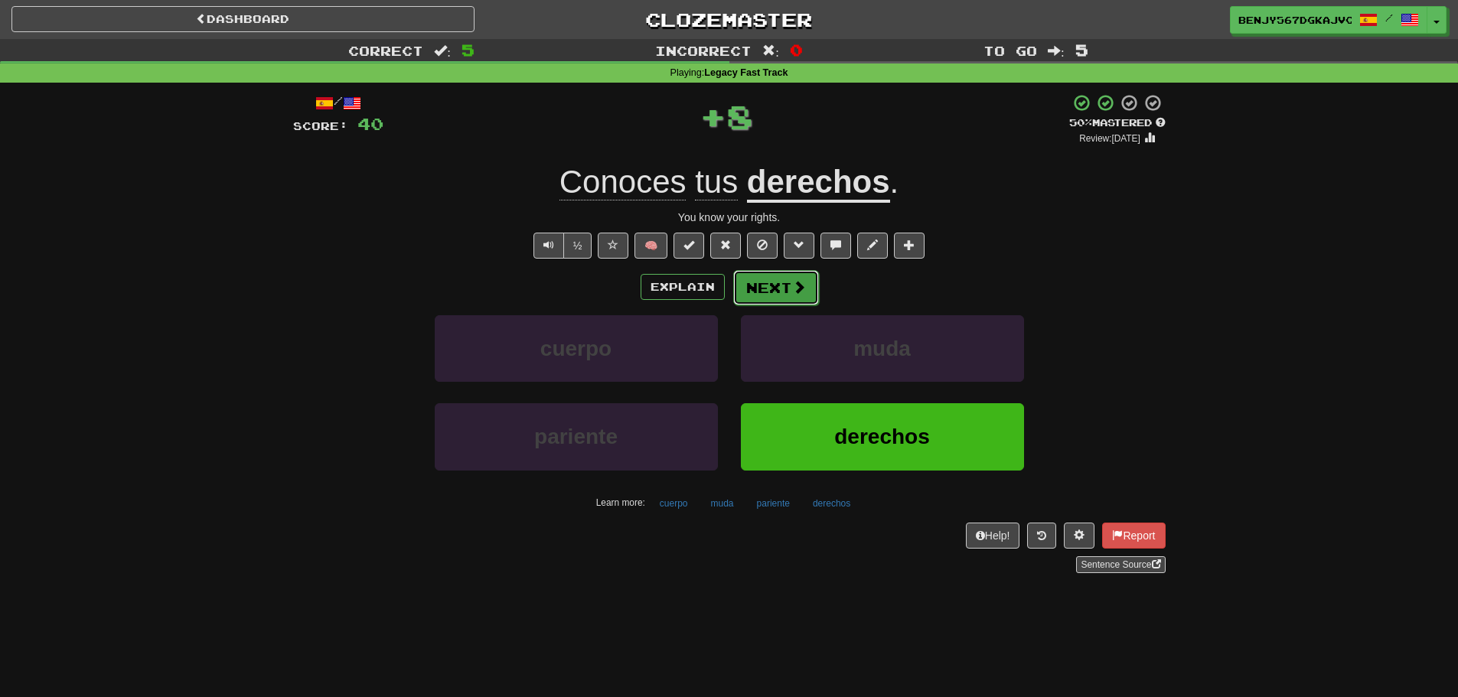
click at [792, 285] on span at bounding box center [799, 287] width 14 height 14
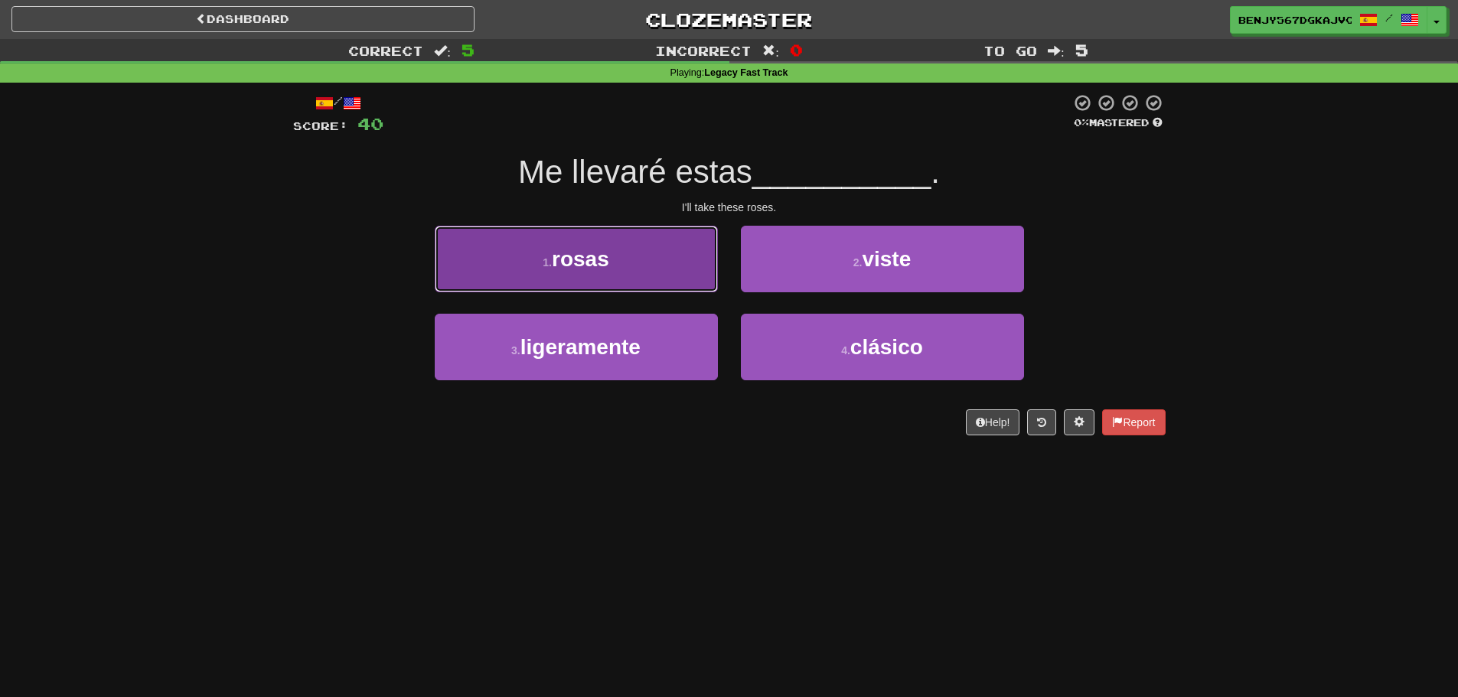
click at [649, 267] on button "1 . rosas" at bounding box center [576, 259] width 283 height 67
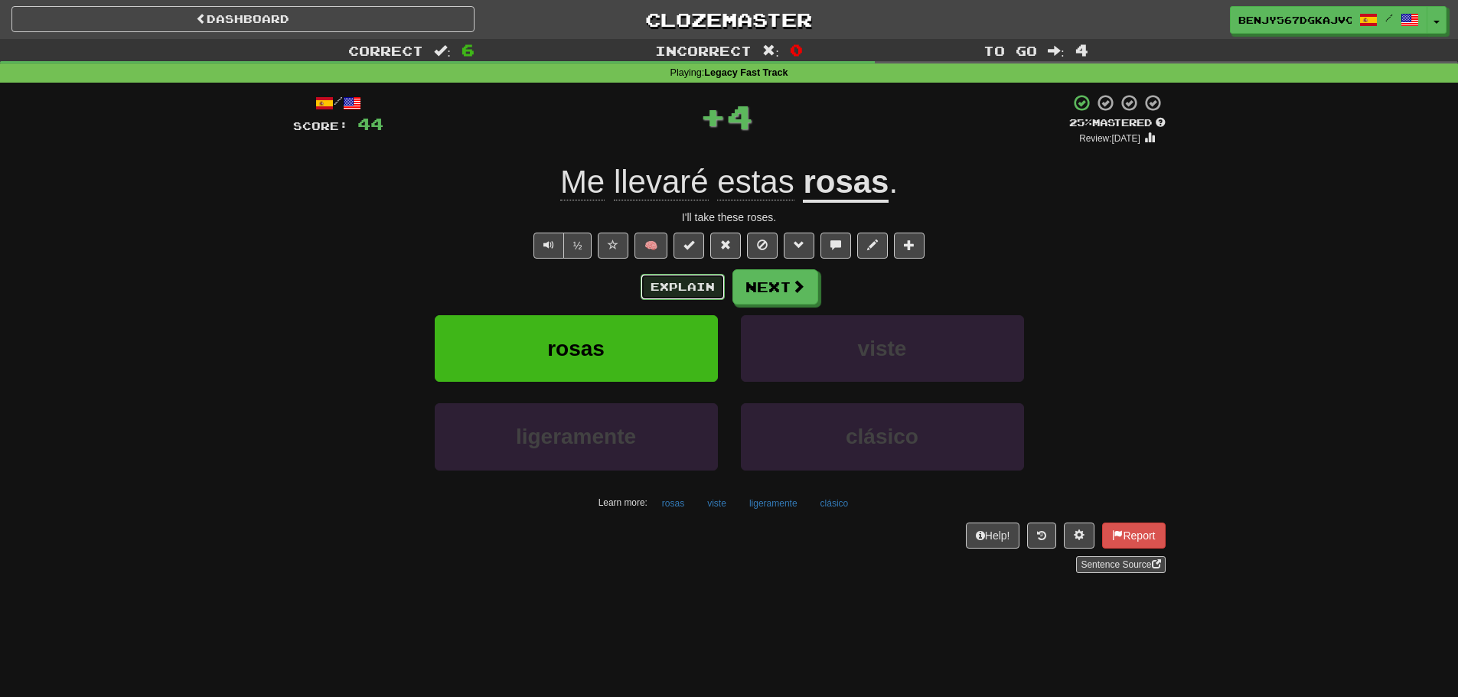
click at [694, 291] on button "Explain" at bounding box center [682, 287] width 84 height 26
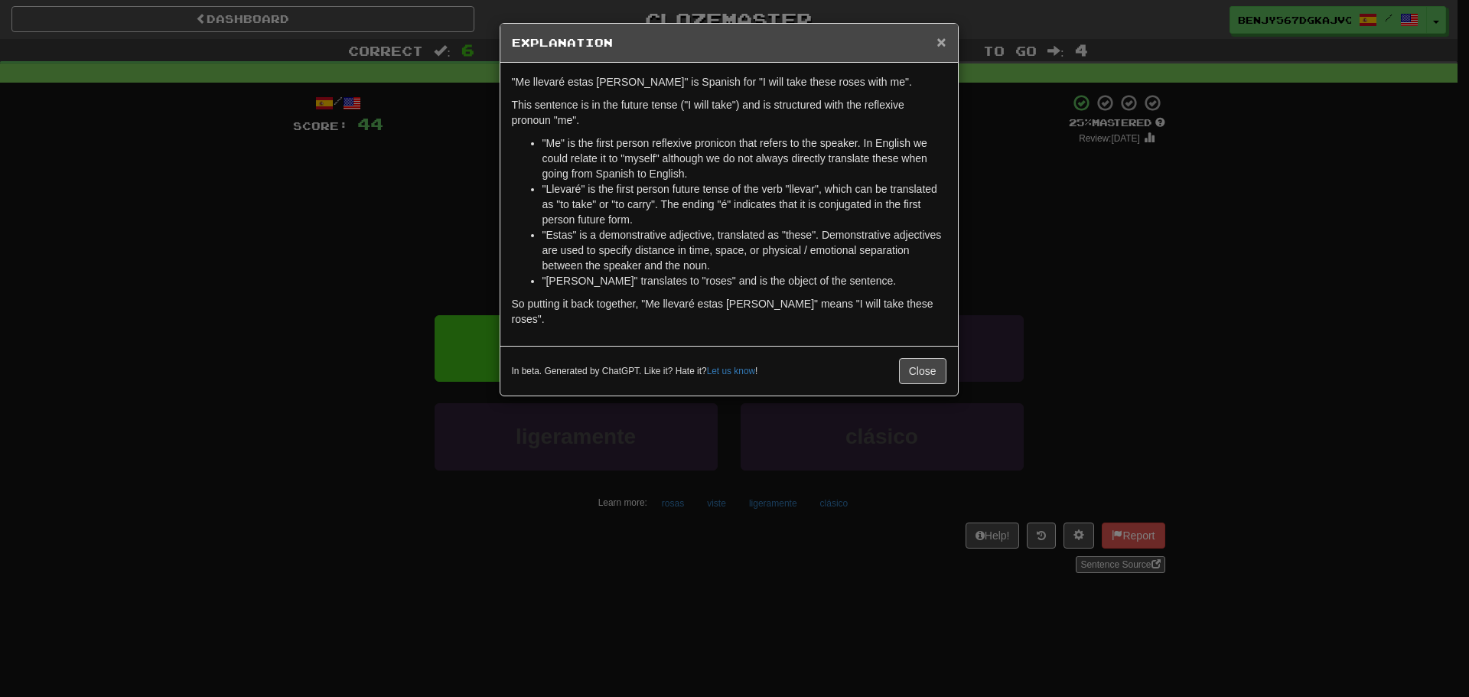
click at [941, 41] on span "×" at bounding box center [940, 42] width 9 height 18
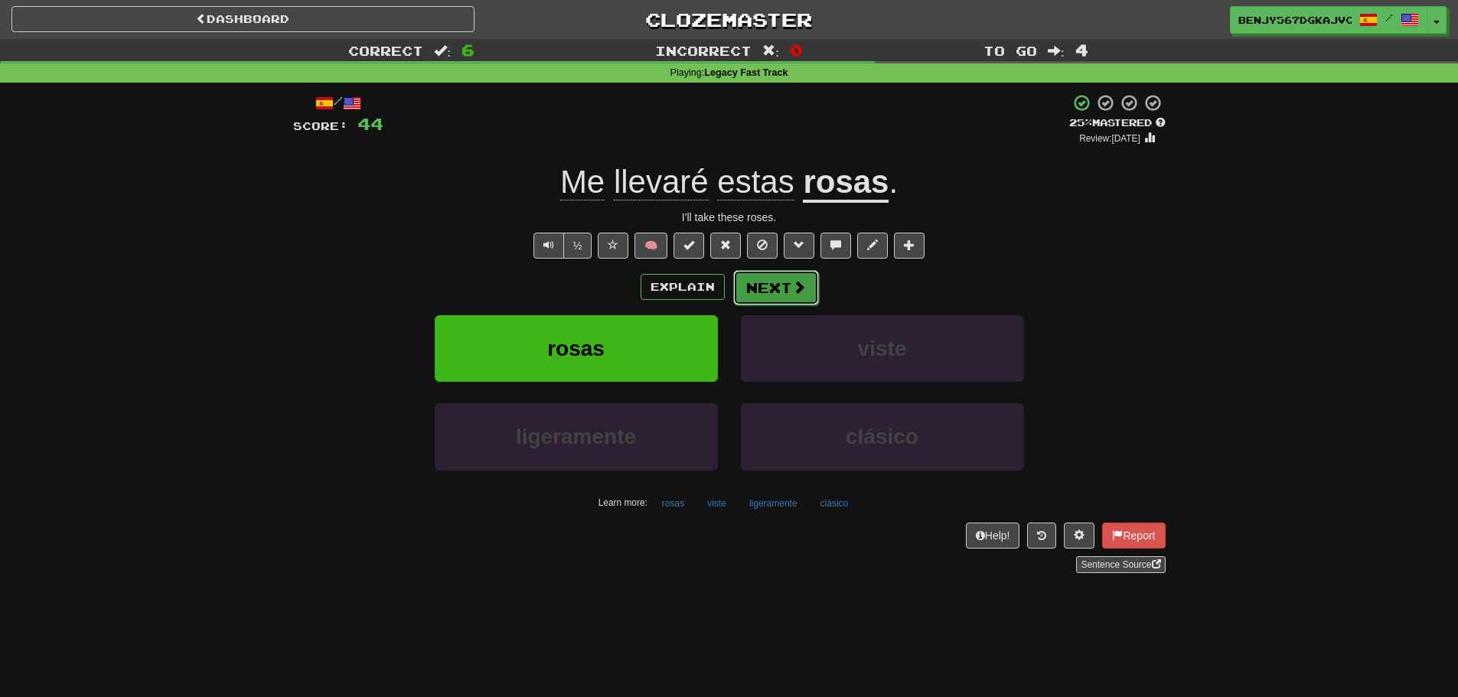
click at [766, 293] on button "Next" at bounding box center [776, 287] width 86 height 35
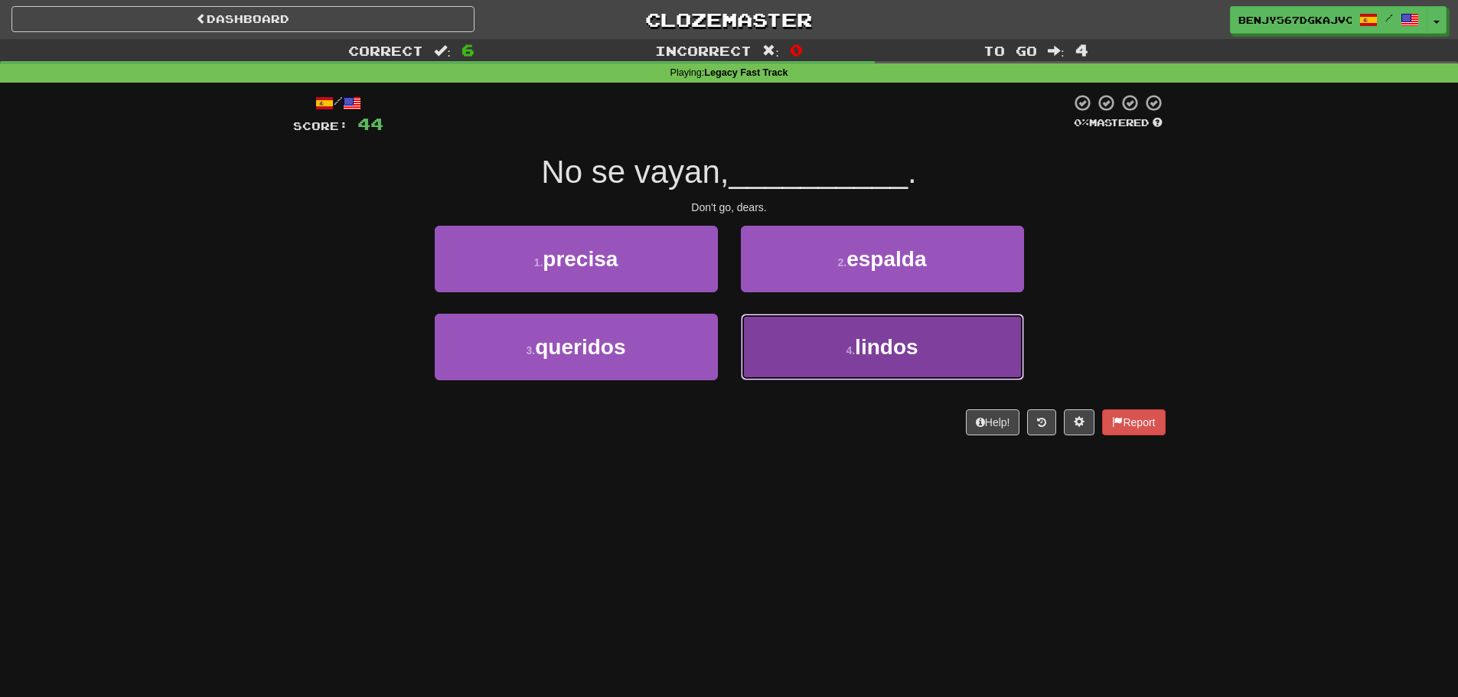
click at [796, 360] on button "4 . lindos" at bounding box center [882, 347] width 283 height 67
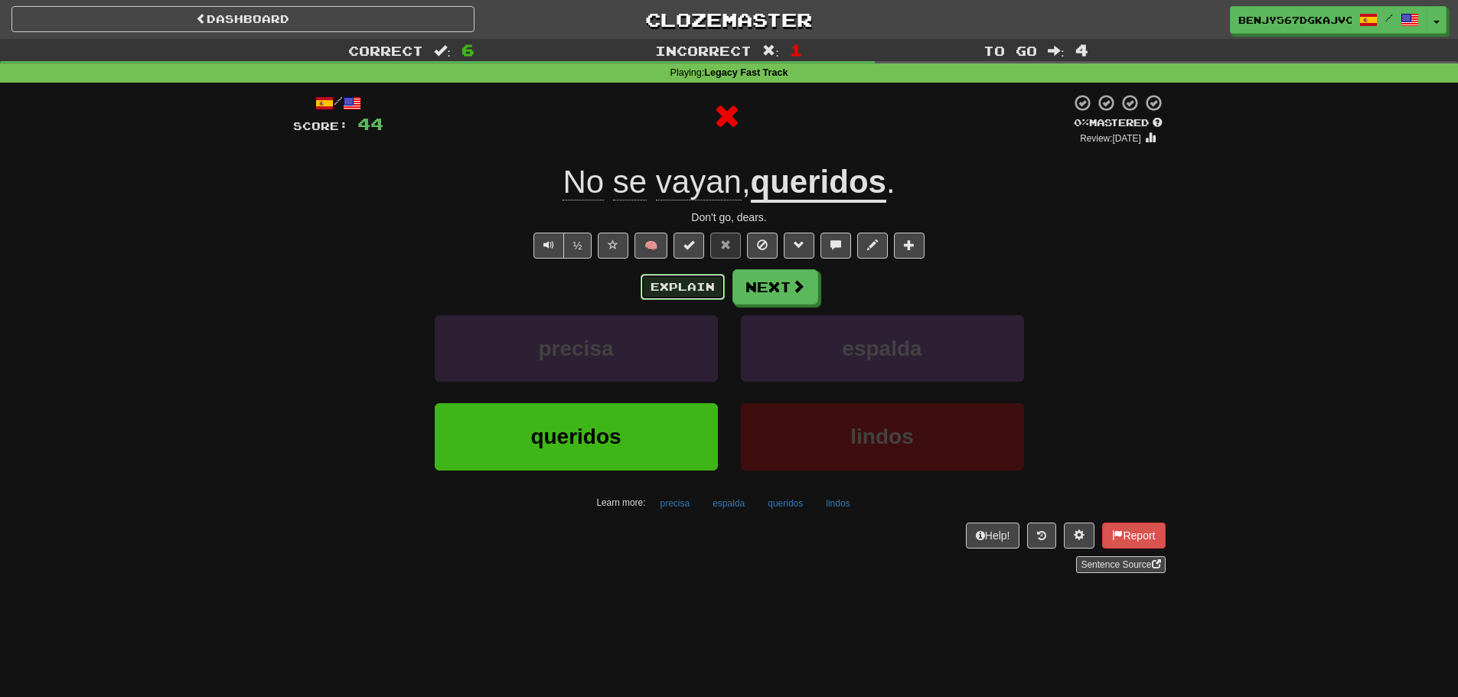
click at [699, 288] on button "Explain" at bounding box center [682, 287] width 84 height 26
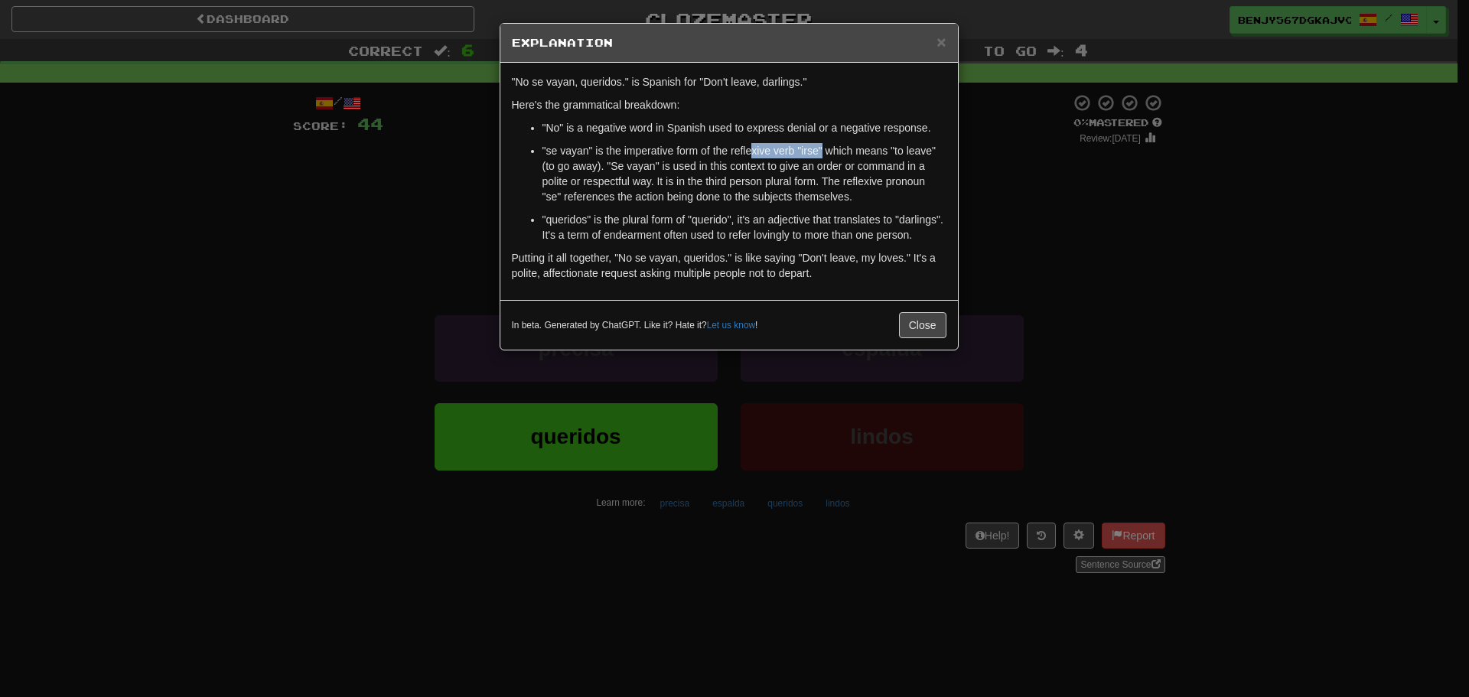
drag, startPoint x: 749, startPoint y: 149, endPoint x: 822, endPoint y: 151, distance: 72.7
click at [822, 151] on p ""se vayan" is the imperative form of the reflexive verb "irse" which means "to …" at bounding box center [744, 173] width 404 height 61
click at [946, 41] on span "×" at bounding box center [940, 42] width 9 height 18
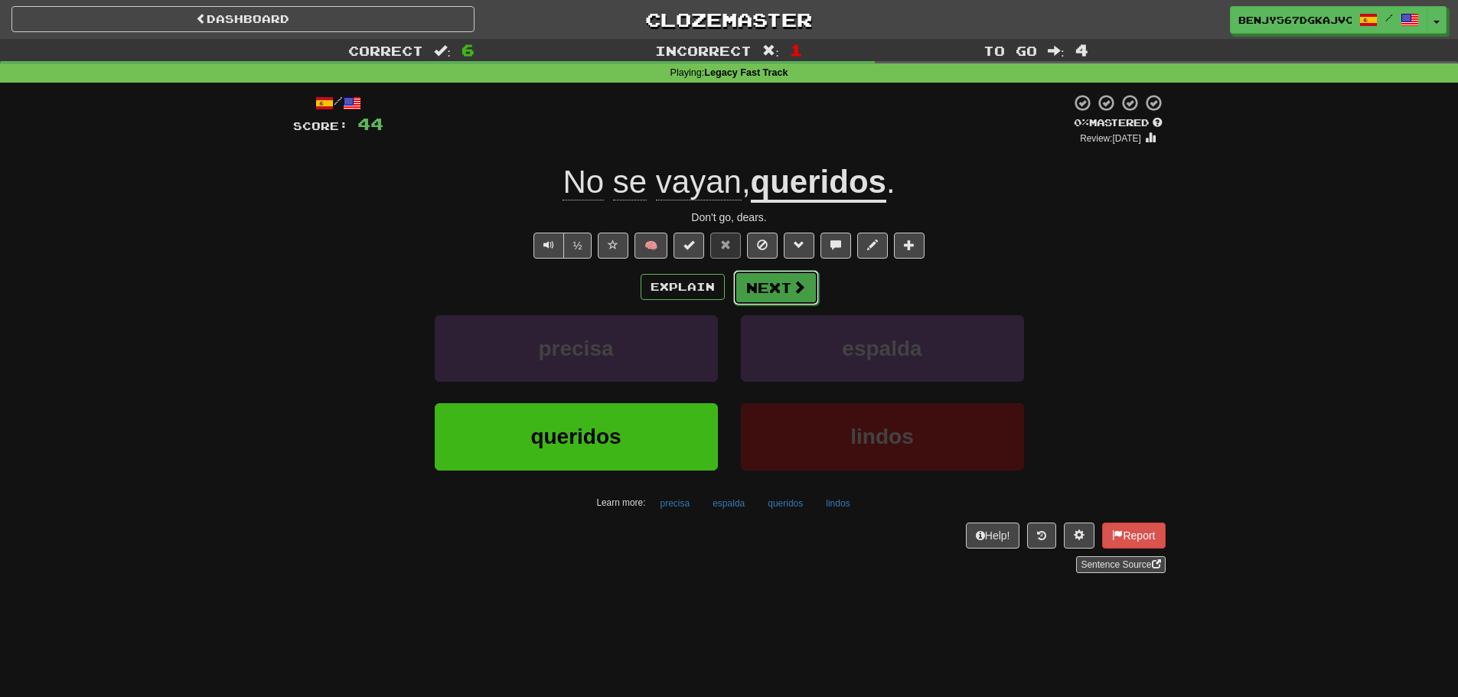
click at [775, 283] on button "Next" at bounding box center [776, 287] width 86 height 35
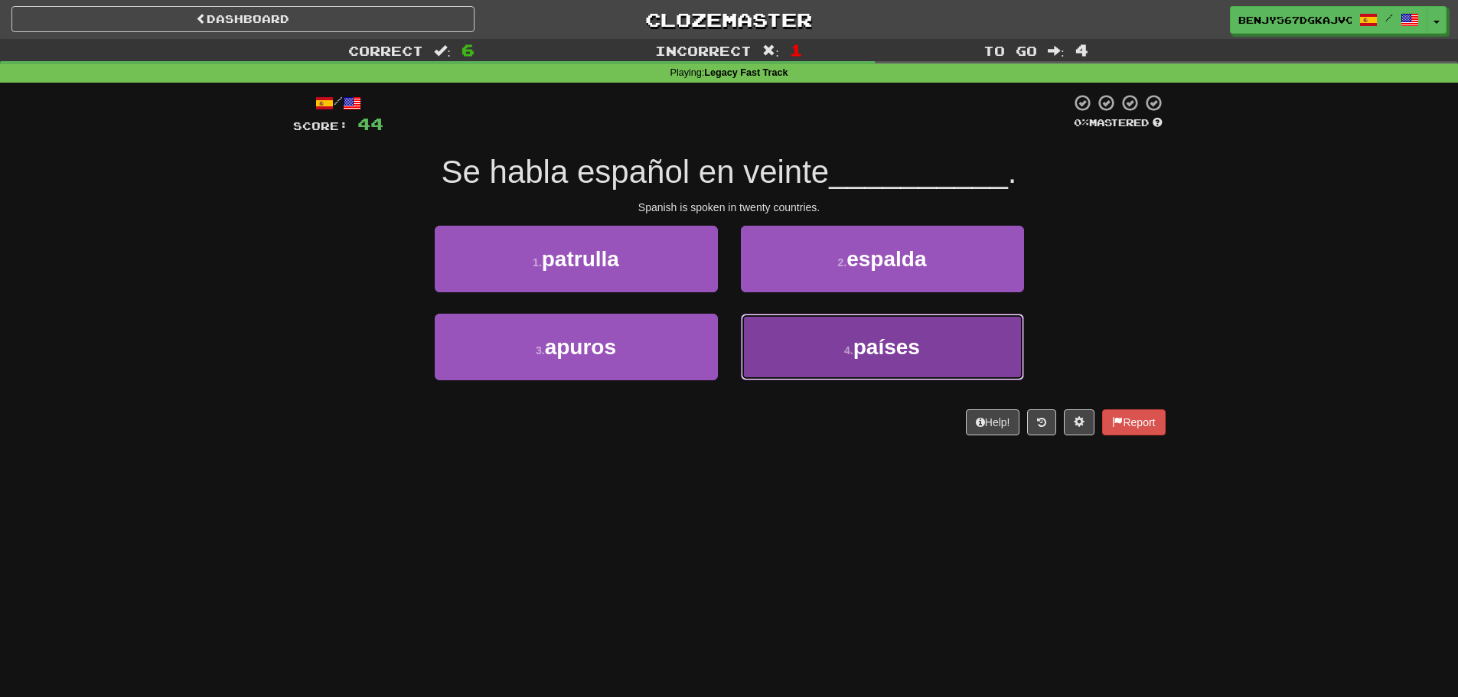
click at [915, 366] on button "4 . países" at bounding box center [882, 347] width 283 height 67
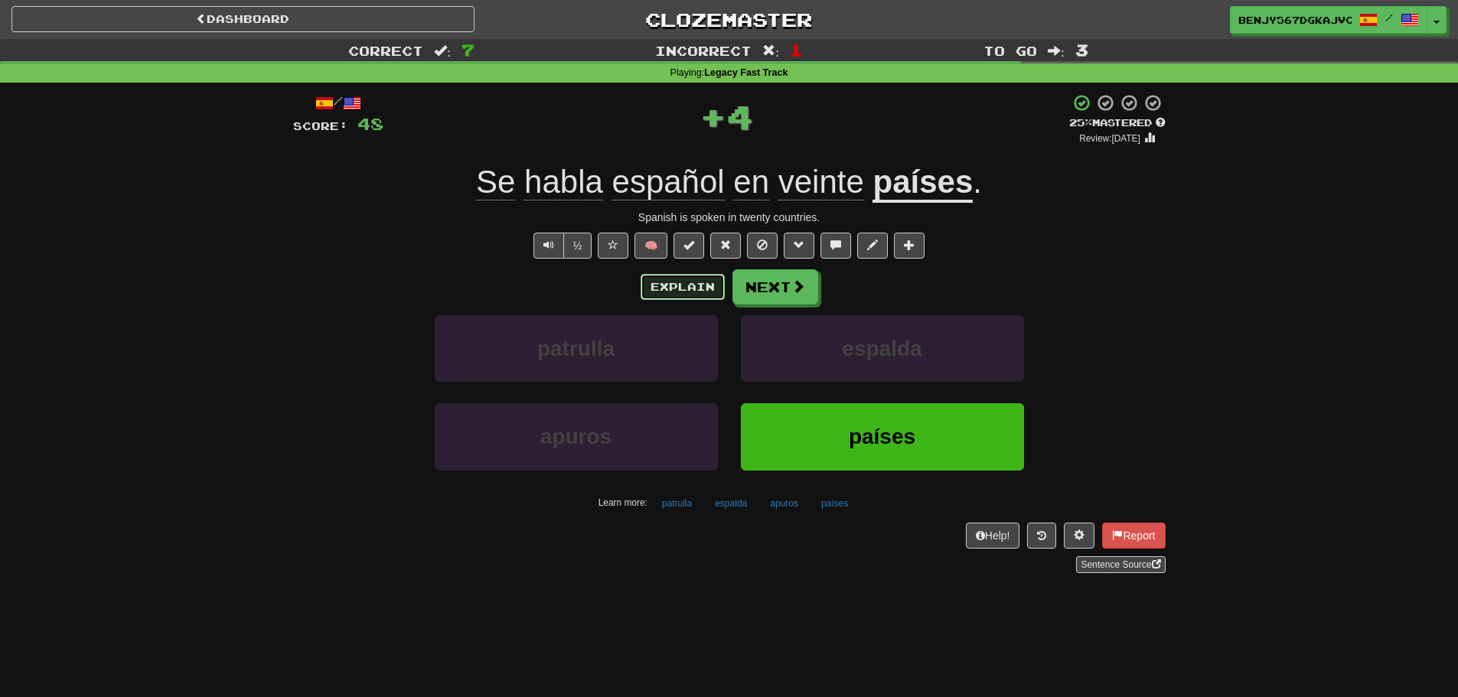
click at [655, 281] on button "Explain" at bounding box center [682, 287] width 84 height 26
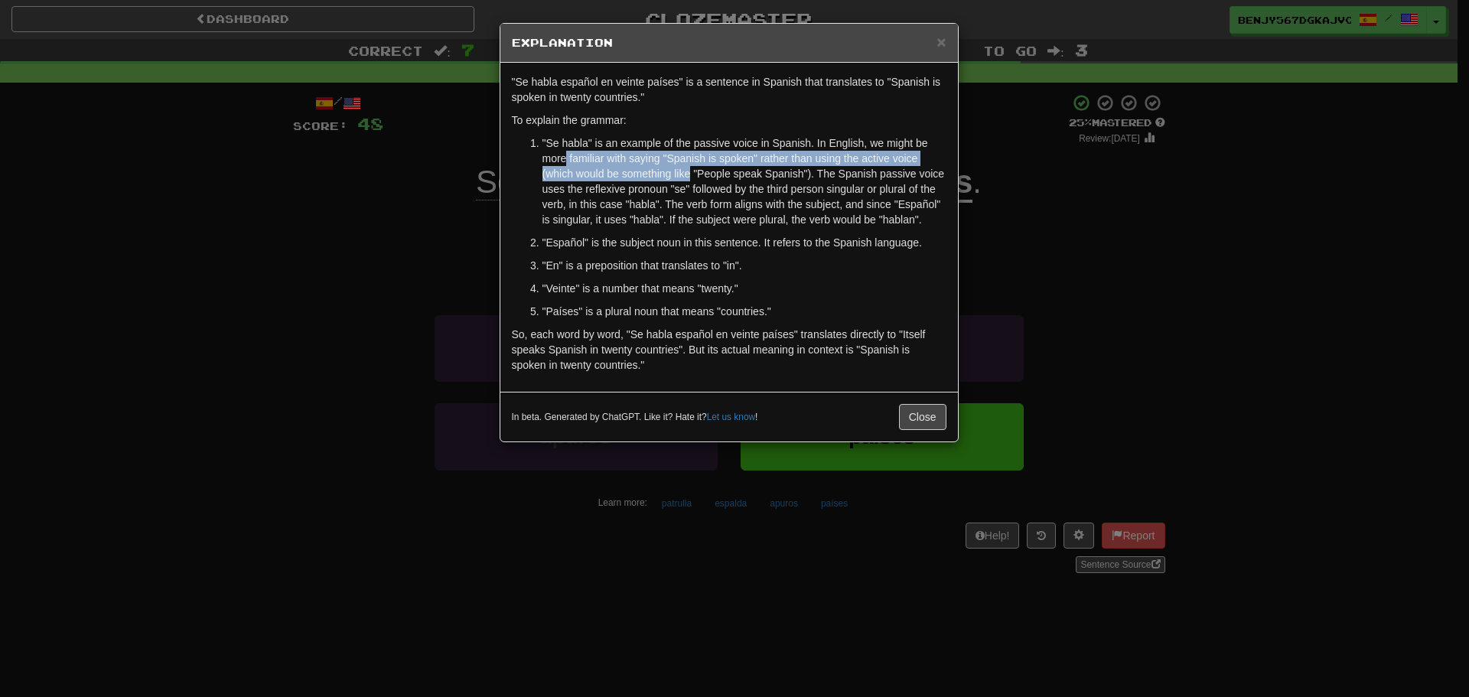
drag, startPoint x: 573, startPoint y: 162, endPoint x: 765, endPoint y: 148, distance: 192.6
click at [719, 158] on p ""Se habla" is an example of the passive voice in Spanish. In English, we might …" at bounding box center [744, 181] width 404 height 92
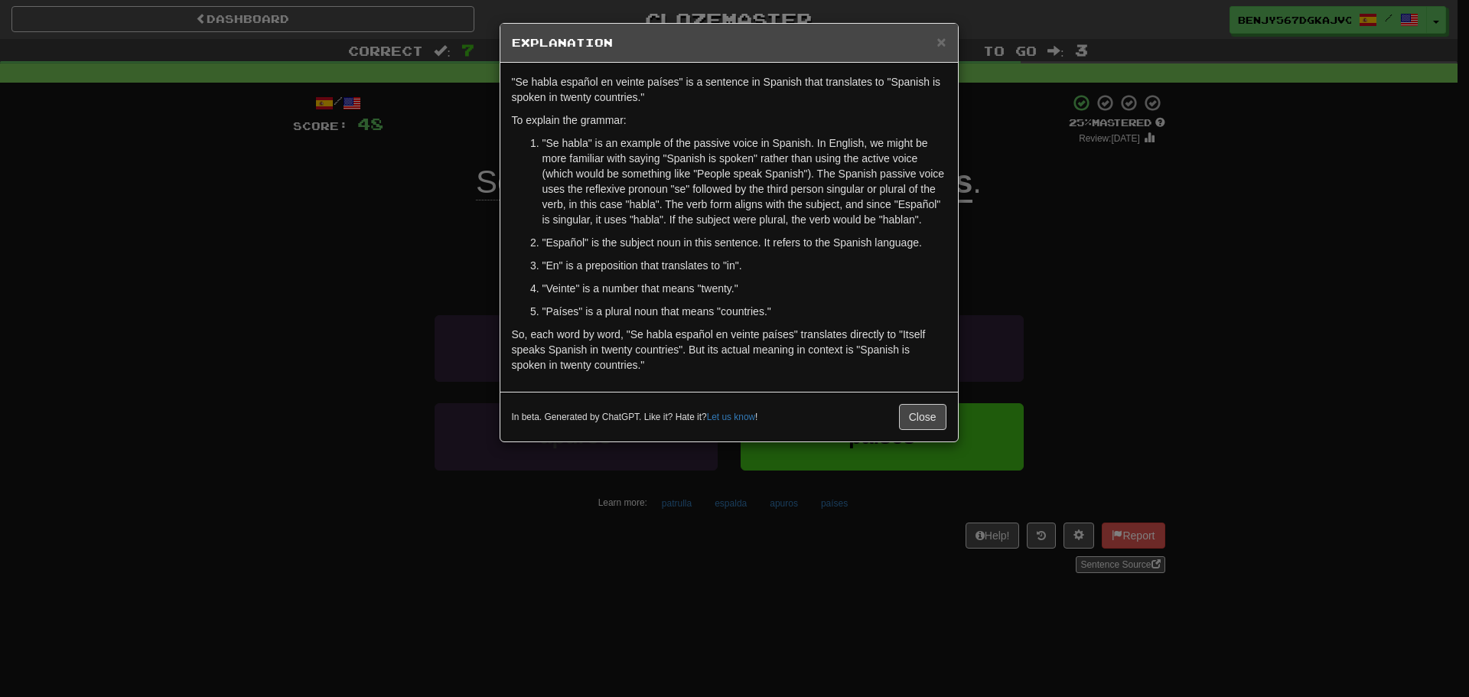
click at [815, 112] on div ""Se habla español en veinte países" is a sentence in Spanish that translates to…" at bounding box center [729, 227] width 458 height 329
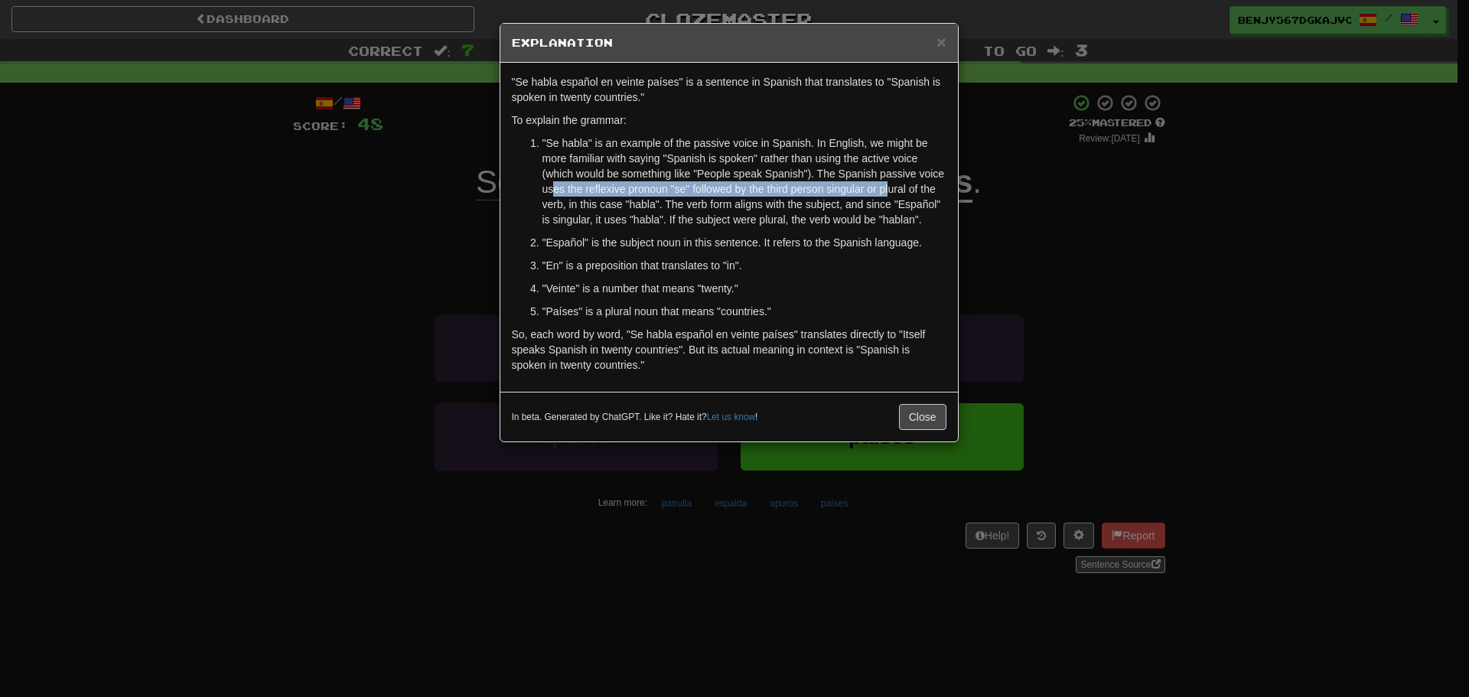
drag, startPoint x: 555, startPoint y: 182, endPoint x: 888, endPoint y: 184, distance: 333.6
click at [888, 184] on p ""Se habla" is an example of the passive voice in Spanish. In English, we might …" at bounding box center [744, 181] width 404 height 92
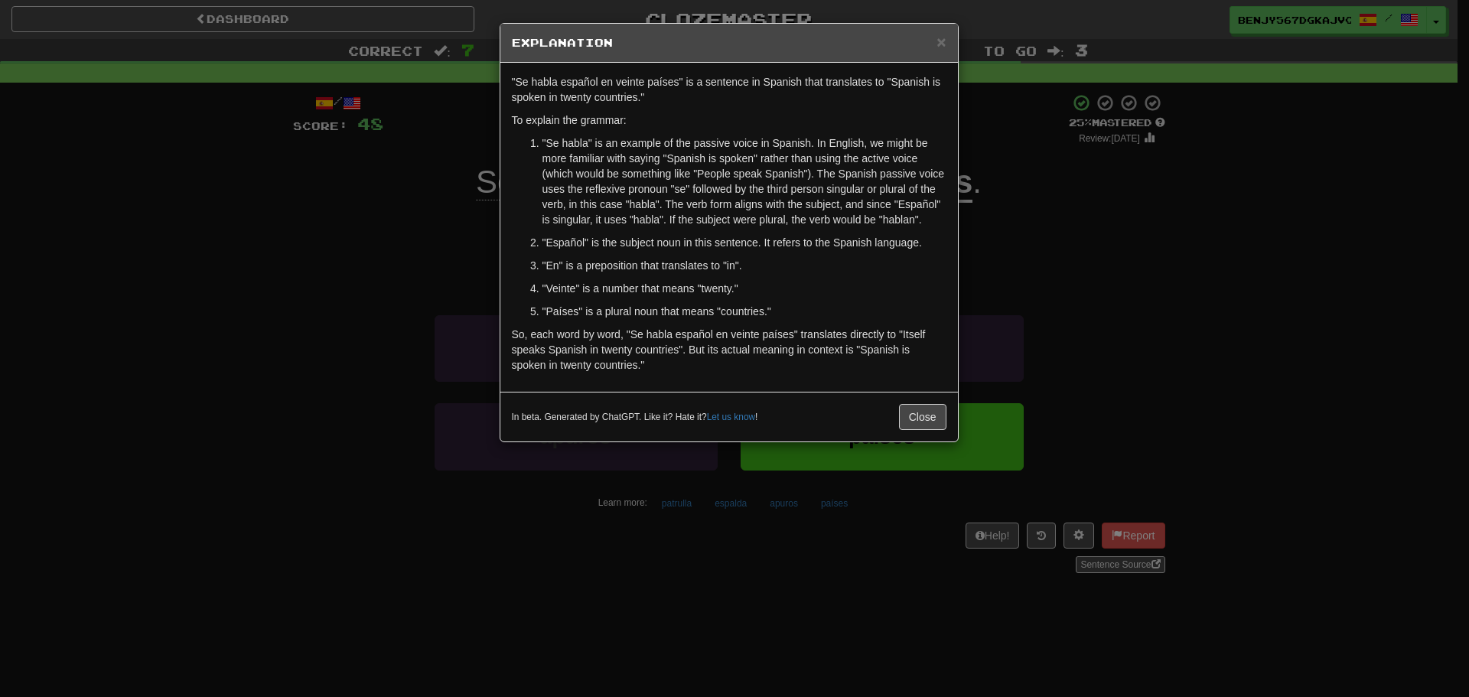
click at [937, 229] on ol ""Se habla" is an example of the passive voice in Spanish. In English, we might …" at bounding box center [729, 227] width 435 height 184
click at [940, 51] on div "× Explanation" at bounding box center [729, 43] width 458 height 39
click at [940, 43] on span "×" at bounding box center [940, 42] width 9 height 18
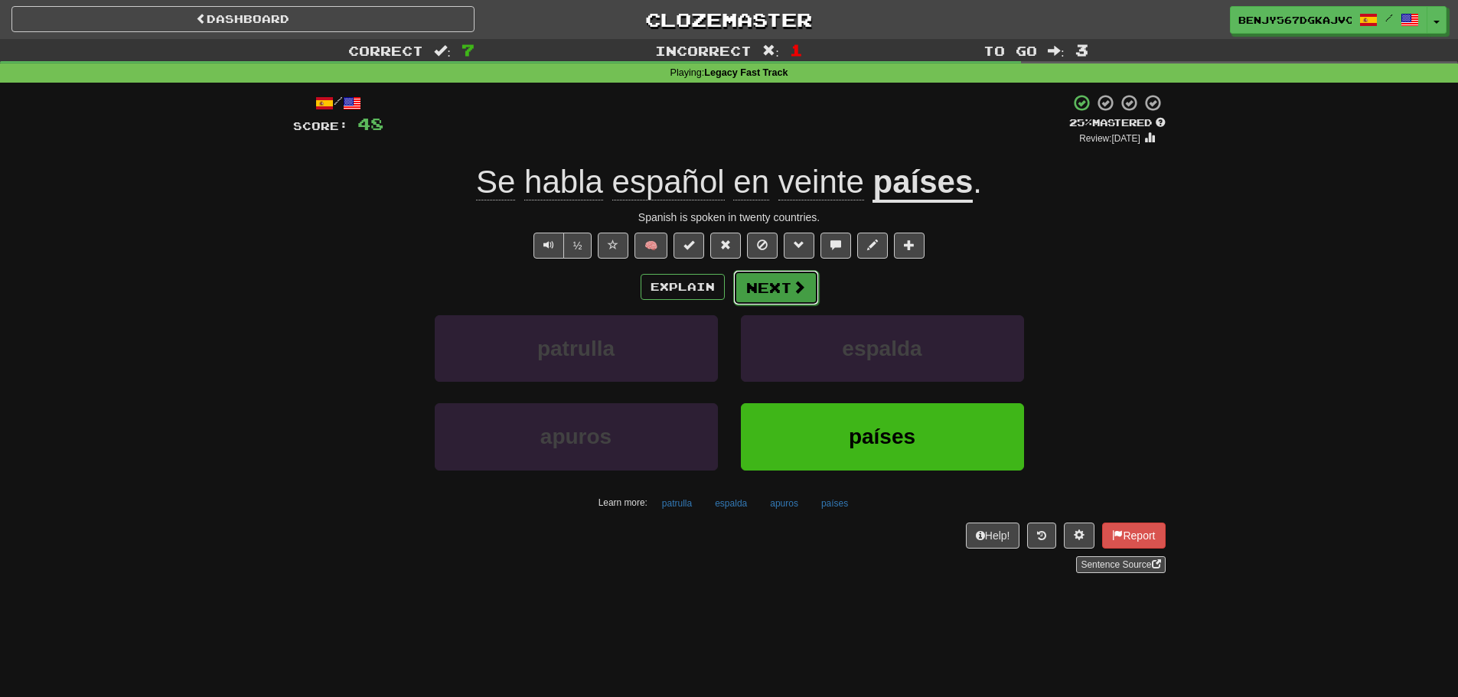
click at [767, 279] on button "Next" at bounding box center [776, 287] width 86 height 35
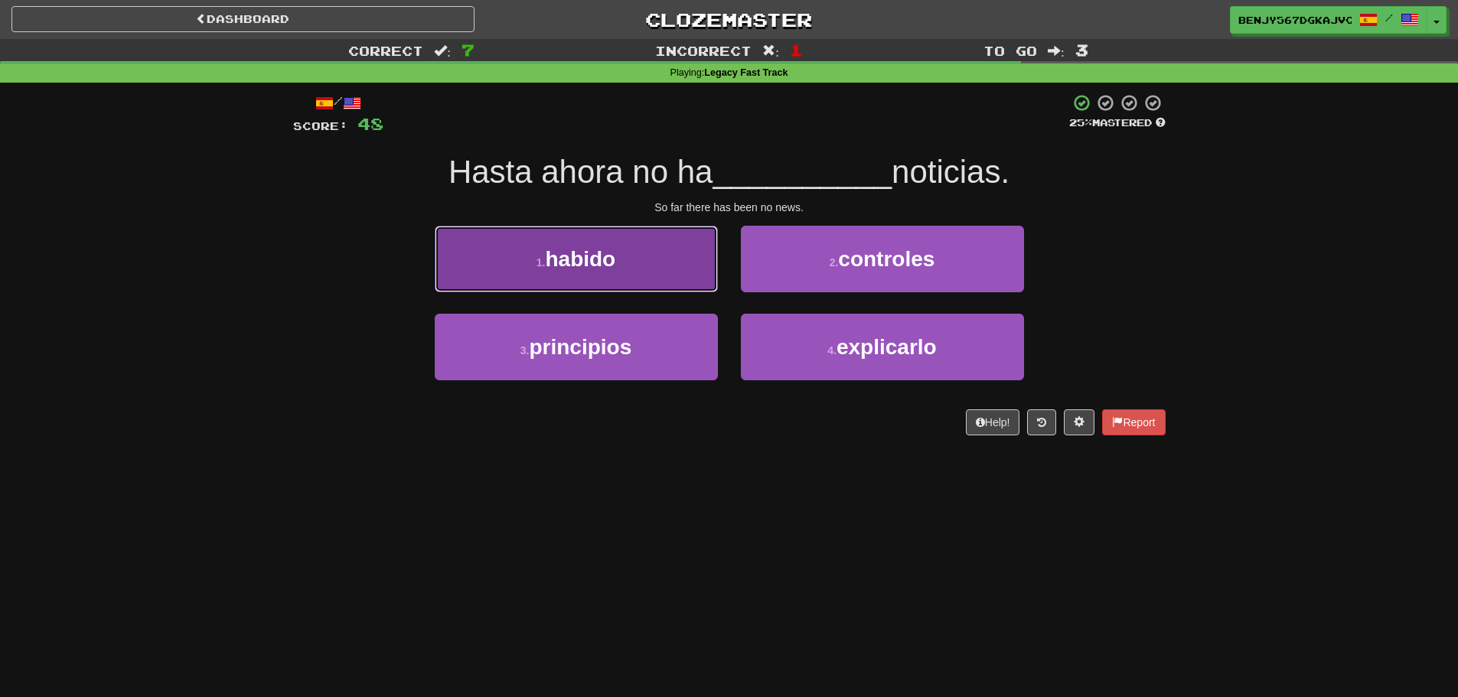
click at [656, 259] on button "1 . habido" at bounding box center [576, 259] width 283 height 67
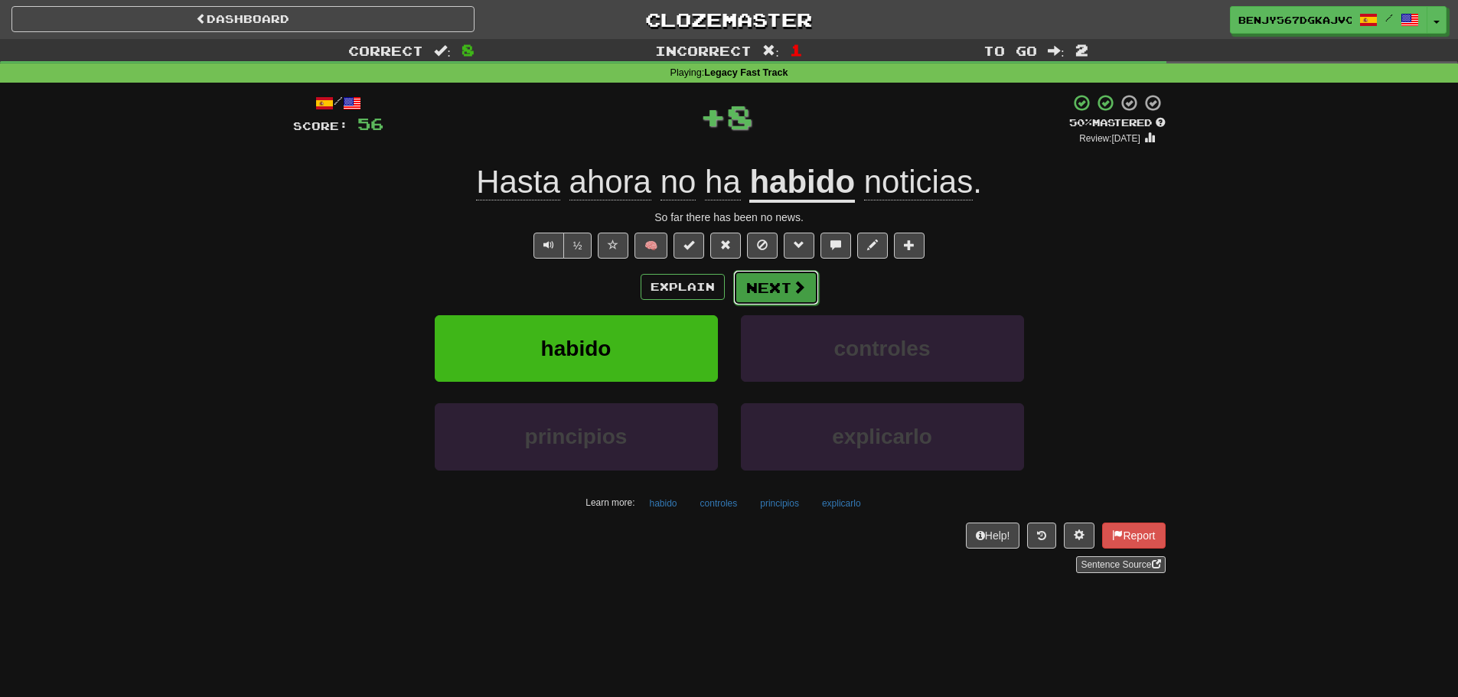
click at [764, 287] on button "Next" at bounding box center [776, 287] width 86 height 35
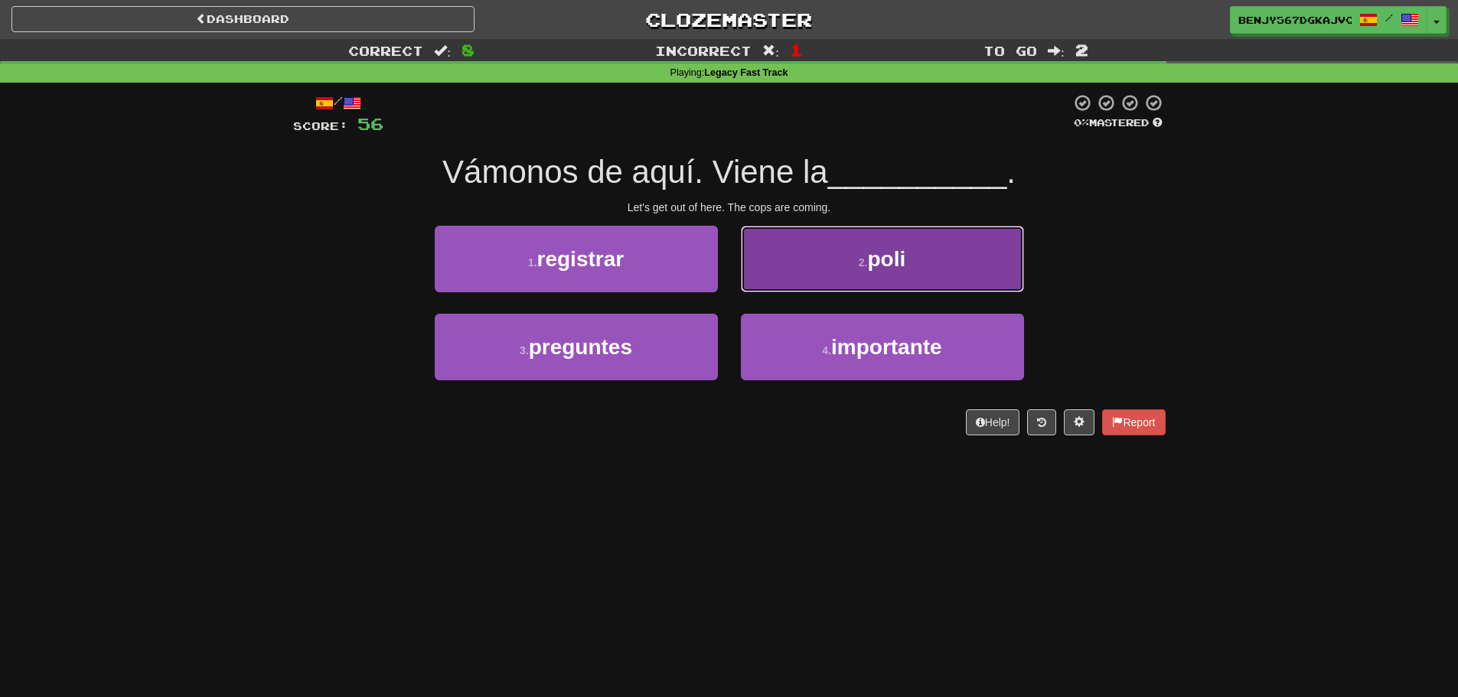
click at [876, 262] on span "poli" at bounding box center [886, 259] width 38 height 24
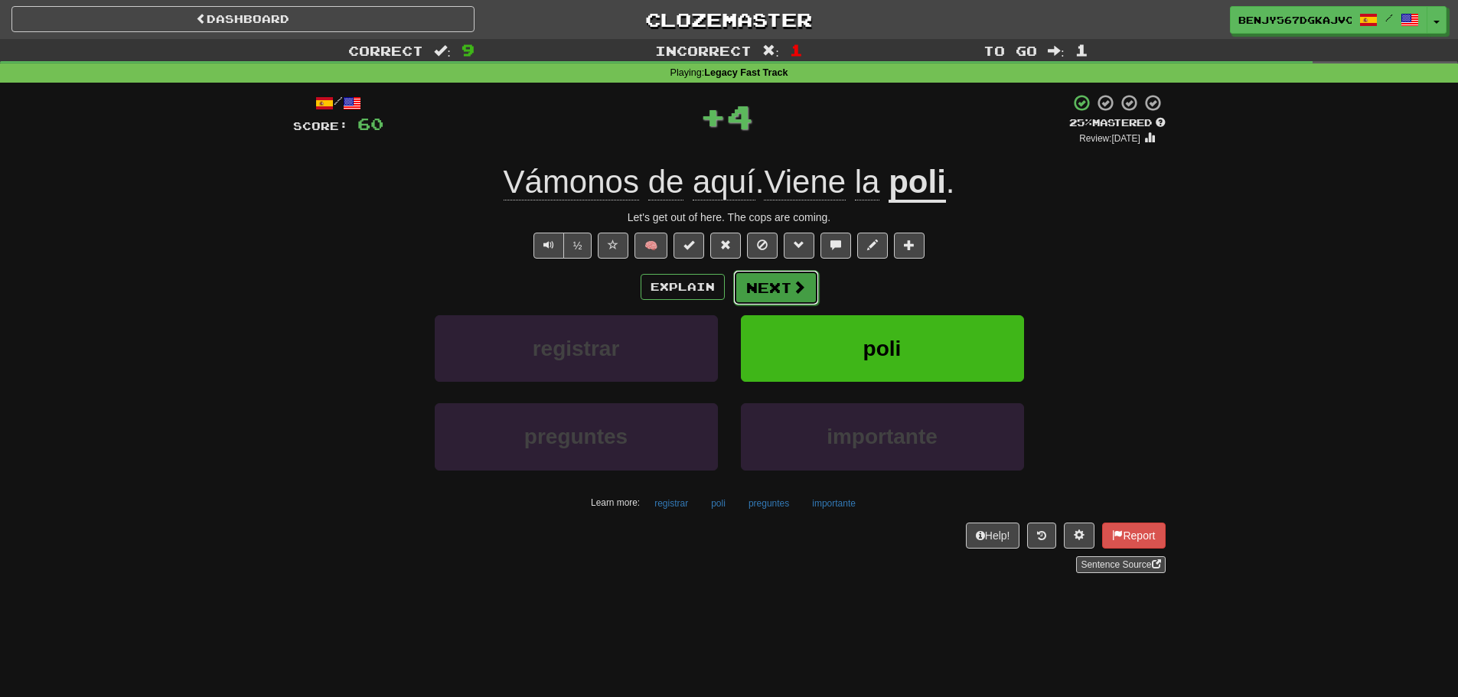
click at [778, 288] on button "Next" at bounding box center [776, 287] width 86 height 35
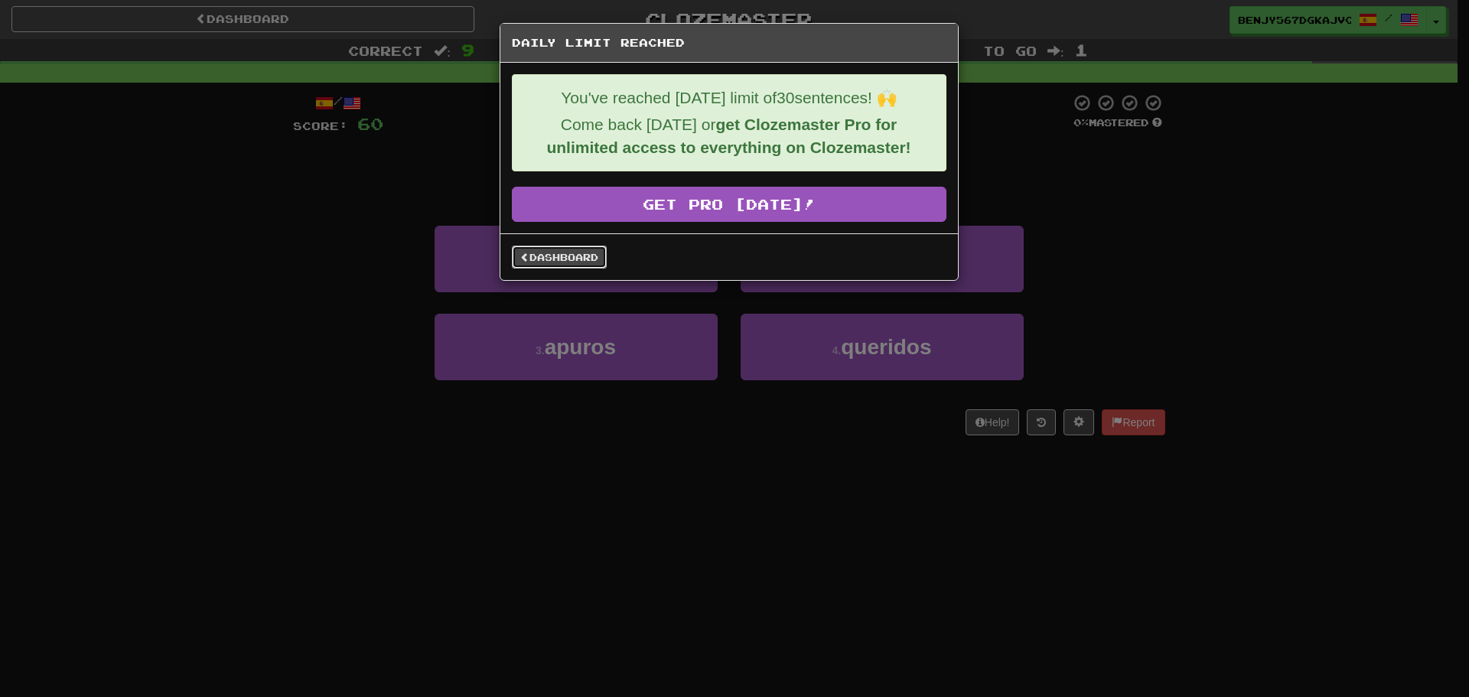
click at [534, 258] on link "Dashboard" at bounding box center [559, 257] width 95 height 23
